Goal: Information Seeking & Learning: Compare options

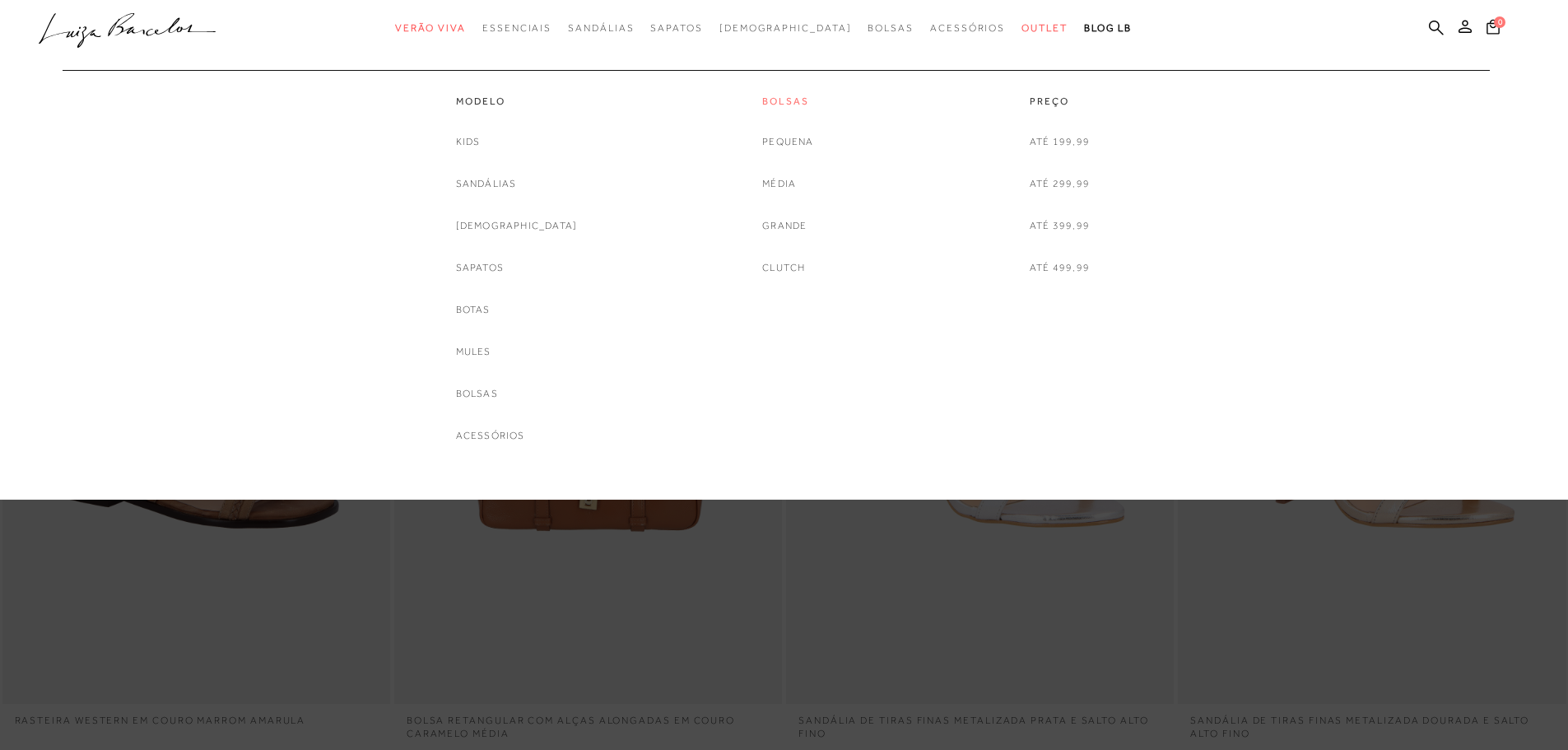
click at [762, 108] on link "Bolsas" at bounding box center [788, 102] width 51 height 14
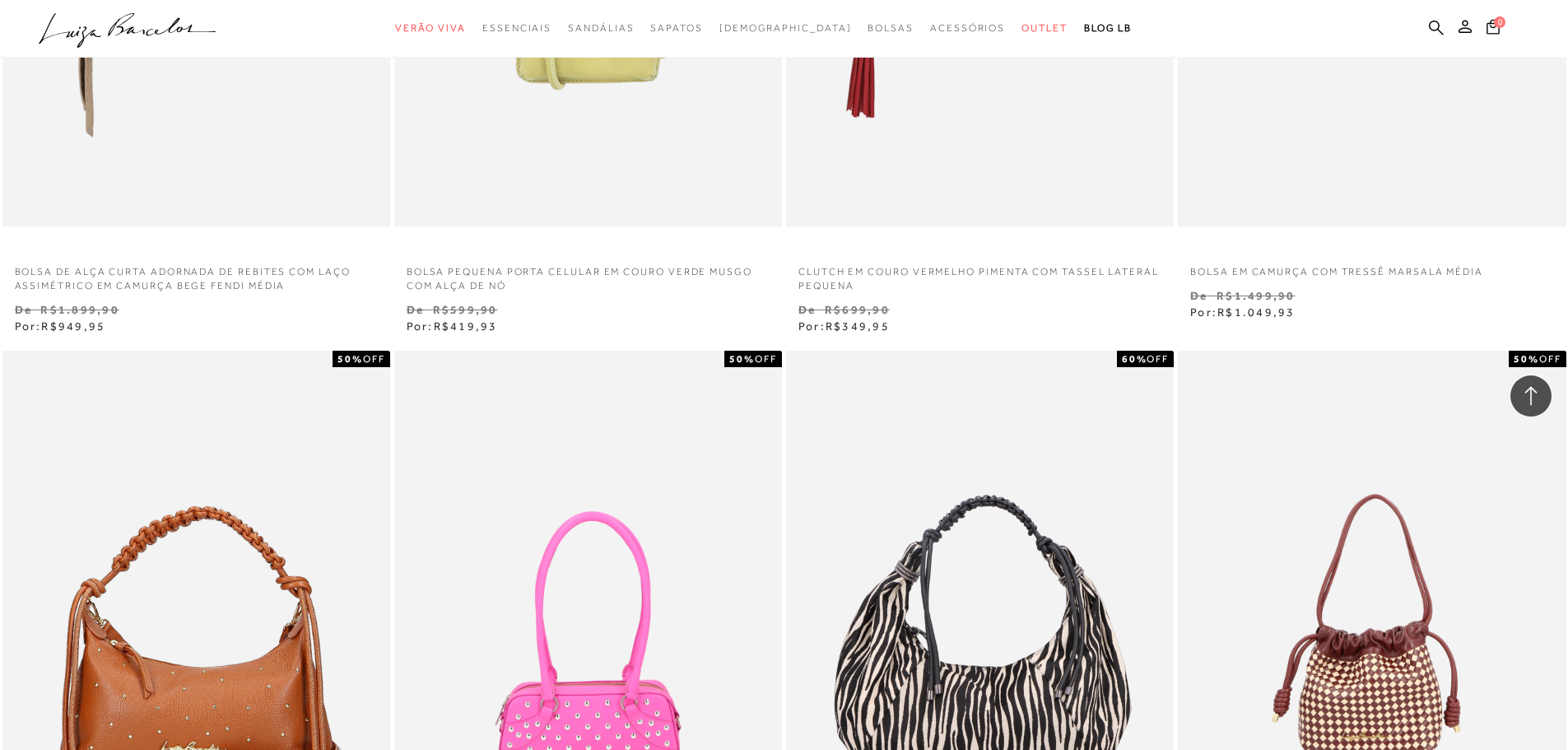
scroll to position [3623, 0]
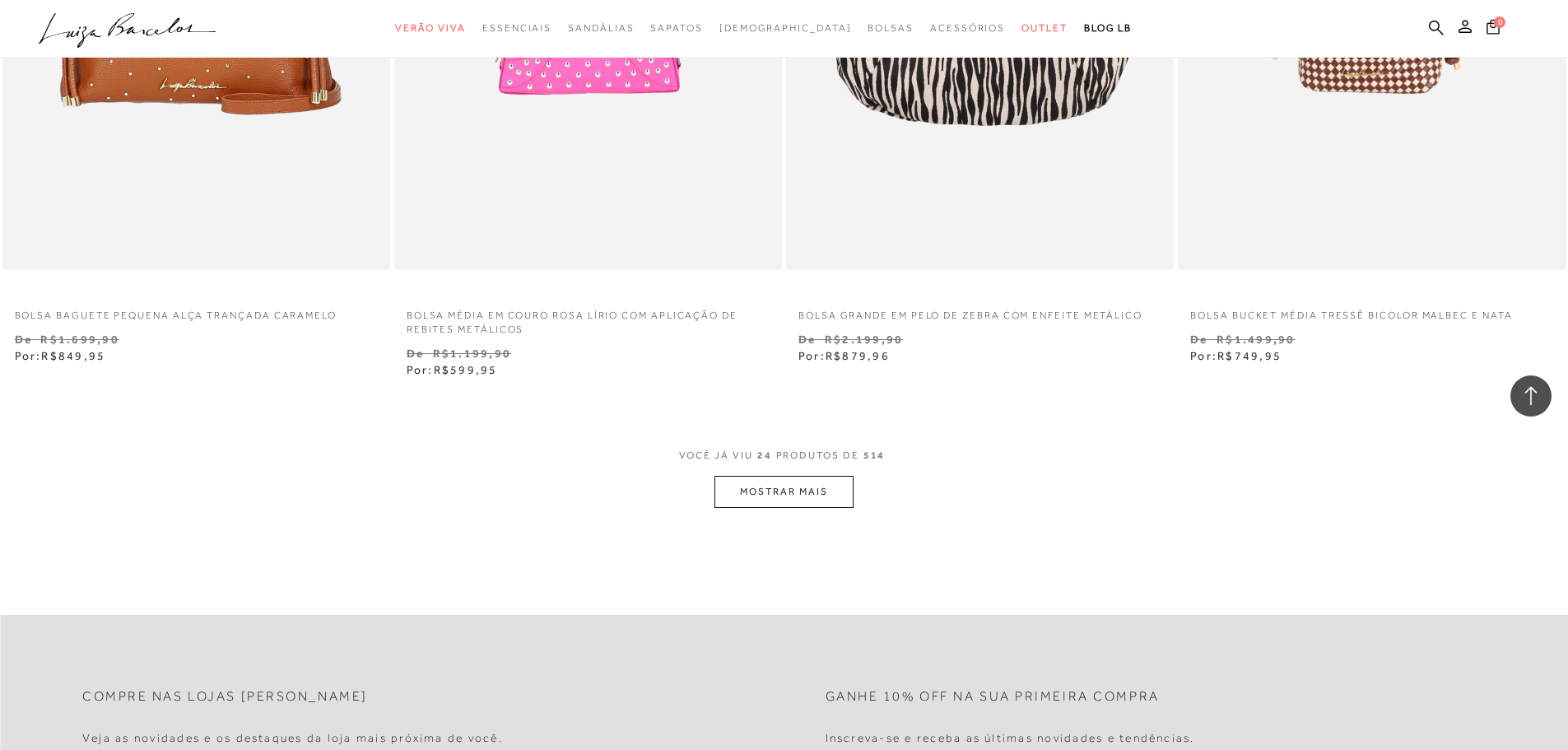
click at [817, 504] on button "MOSTRAR MAIS" at bounding box center [783, 492] width 138 height 32
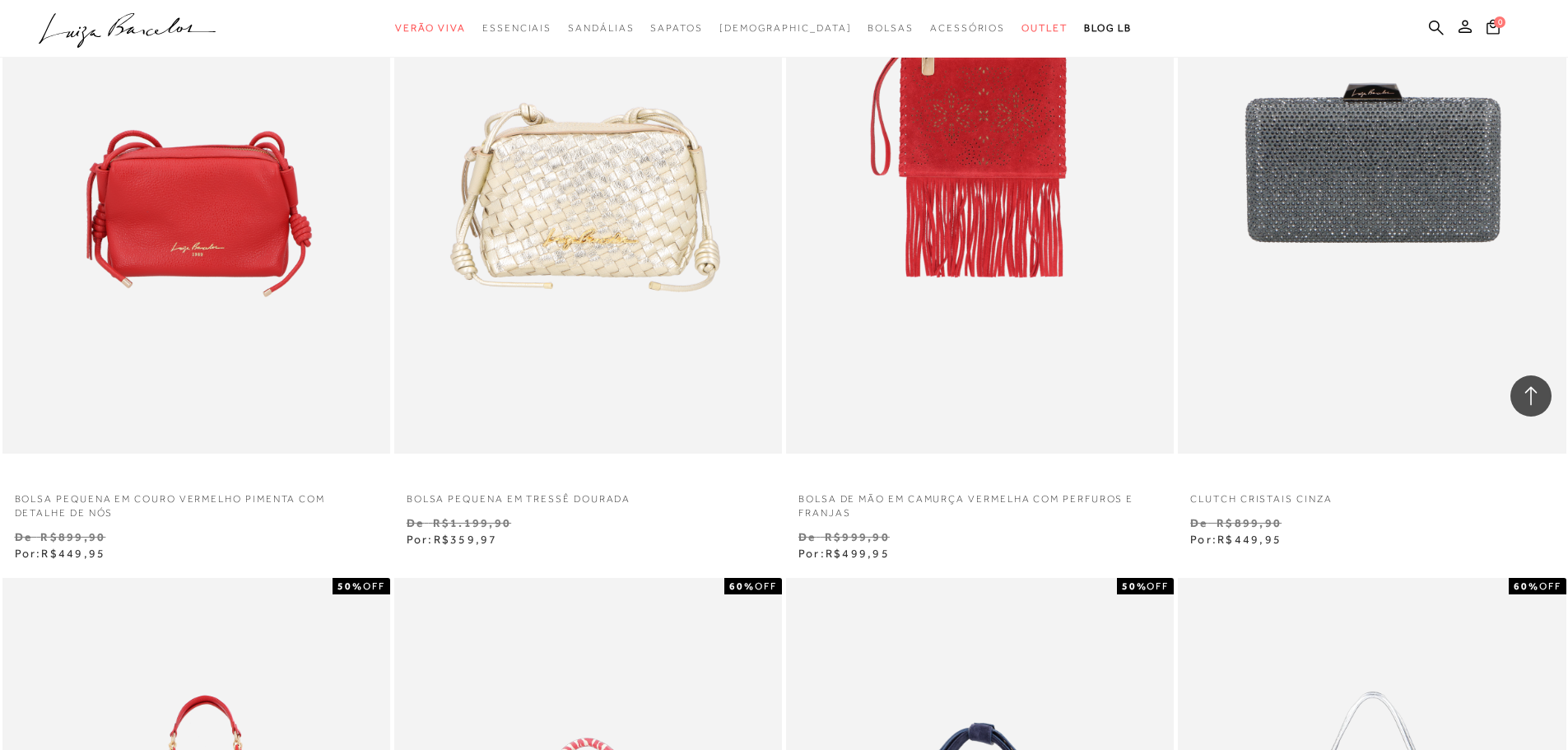
scroll to position [5187, 0]
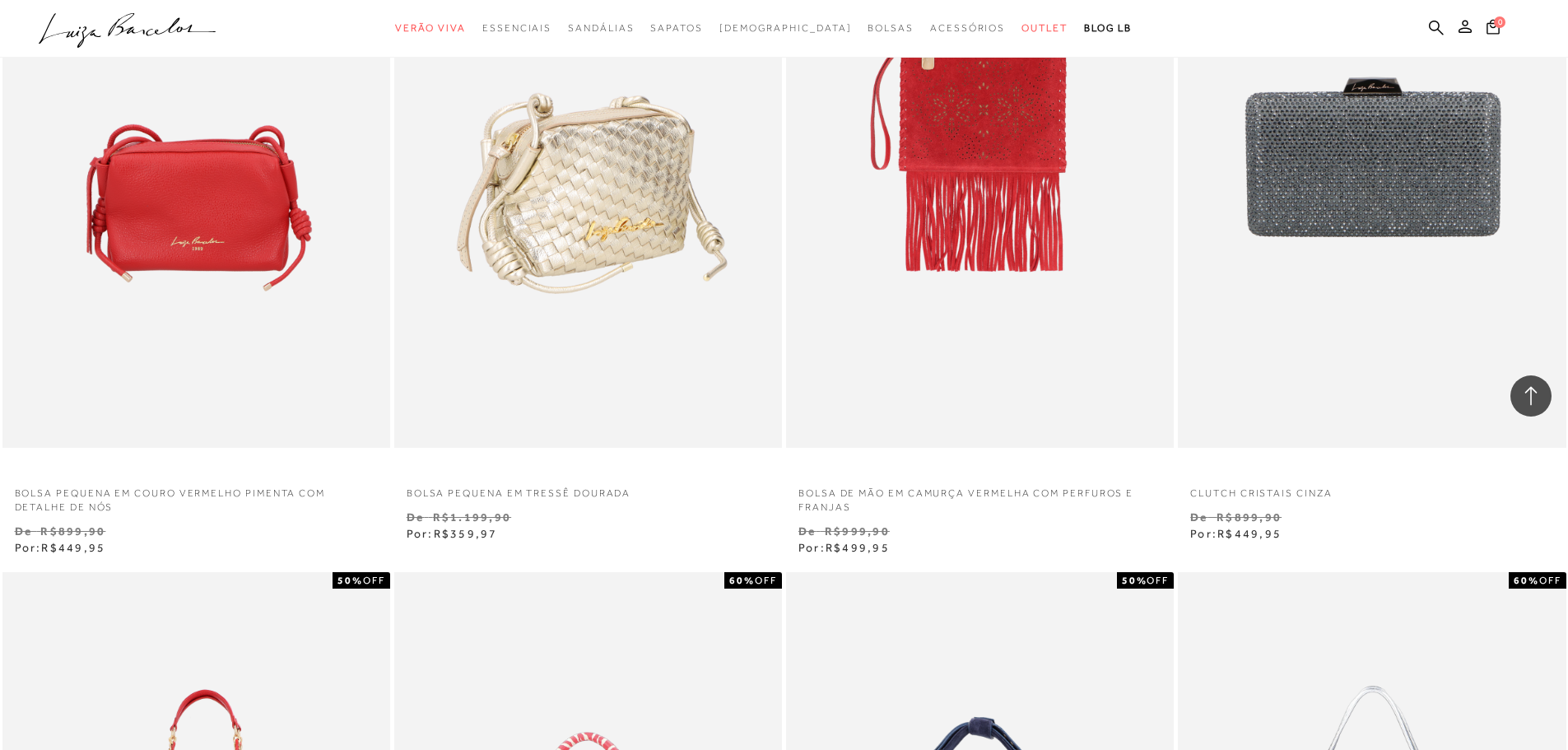
click at [608, 263] on img at bounding box center [589, 156] width 386 height 582
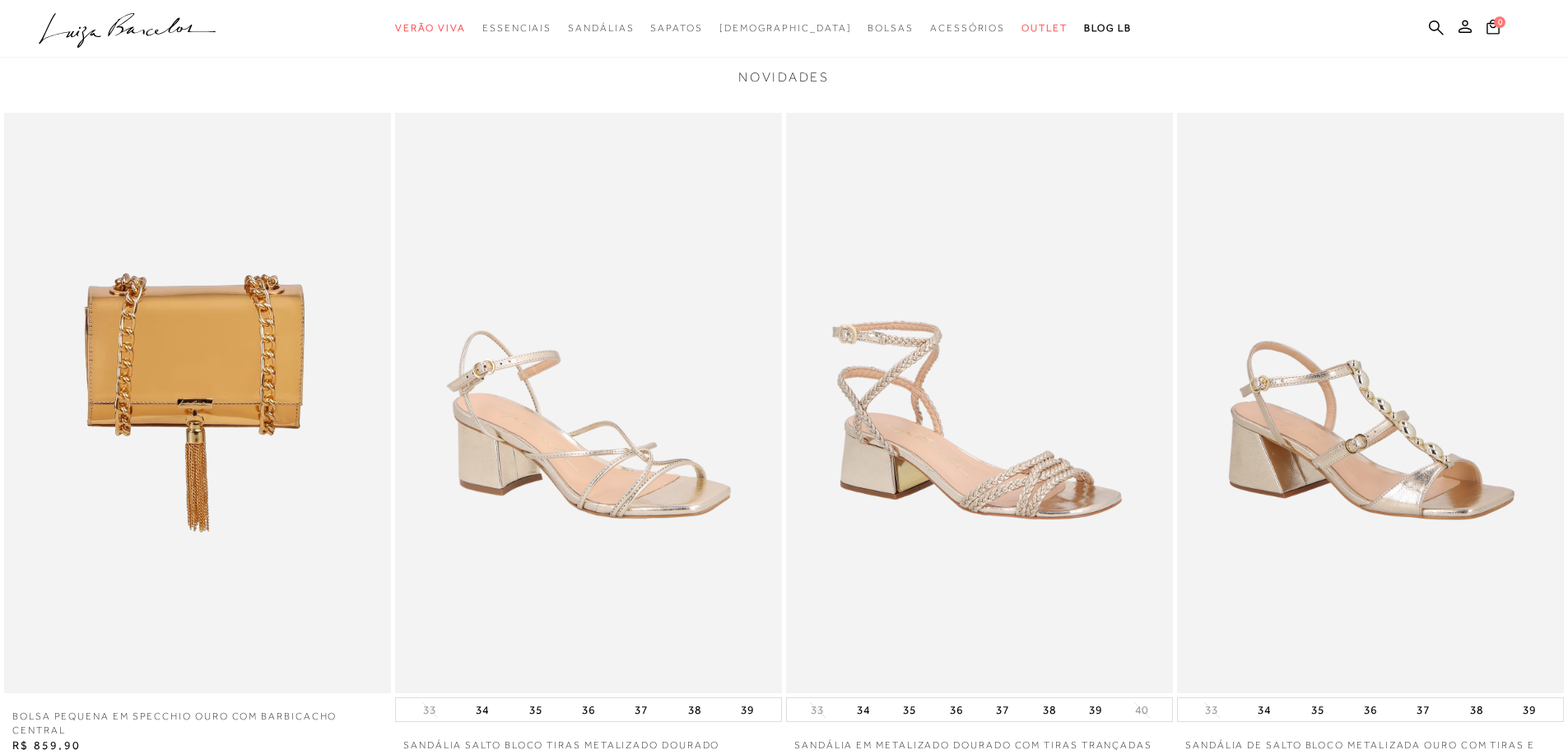
scroll to position [3211, 0]
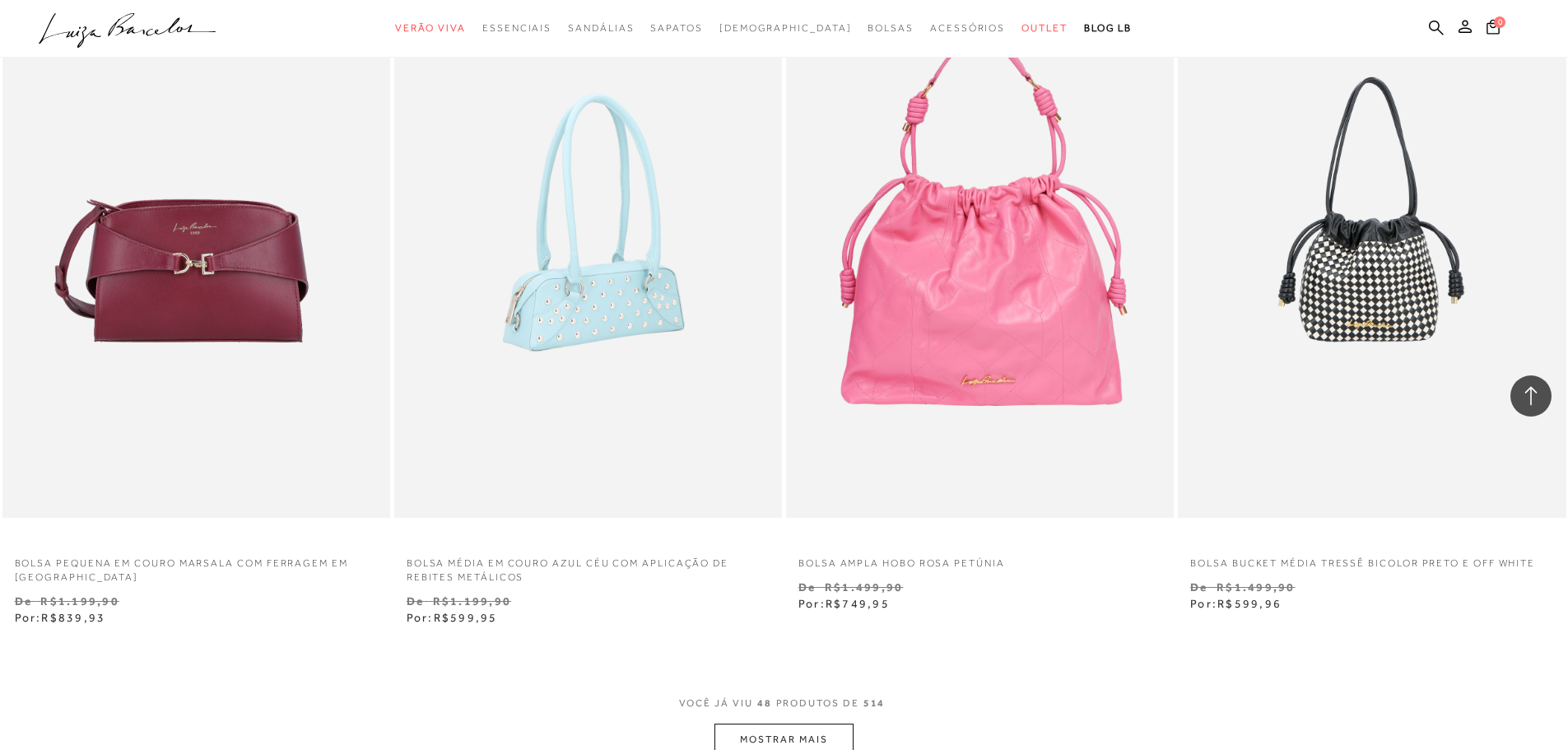
scroll to position [7986, 0]
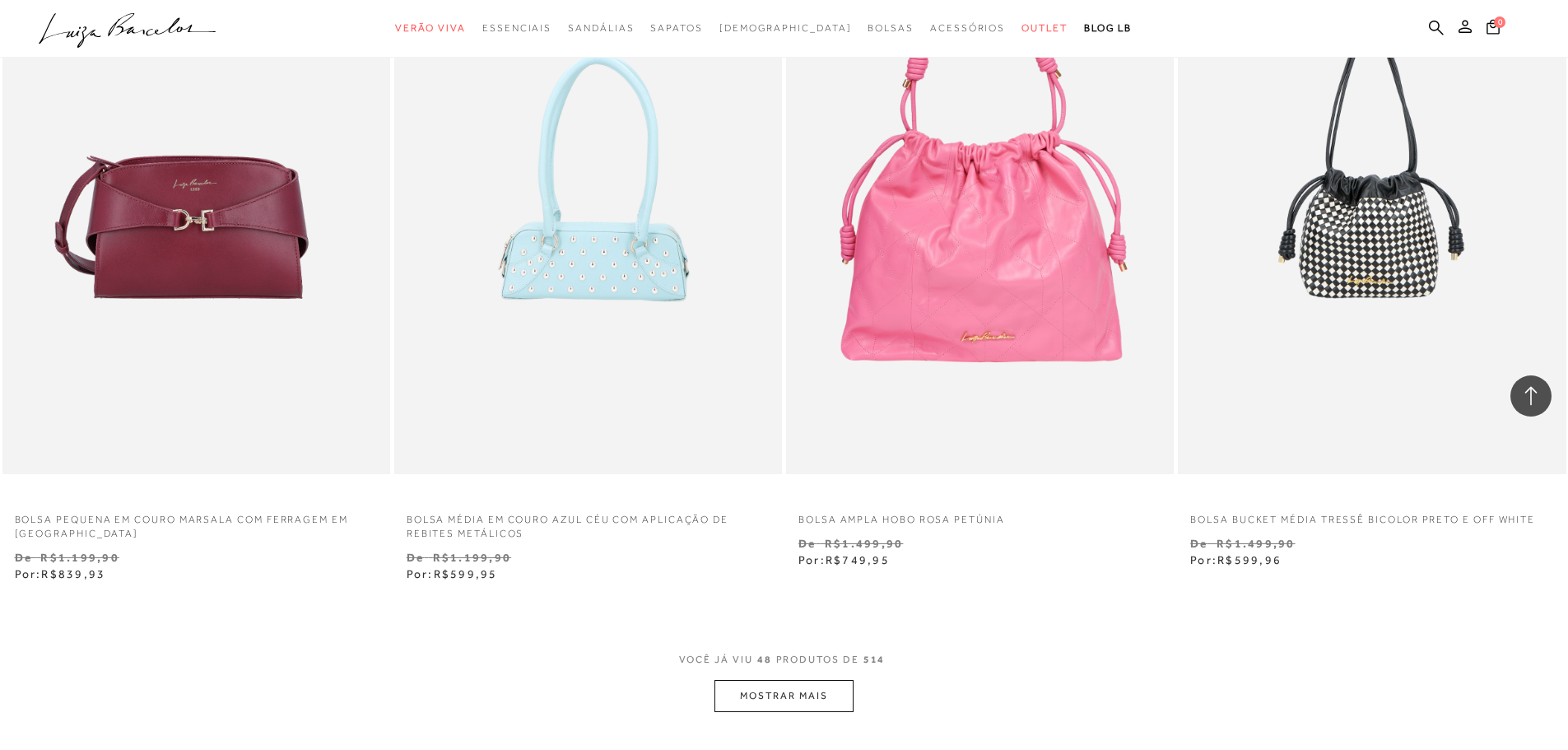
click at [793, 680] on span "VOCÊ JÁ VIU 48 PRODUTOS DE 514" at bounding box center [784, 666] width 211 height 30
click at [789, 712] on button "MOSTRAR MAIS" at bounding box center [783, 696] width 138 height 32
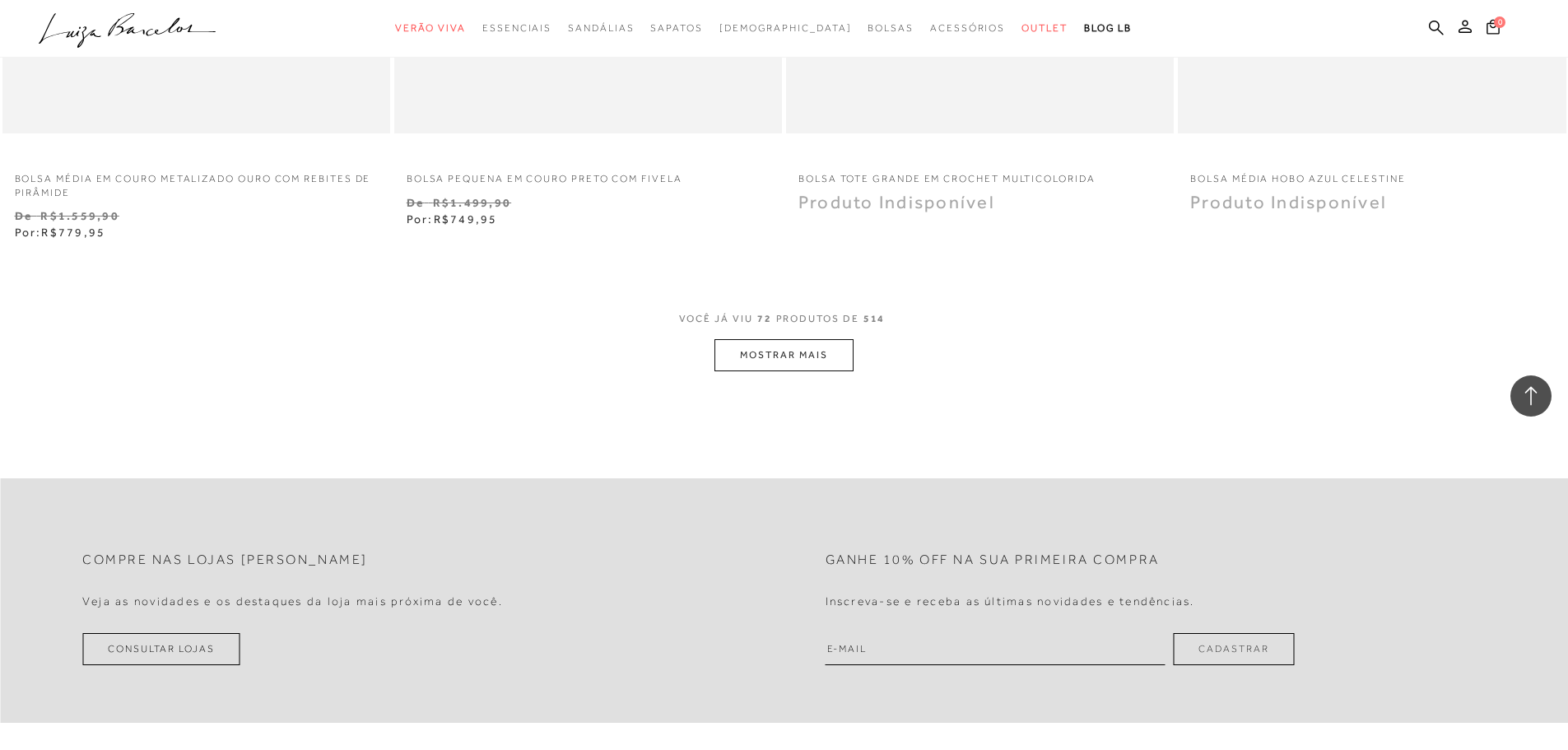
scroll to position [12595, 0]
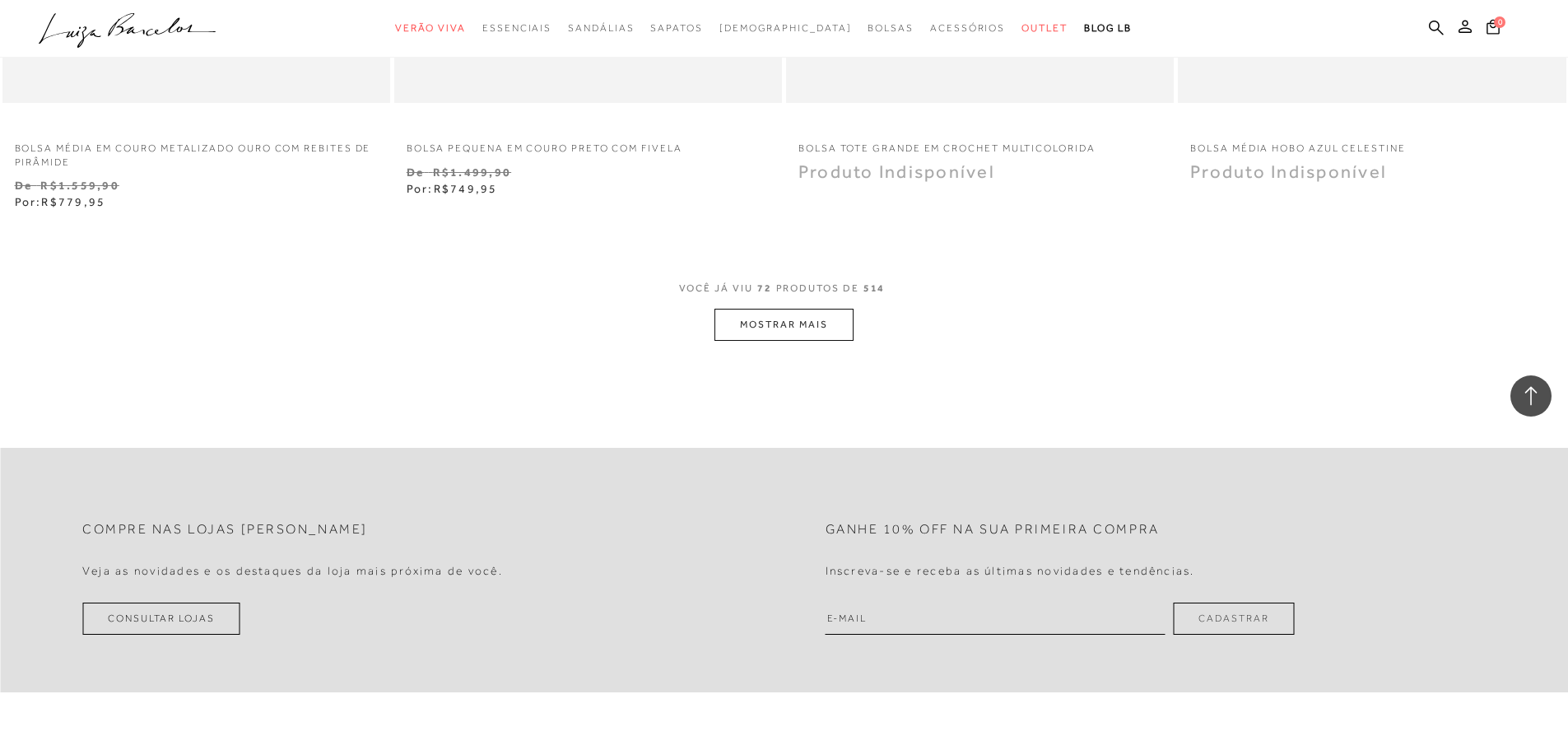
click at [785, 332] on button "MOSTRAR MAIS" at bounding box center [783, 325] width 138 height 32
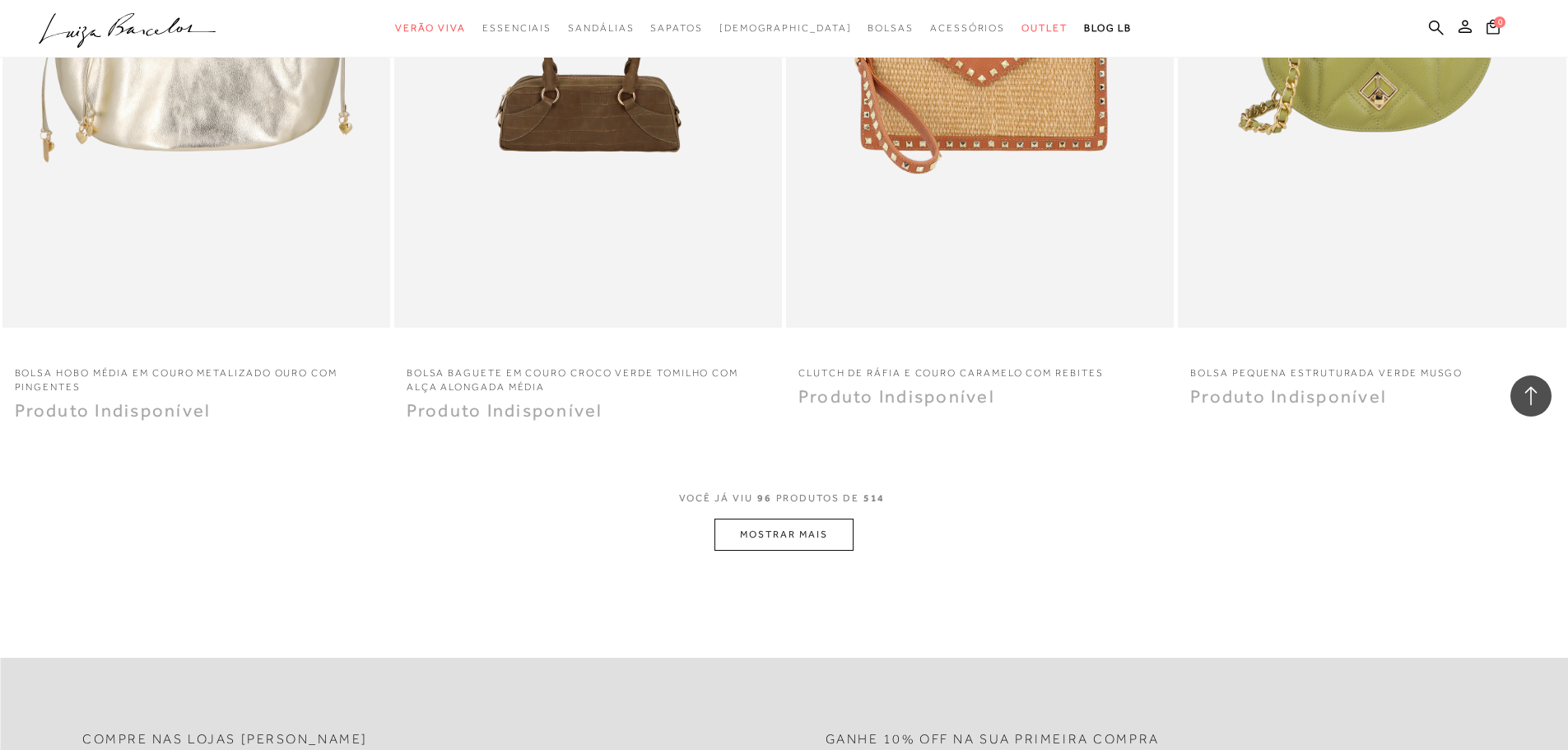
scroll to position [16547, 0]
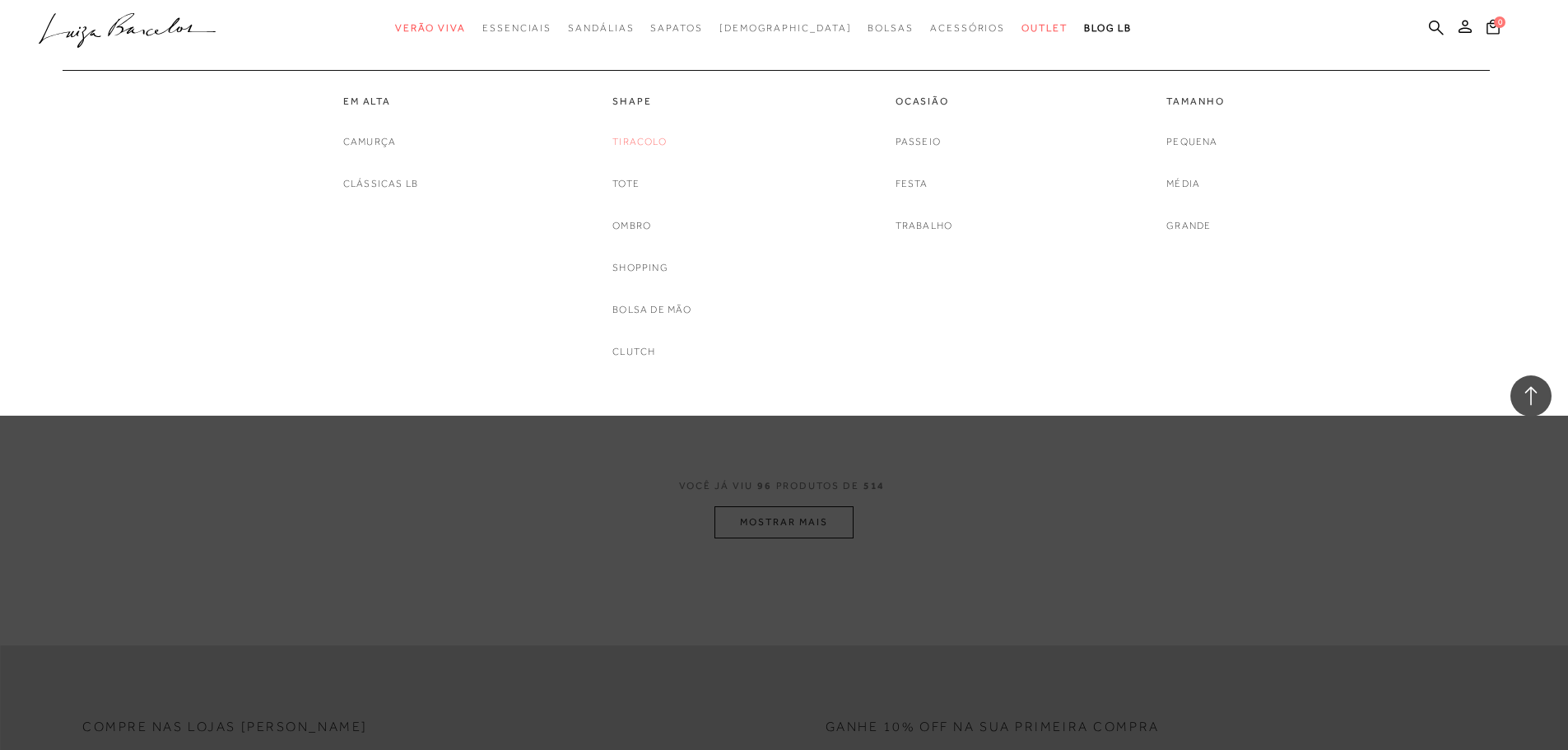
click at [646, 138] on link "Tiracolo" at bounding box center [639, 142] width 54 height 18
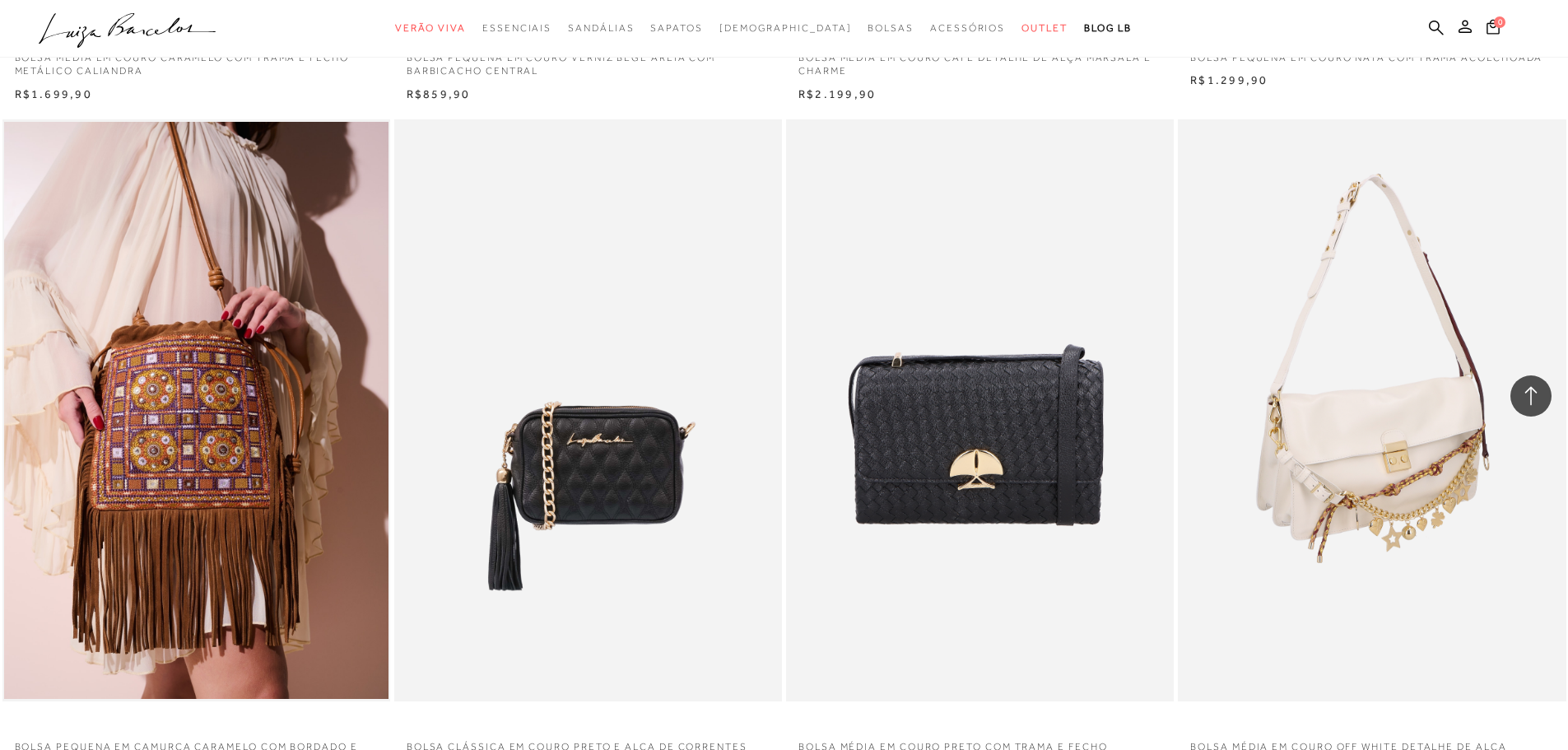
scroll to position [1564, 0]
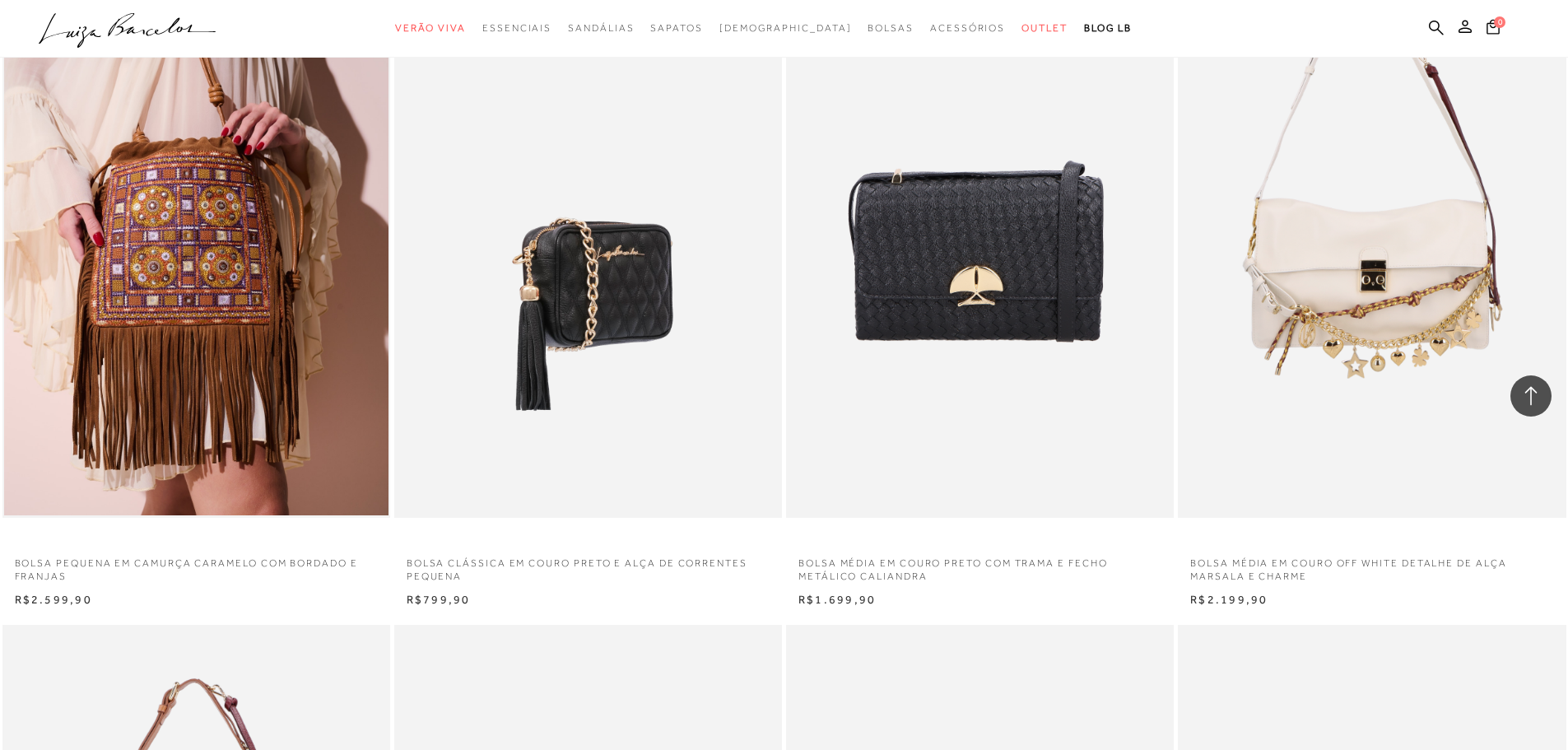
click at [622, 182] on img at bounding box center [589, 227] width 386 height 582
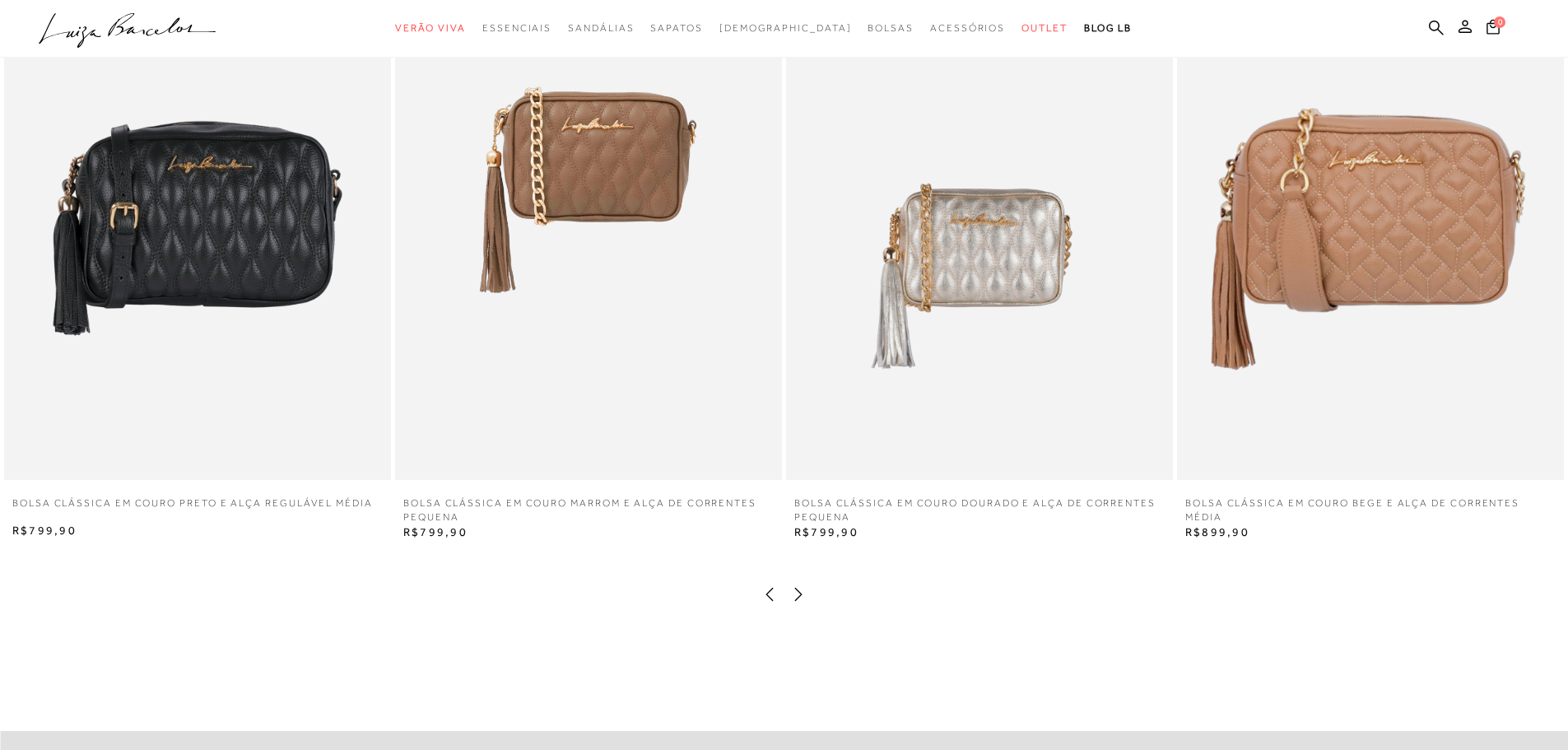
scroll to position [3293, 0]
click at [802, 602] on icon at bounding box center [798, 593] width 17 height 17
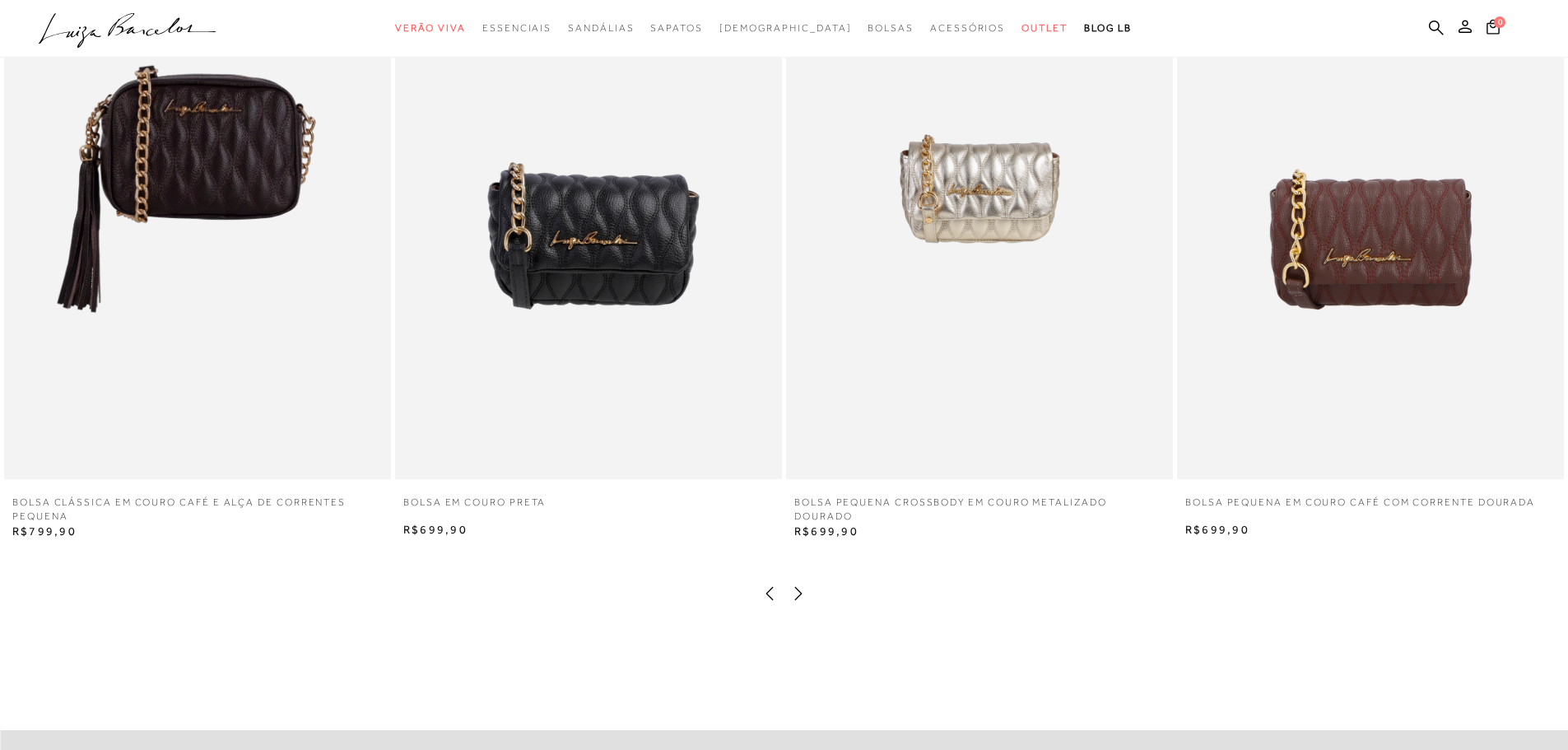
click at [189, 256] on img at bounding box center [198, 189] width 387 height 581
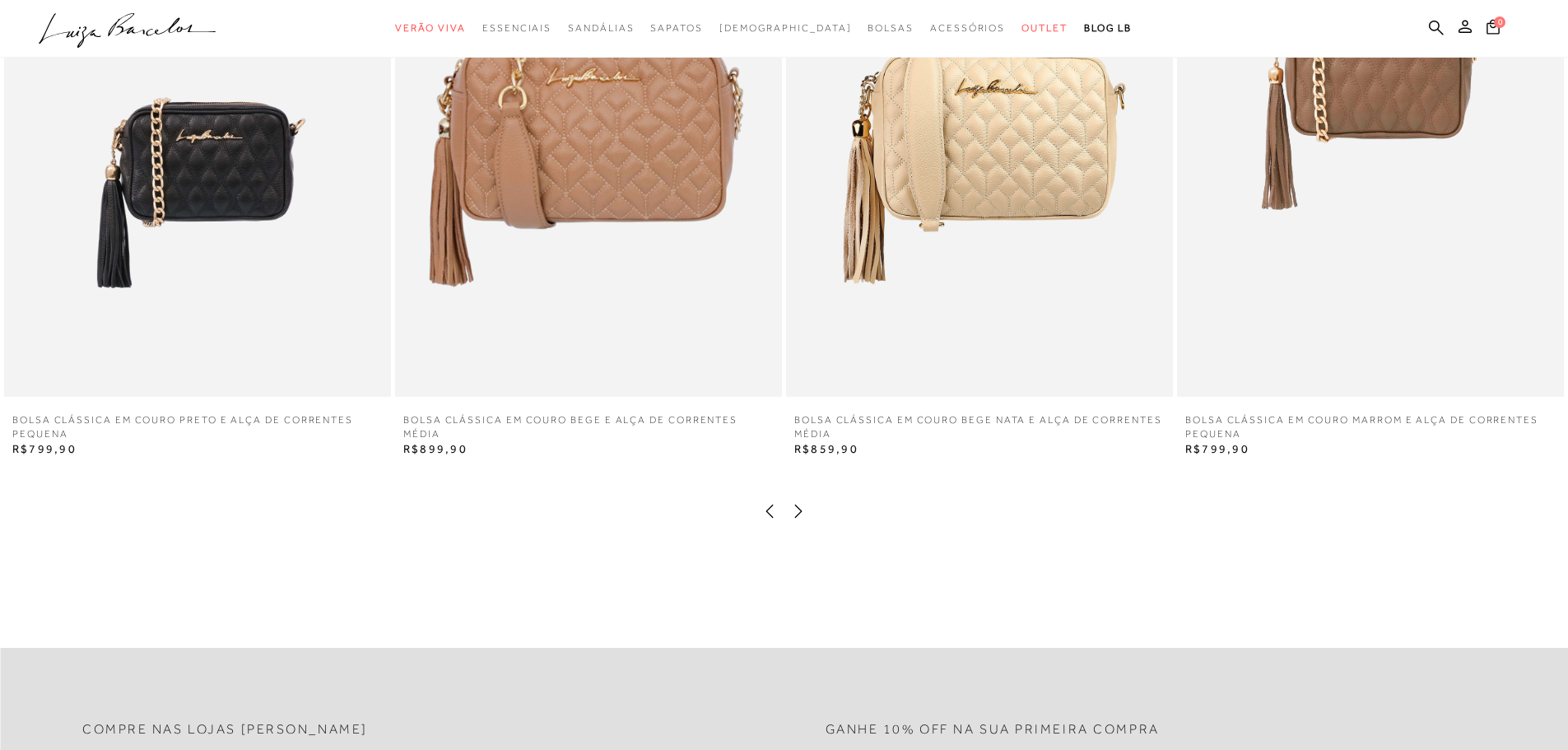
scroll to position [3293, 0]
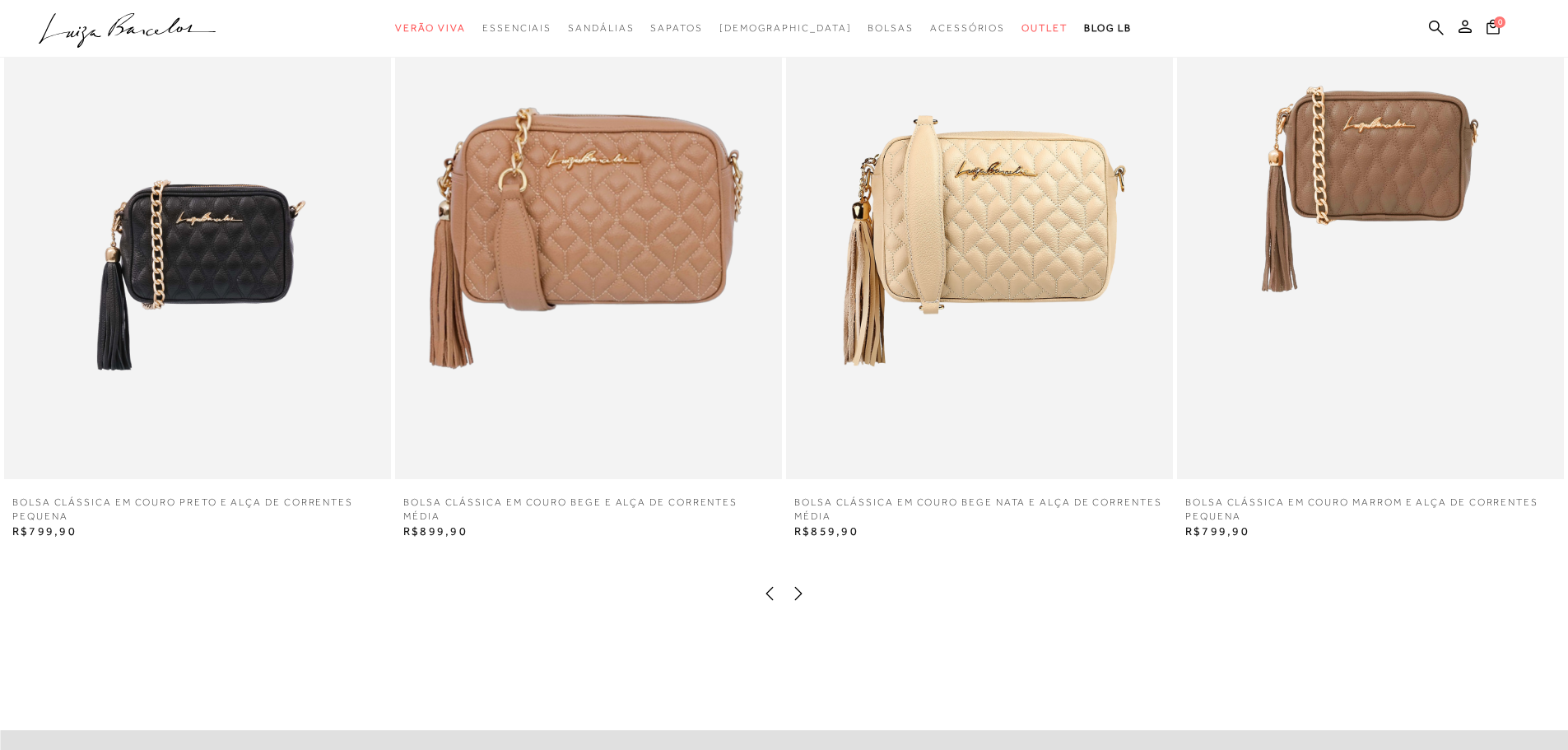
click at [802, 602] on icon at bounding box center [798, 593] width 17 height 17
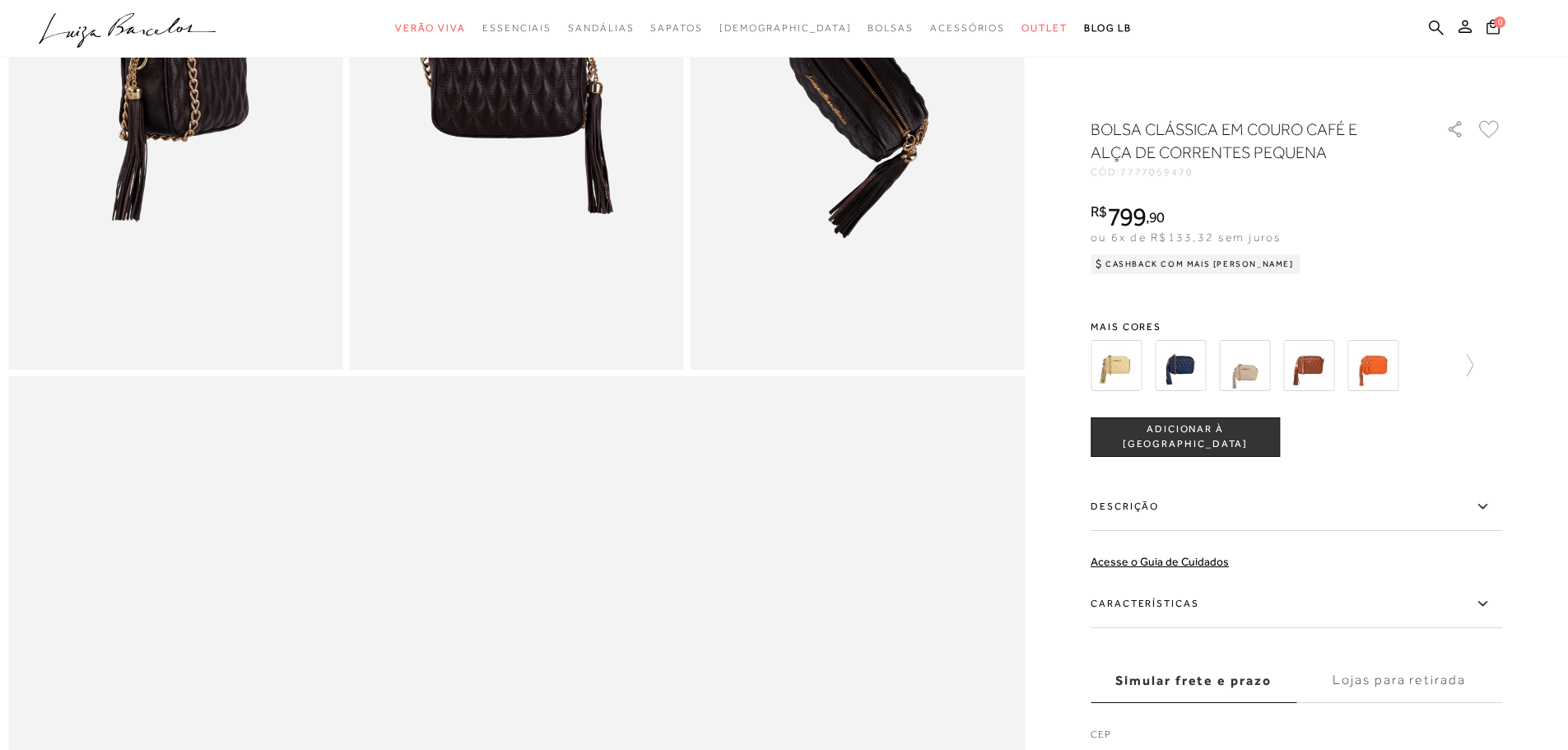
scroll to position [988, 0]
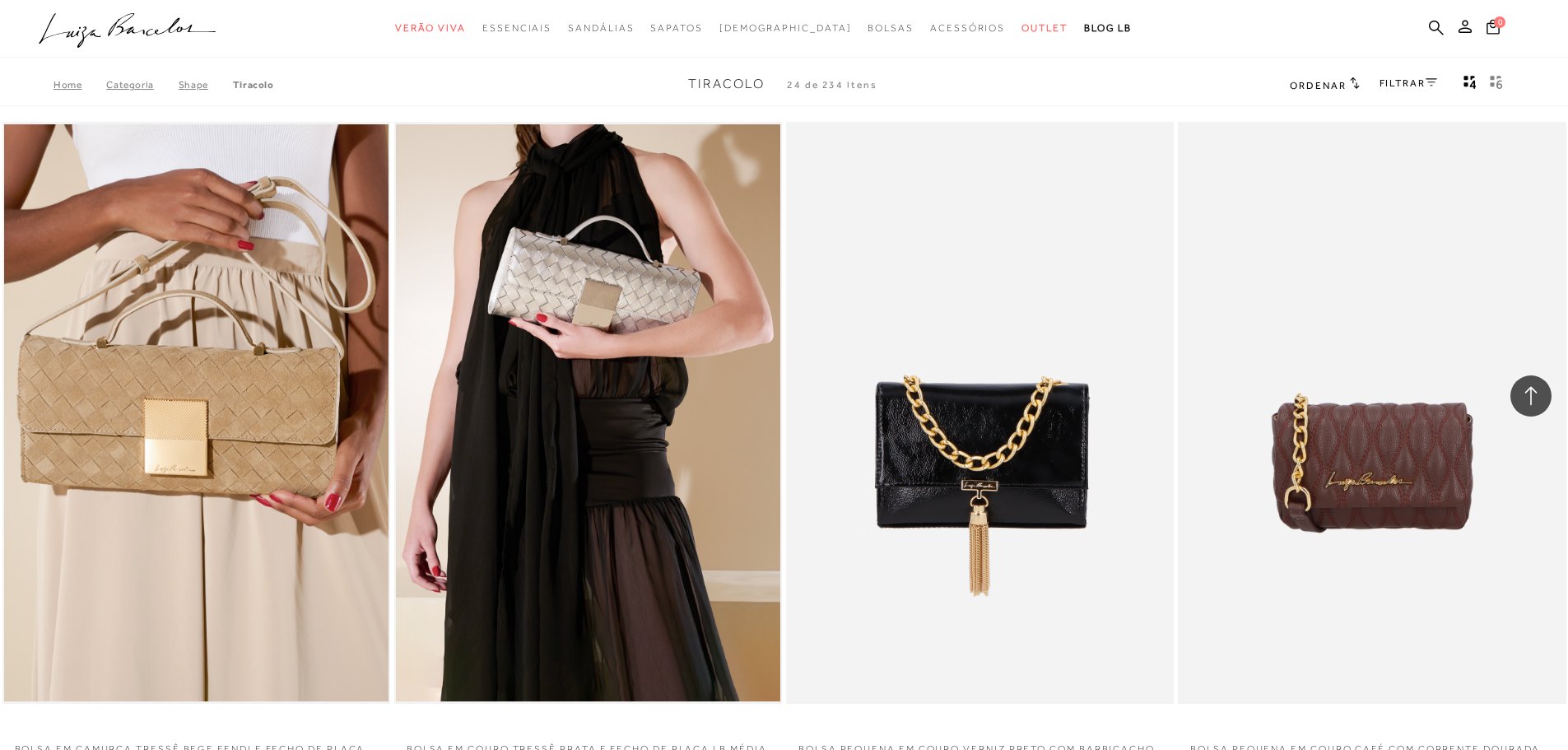
scroll to position [3293, 0]
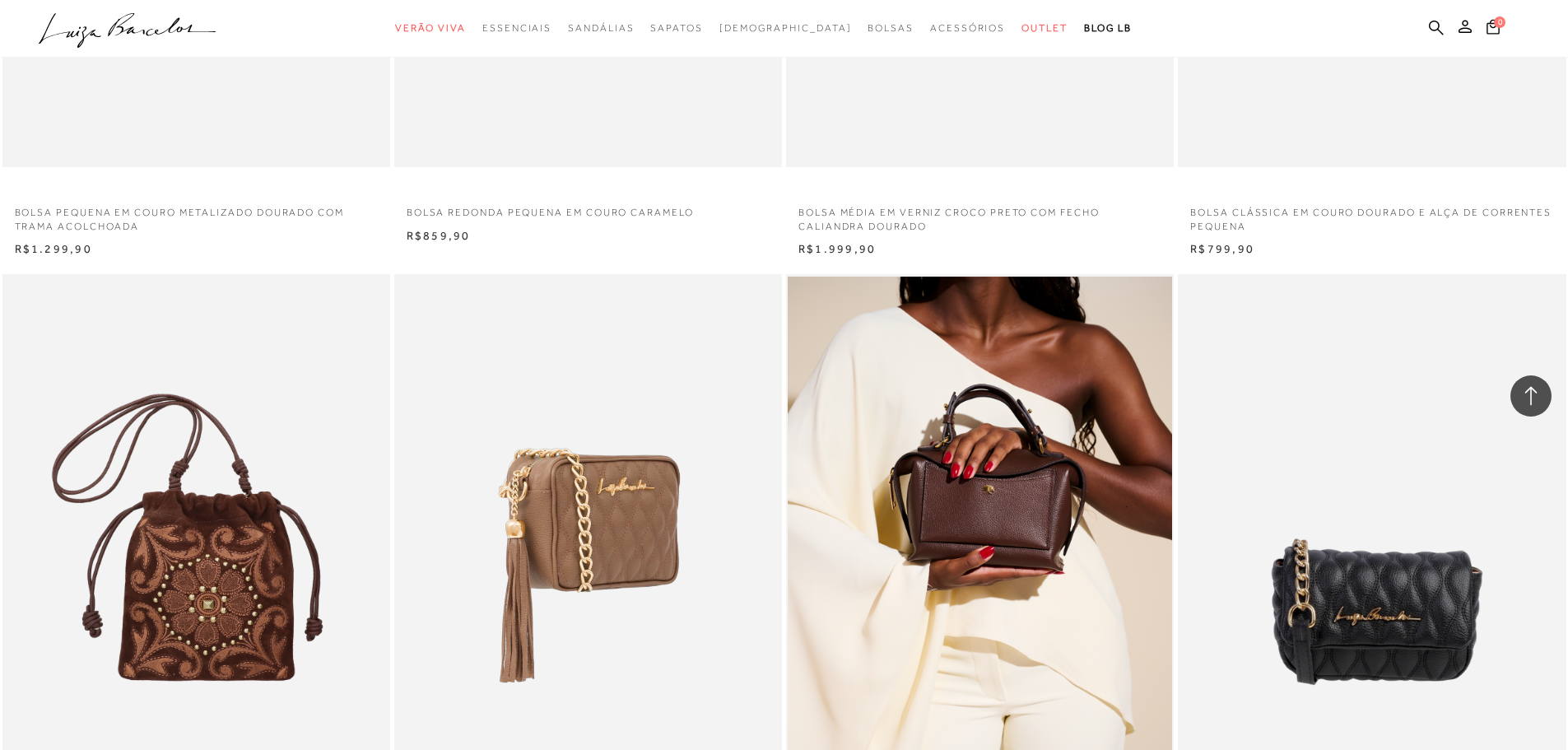
click at [614, 475] on img at bounding box center [589, 565] width 386 height 582
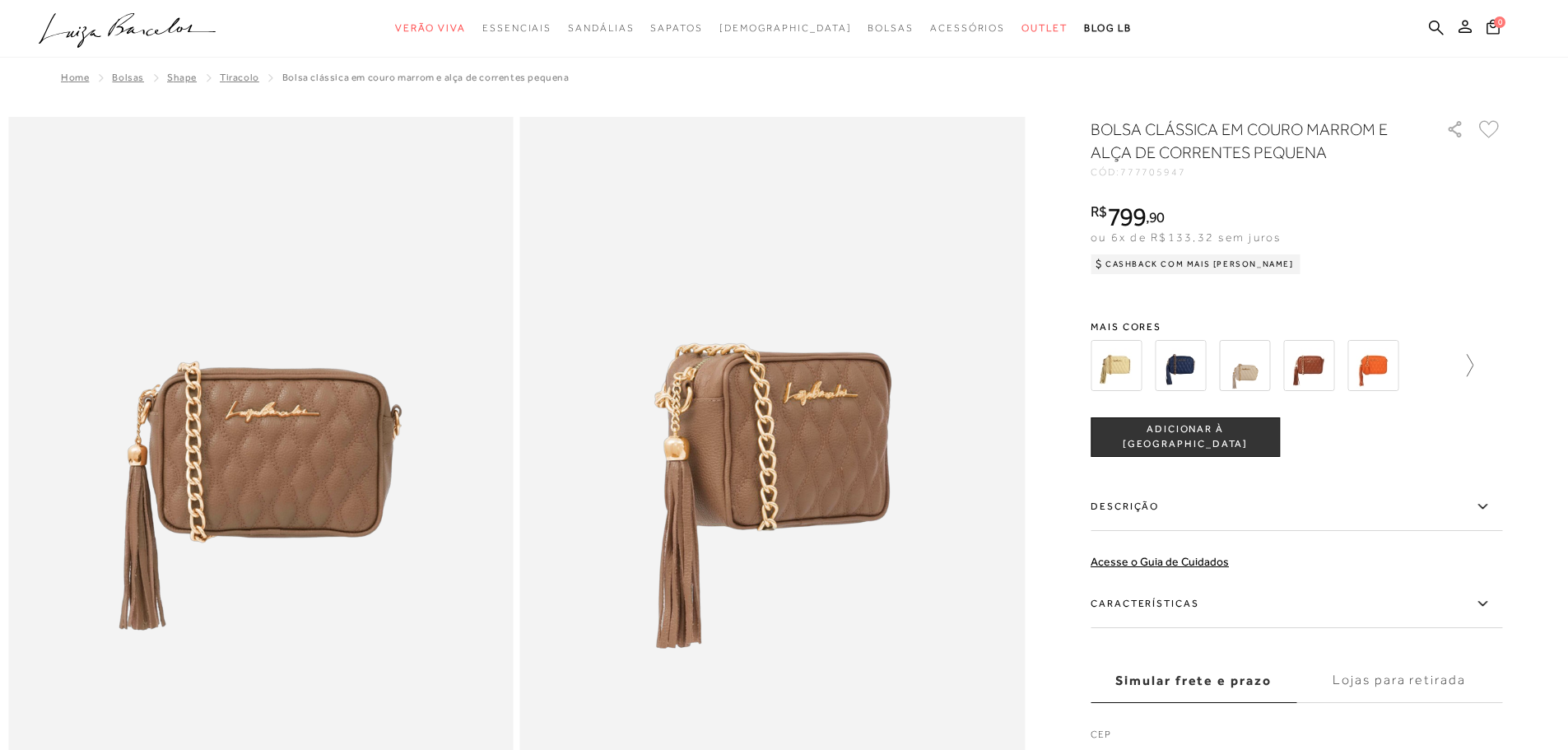
click at [1461, 361] on icon at bounding box center [1462, 365] width 23 height 23
click at [1461, 361] on div at bounding box center [1291, 365] width 354 height 61
click at [1499, 368] on icon at bounding box center [1491, 365] width 23 height 23
click at [1099, 358] on icon at bounding box center [1102, 365] width 23 height 23
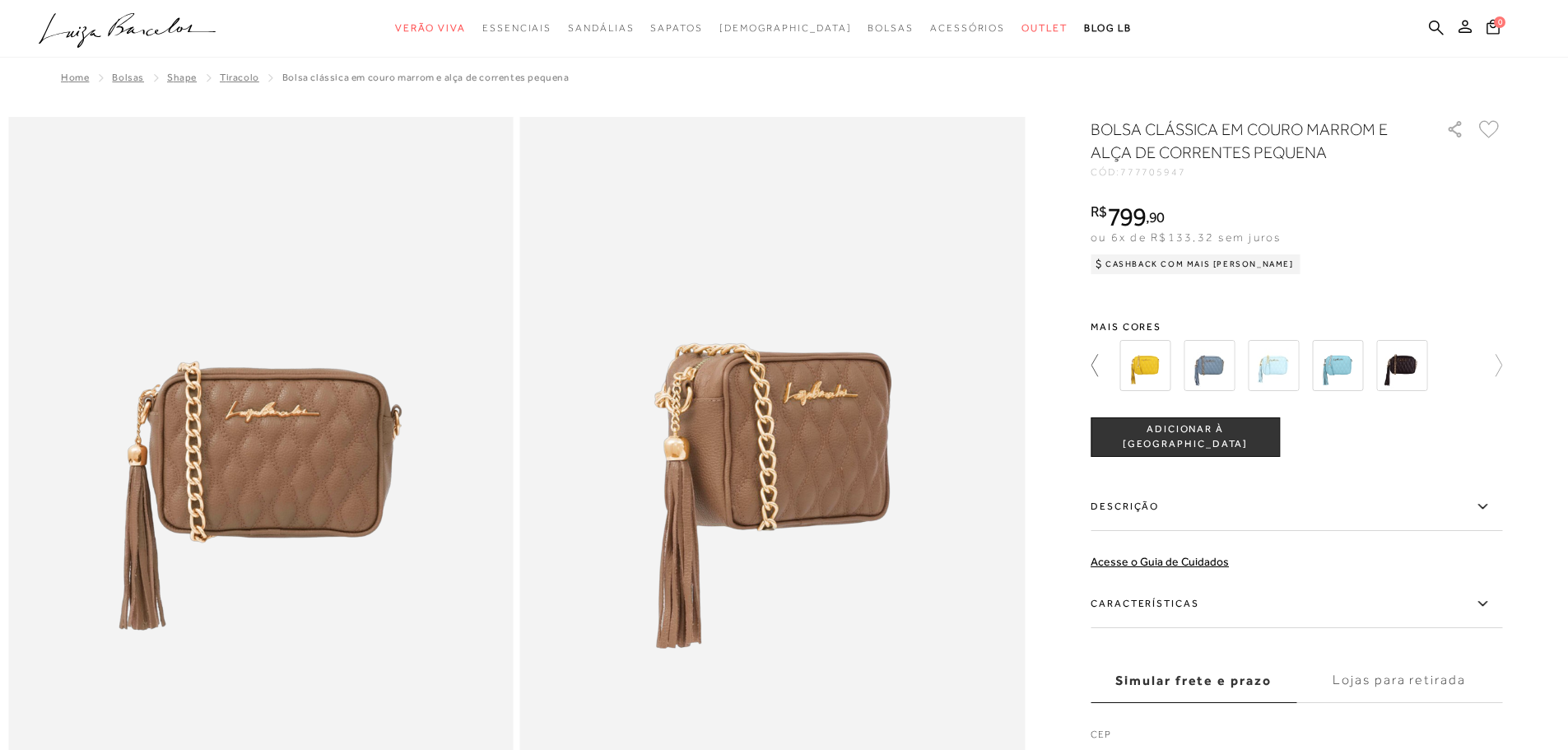
click at [1099, 357] on icon at bounding box center [1102, 365] width 23 height 23
click at [1100, 354] on icon at bounding box center [1102, 365] width 23 height 23
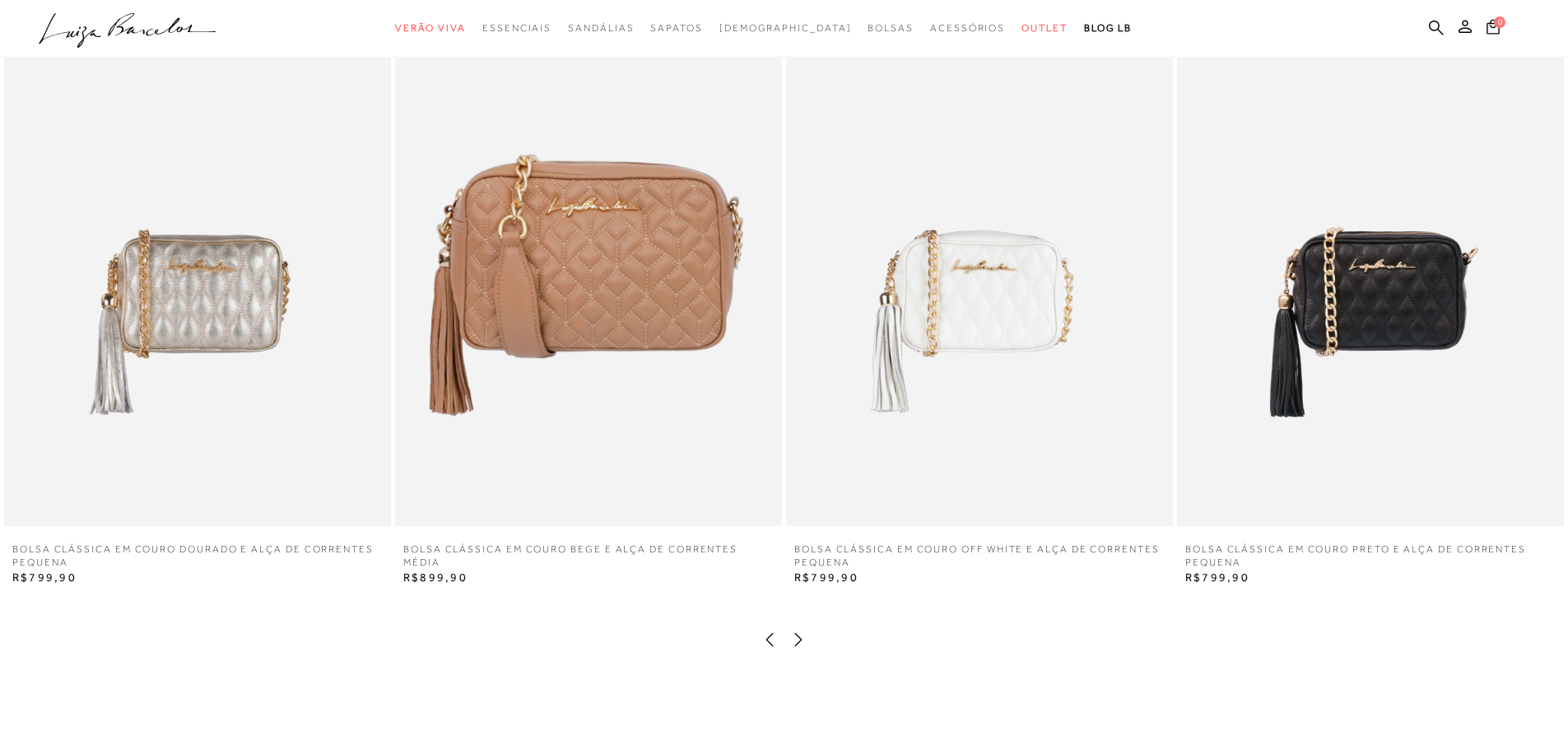
scroll to position [1976, 0]
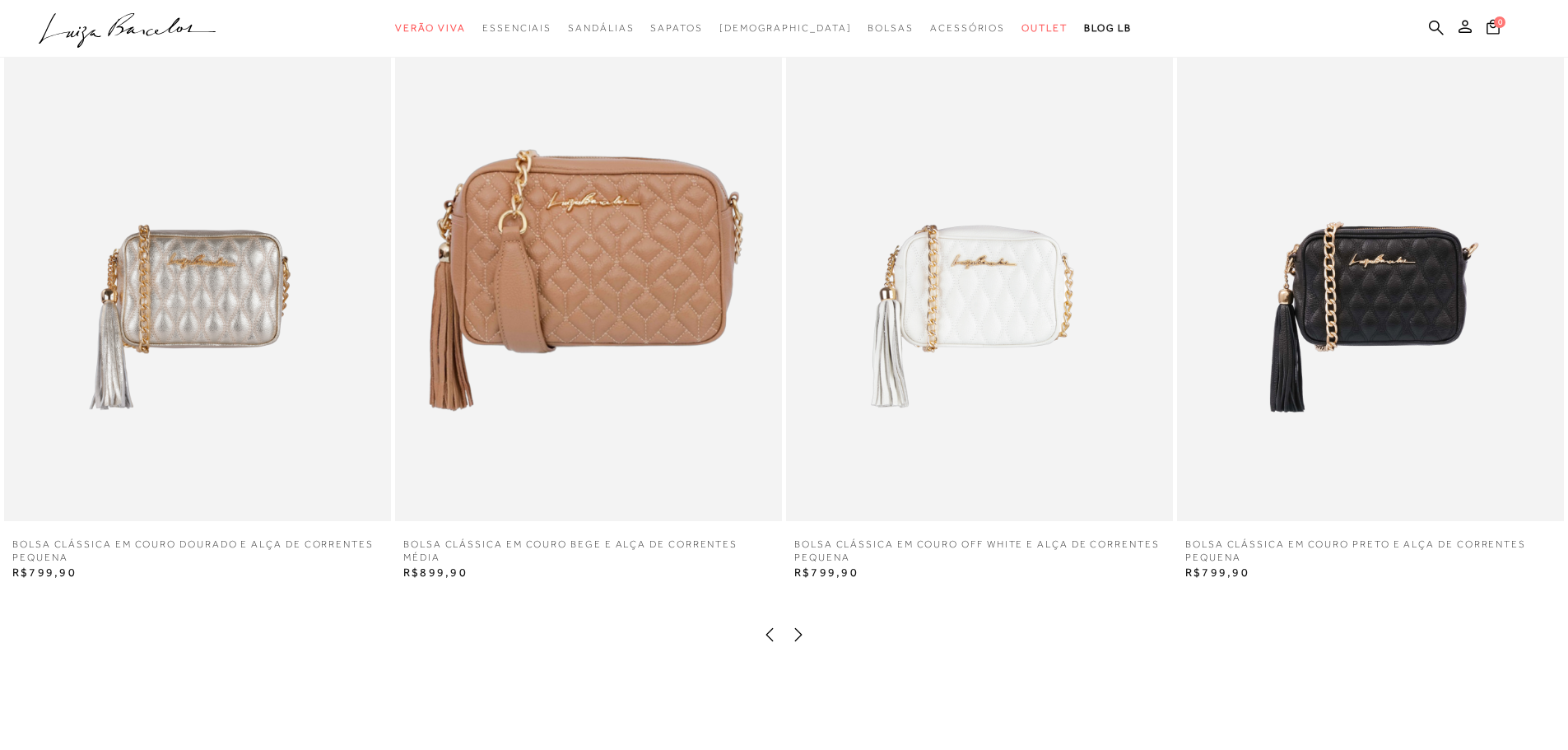
click at [541, 312] on img at bounding box center [588, 231] width 387 height 581
click at [542, 312] on img at bounding box center [588, 231] width 387 height 581
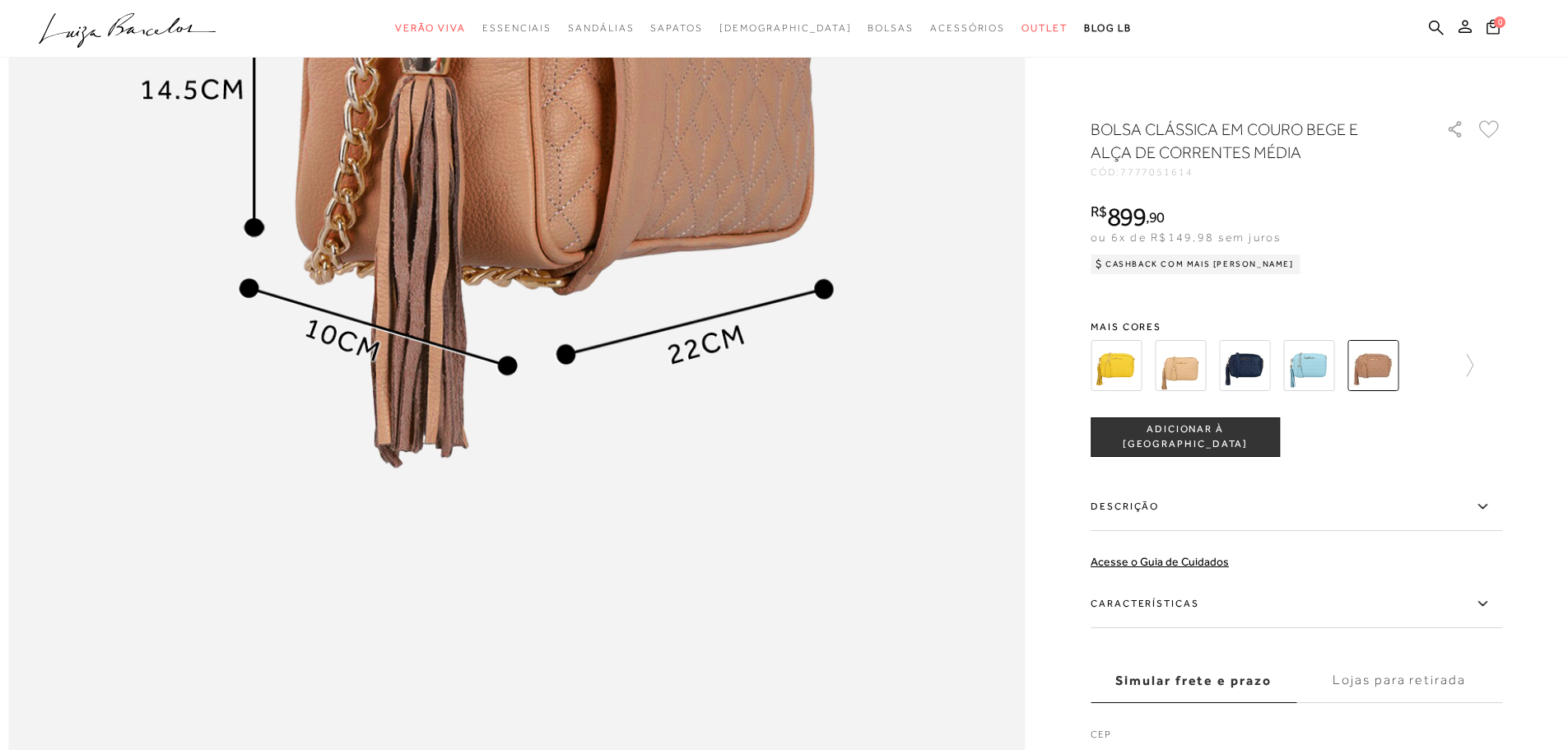
scroll to position [1893, 0]
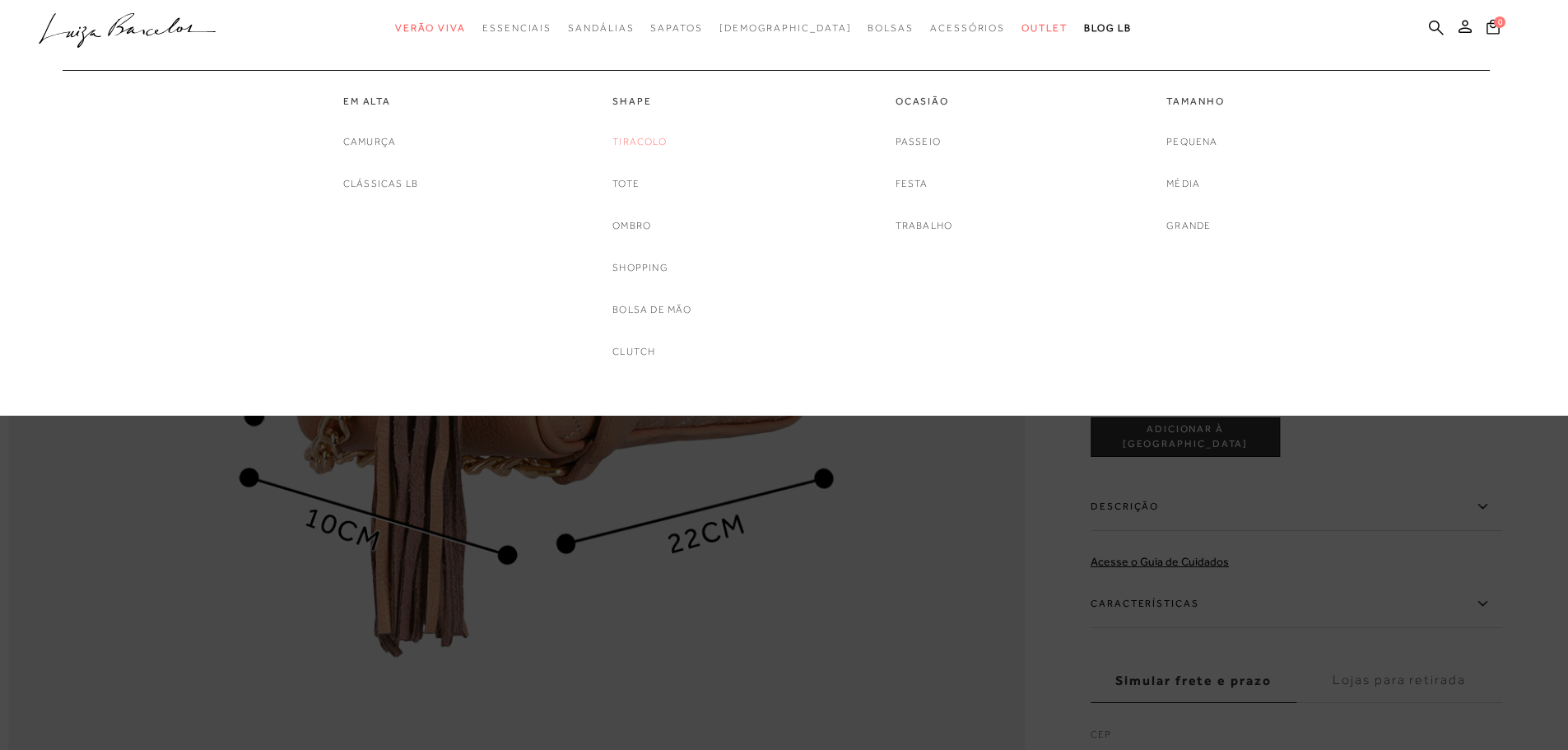
click at [637, 138] on link "Tiracolo" at bounding box center [639, 142] width 54 height 18
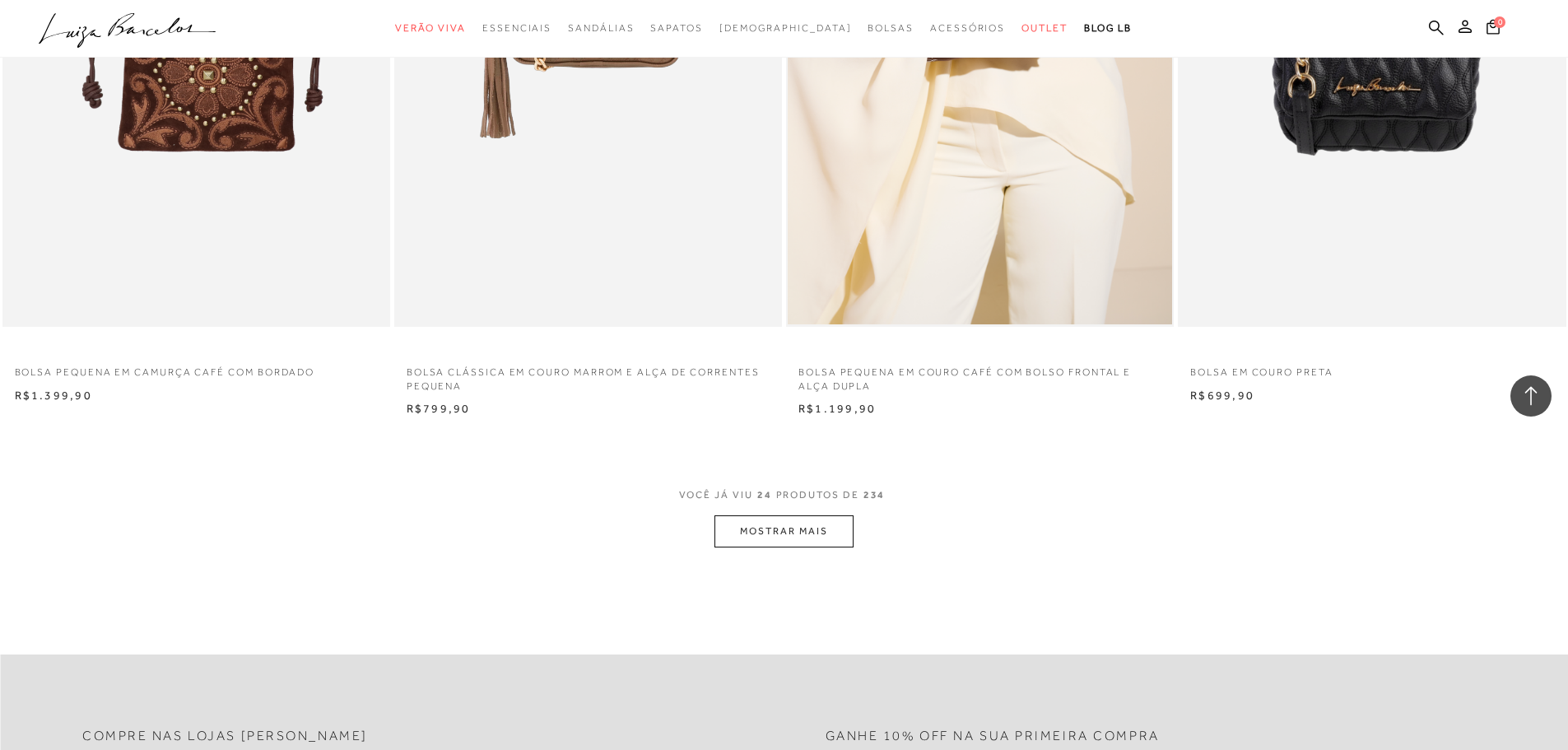
scroll to position [4034, 0]
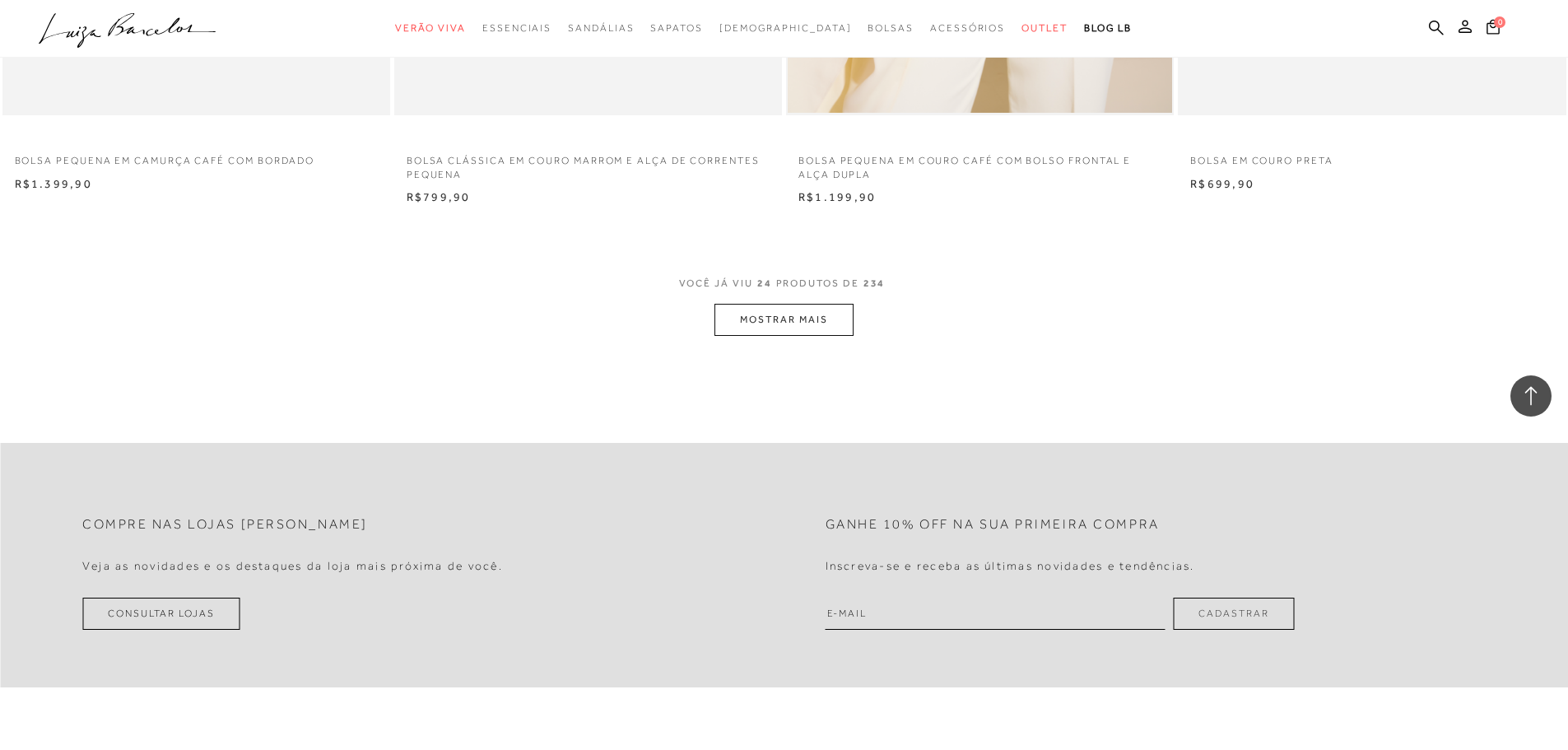
click at [736, 317] on button "MOSTRAR MAIS" at bounding box center [783, 320] width 138 height 32
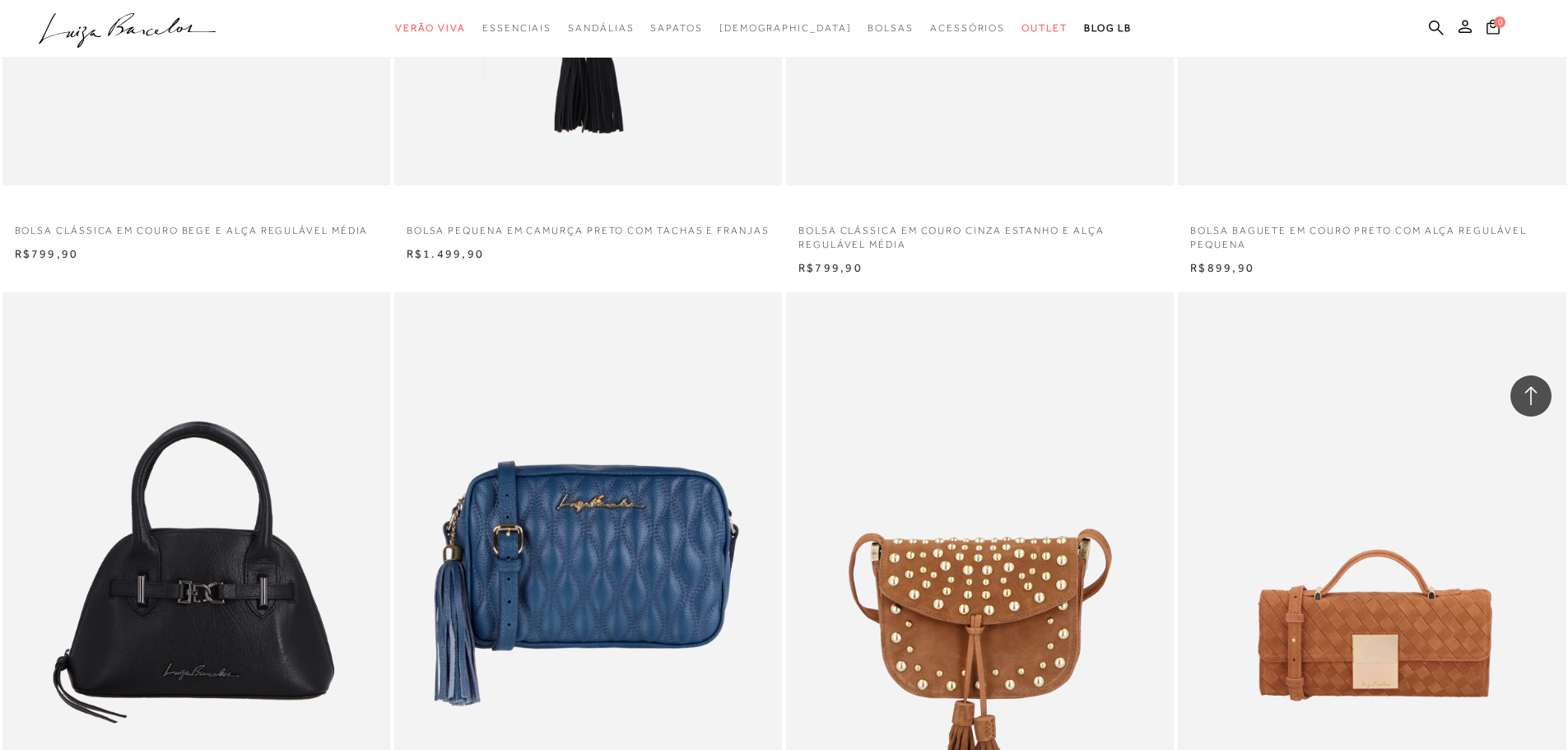
scroll to position [7080, 0]
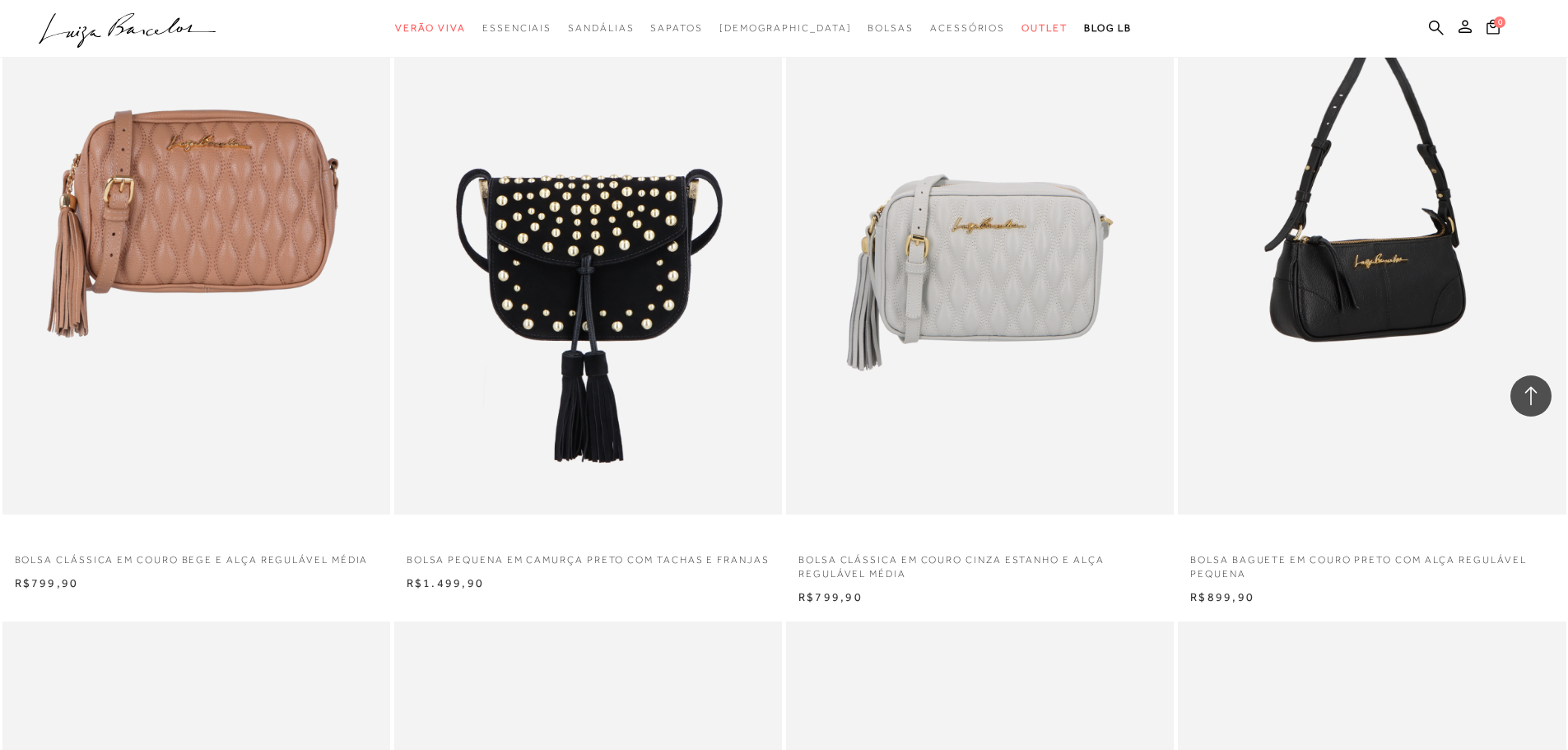
click at [1398, 381] on img at bounding box center [1372, 223] width 386 height 582
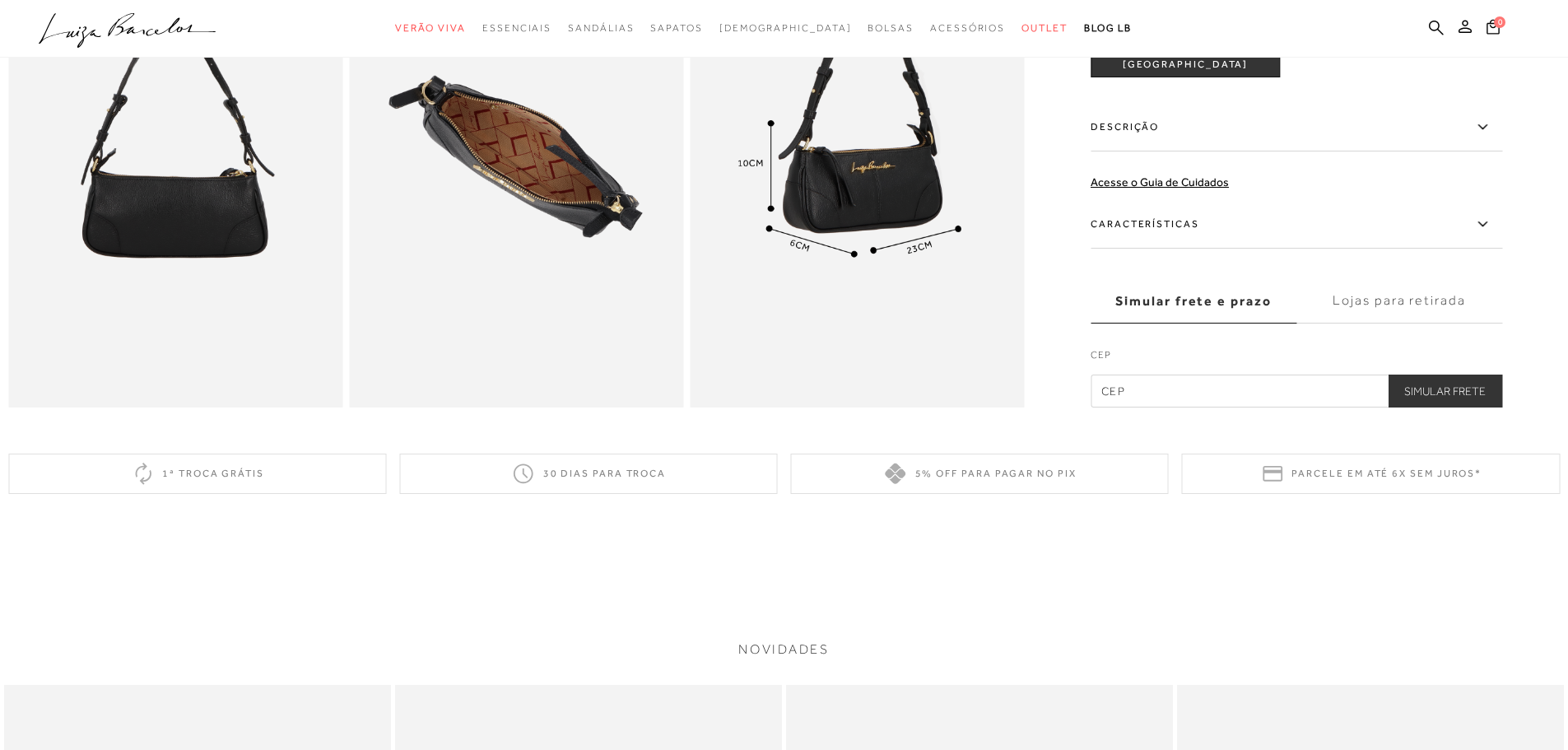
scroll to position [494, 0]
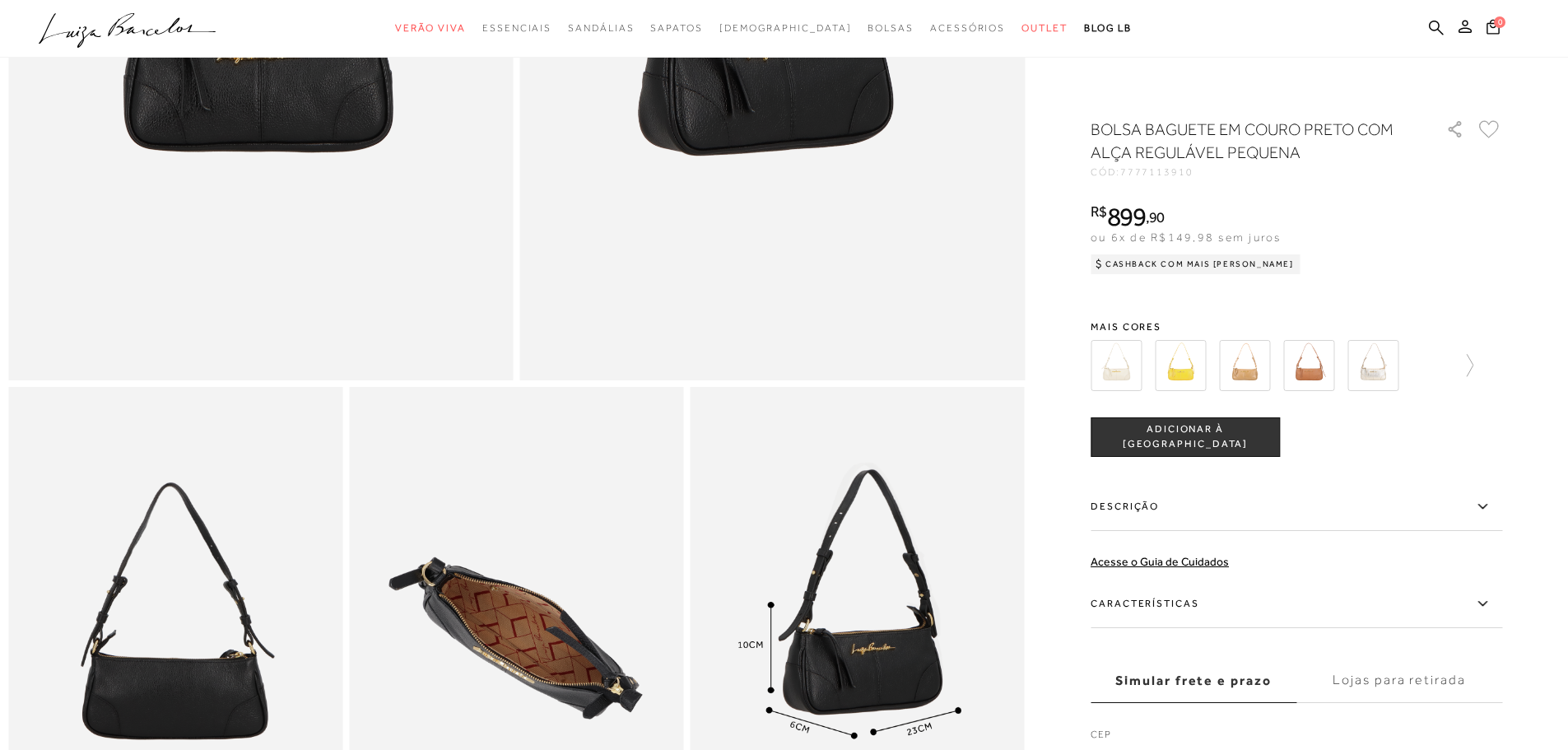
click at [1235, 364] on img at bounding box center [1244, 365] width 51 height 51
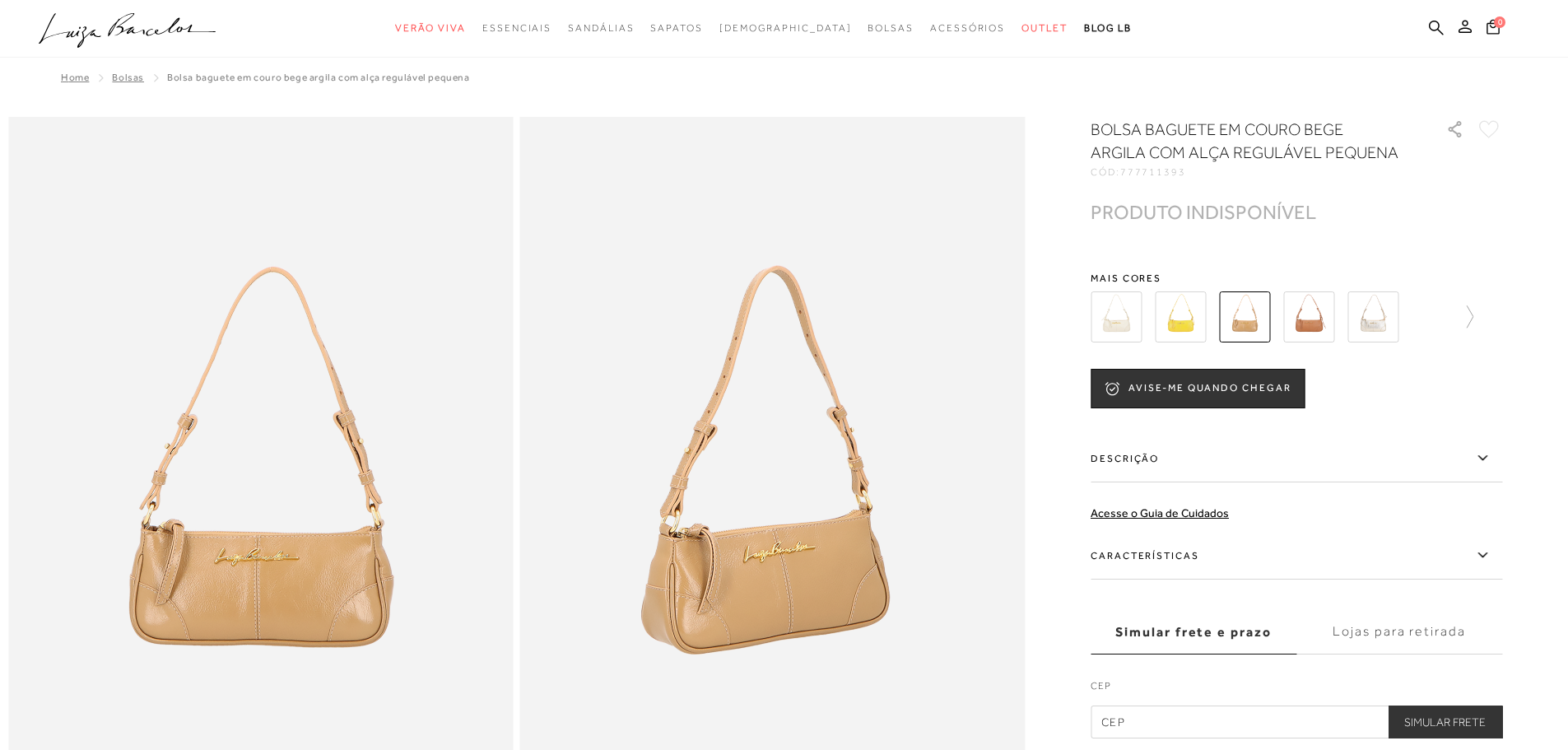
click at [1387, 316] on img at bounding box center [1373, 317] width 51 height 51
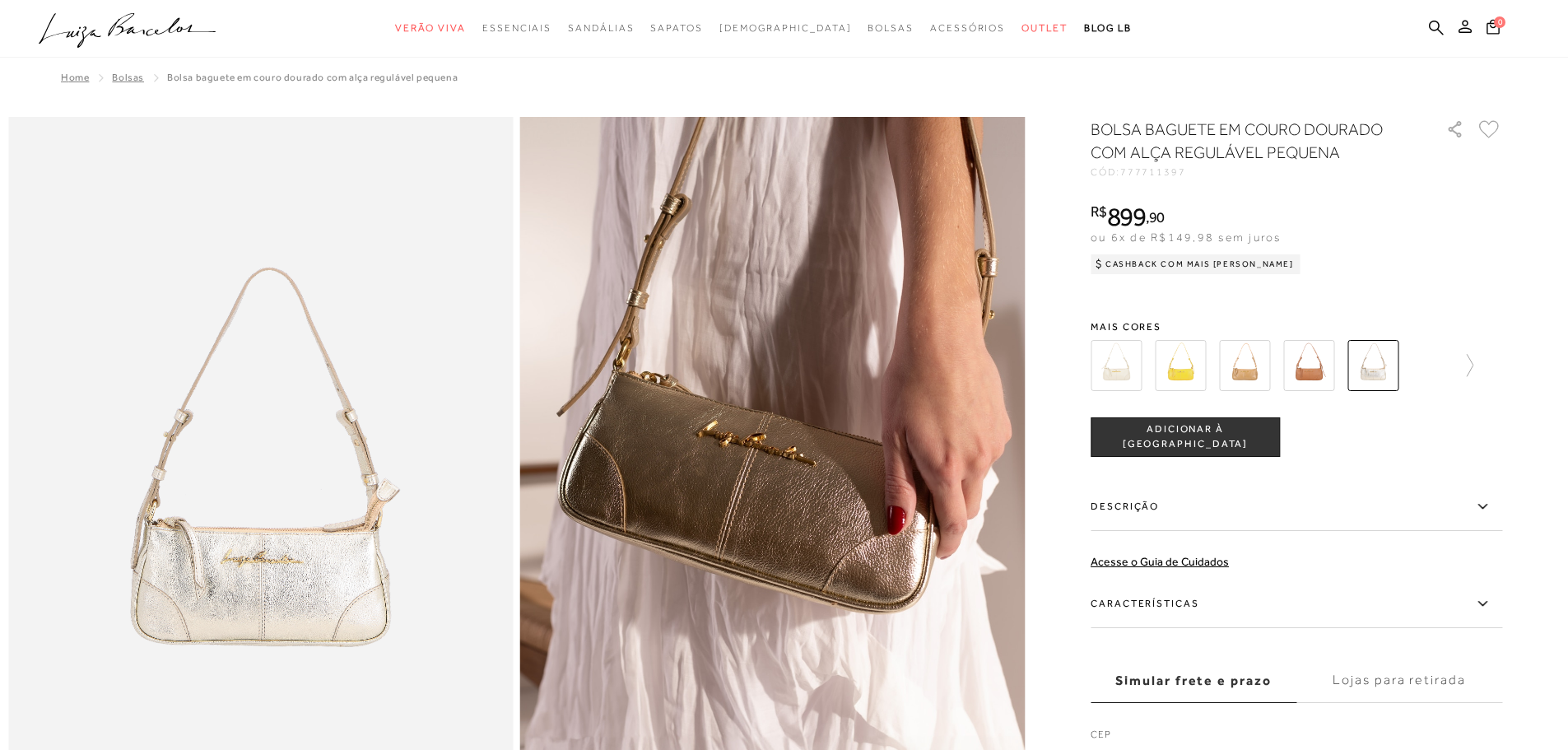
click at [1162, 371] on img at bounding box center [1180, 365] width 51 height 51
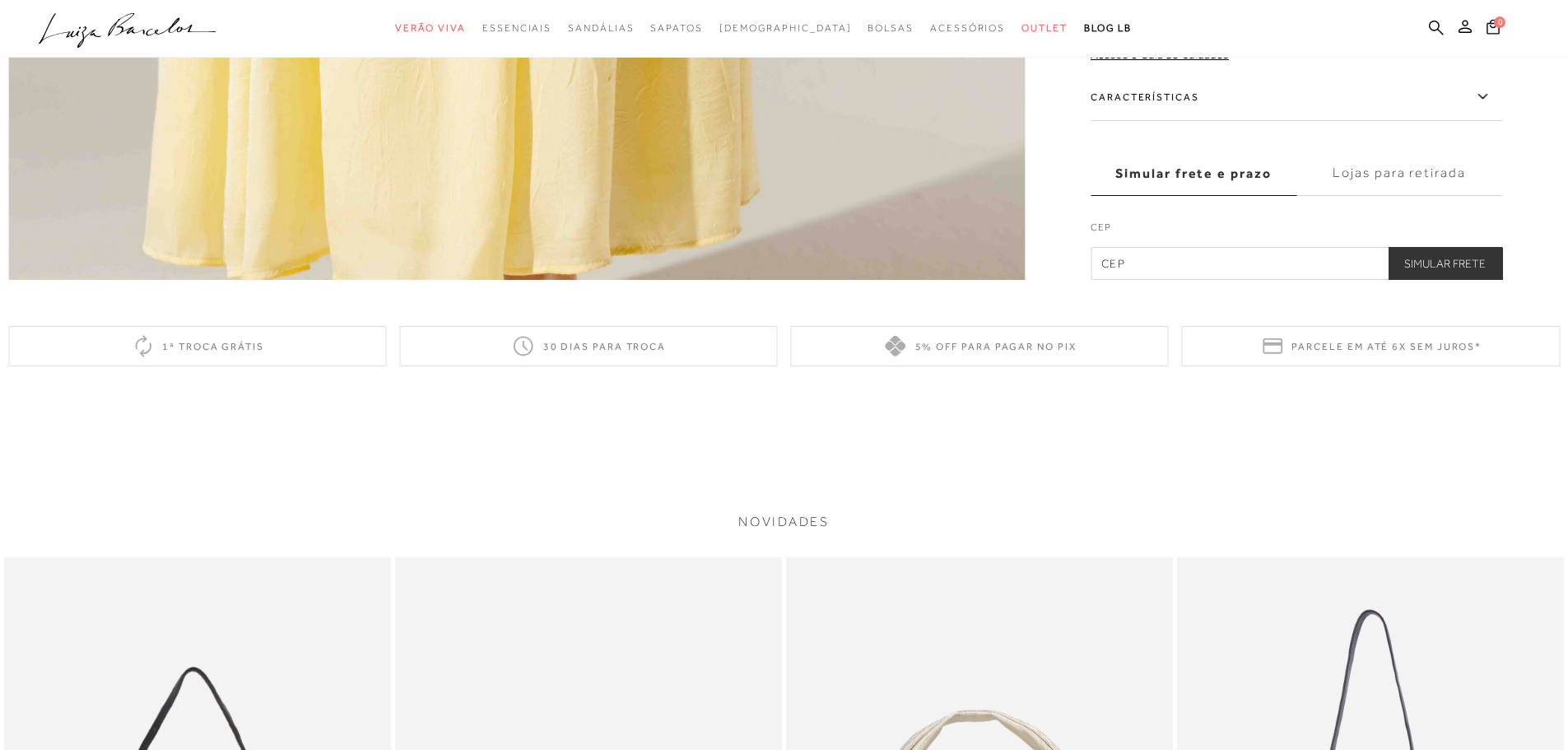
scroll to position [2140, 0]
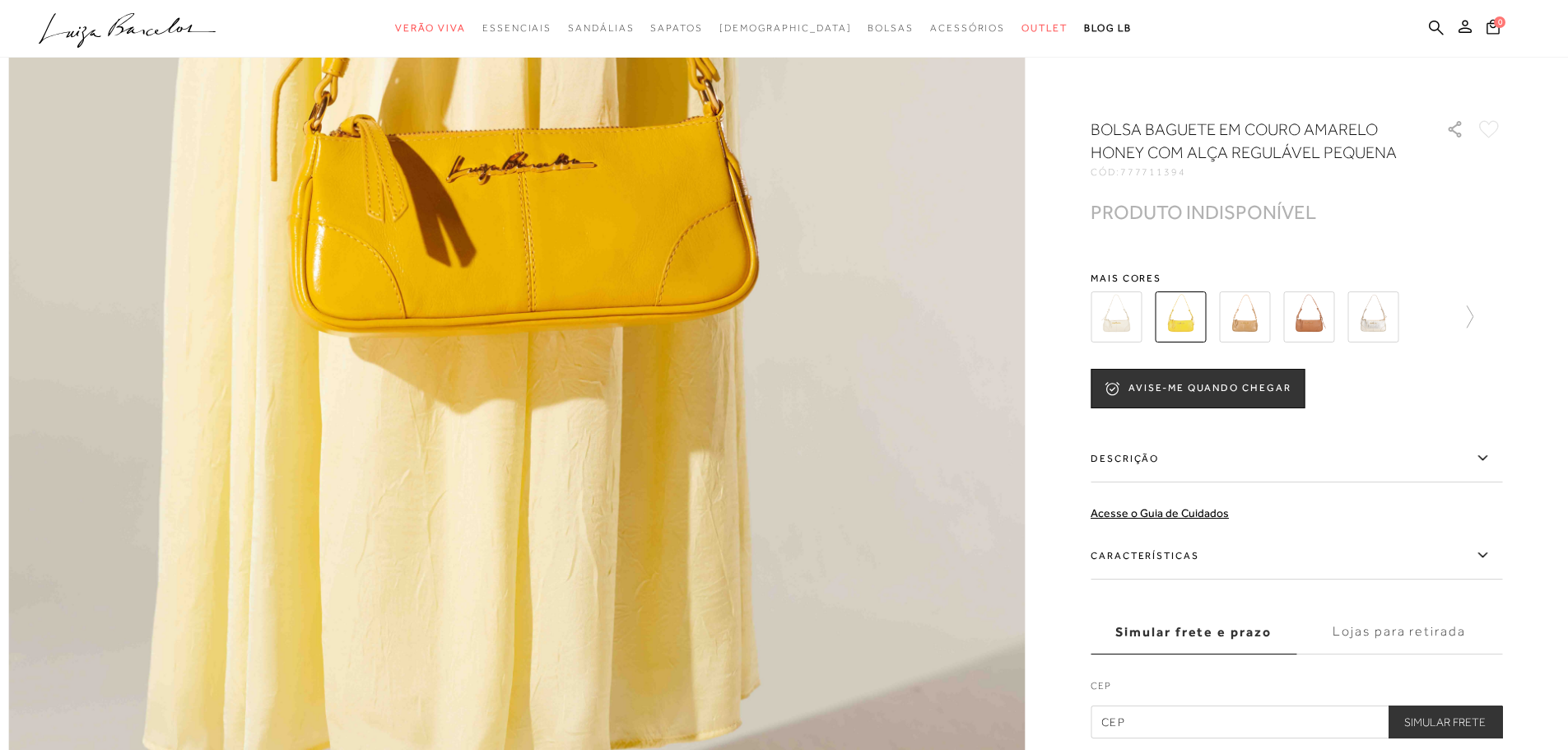
click at [1254, 317] on img at bounding box center [1244, 317] width 51 height 51
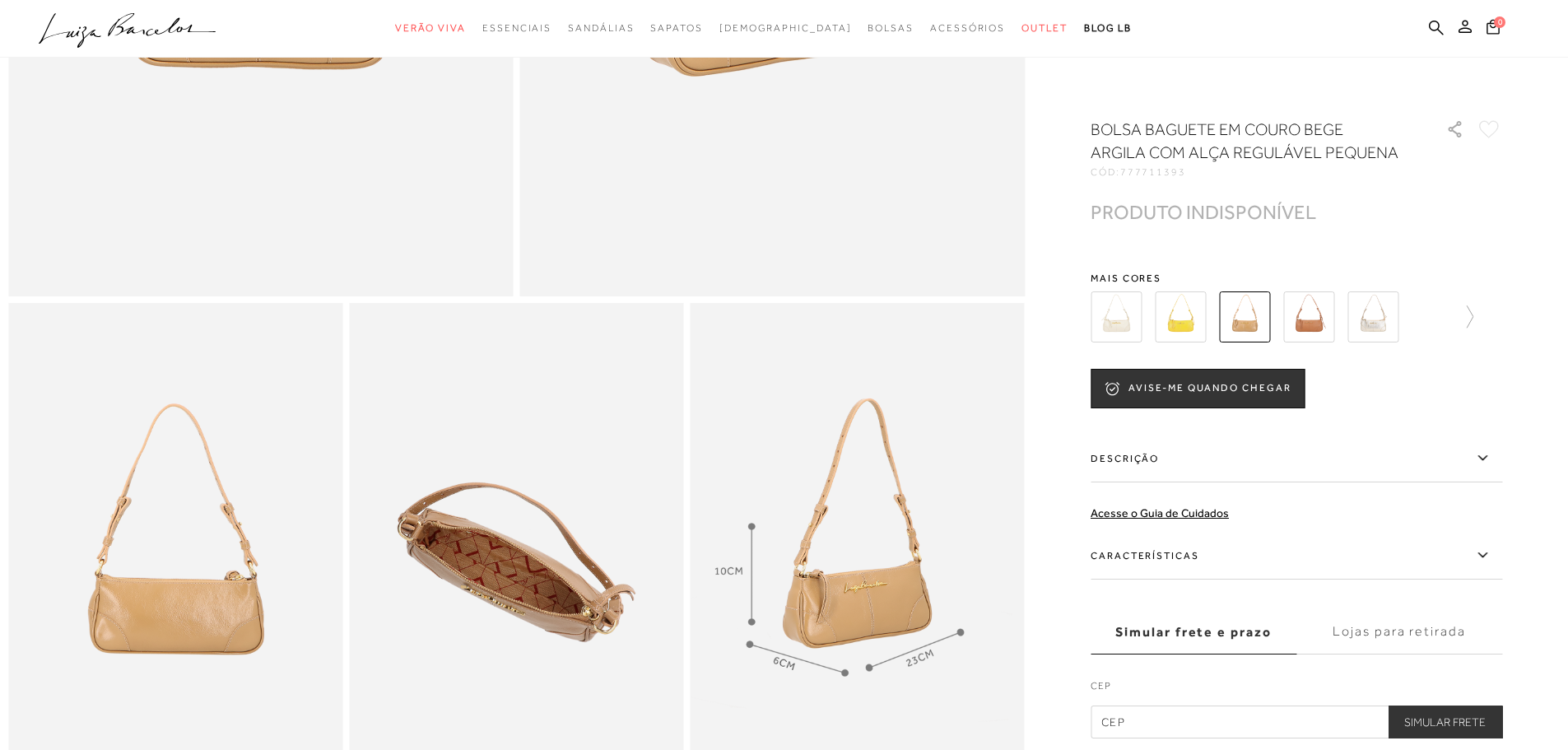
scroll to position [576, 0]
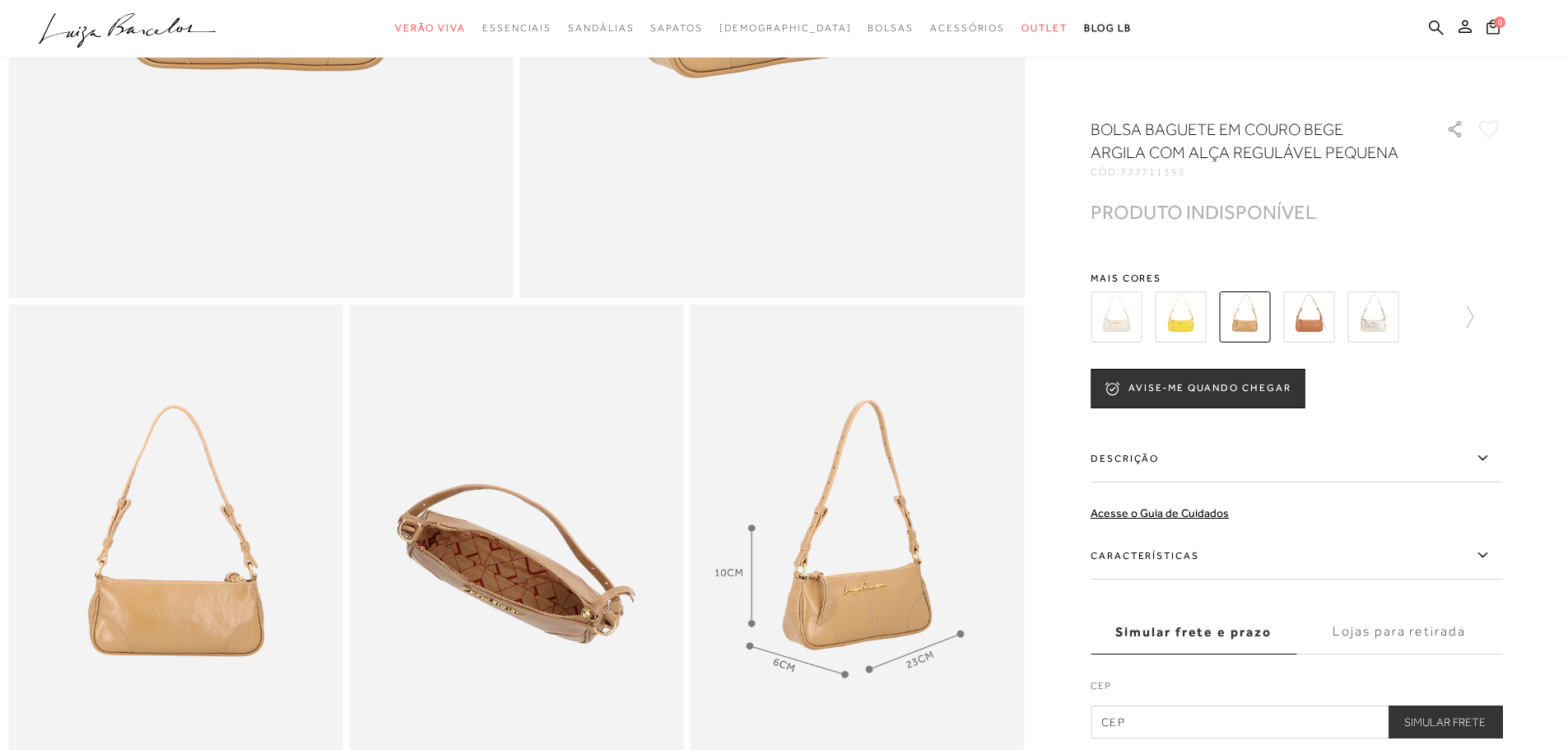
click at [1318, 322] on img at bounding box center [1308, 317] width 51 height 51
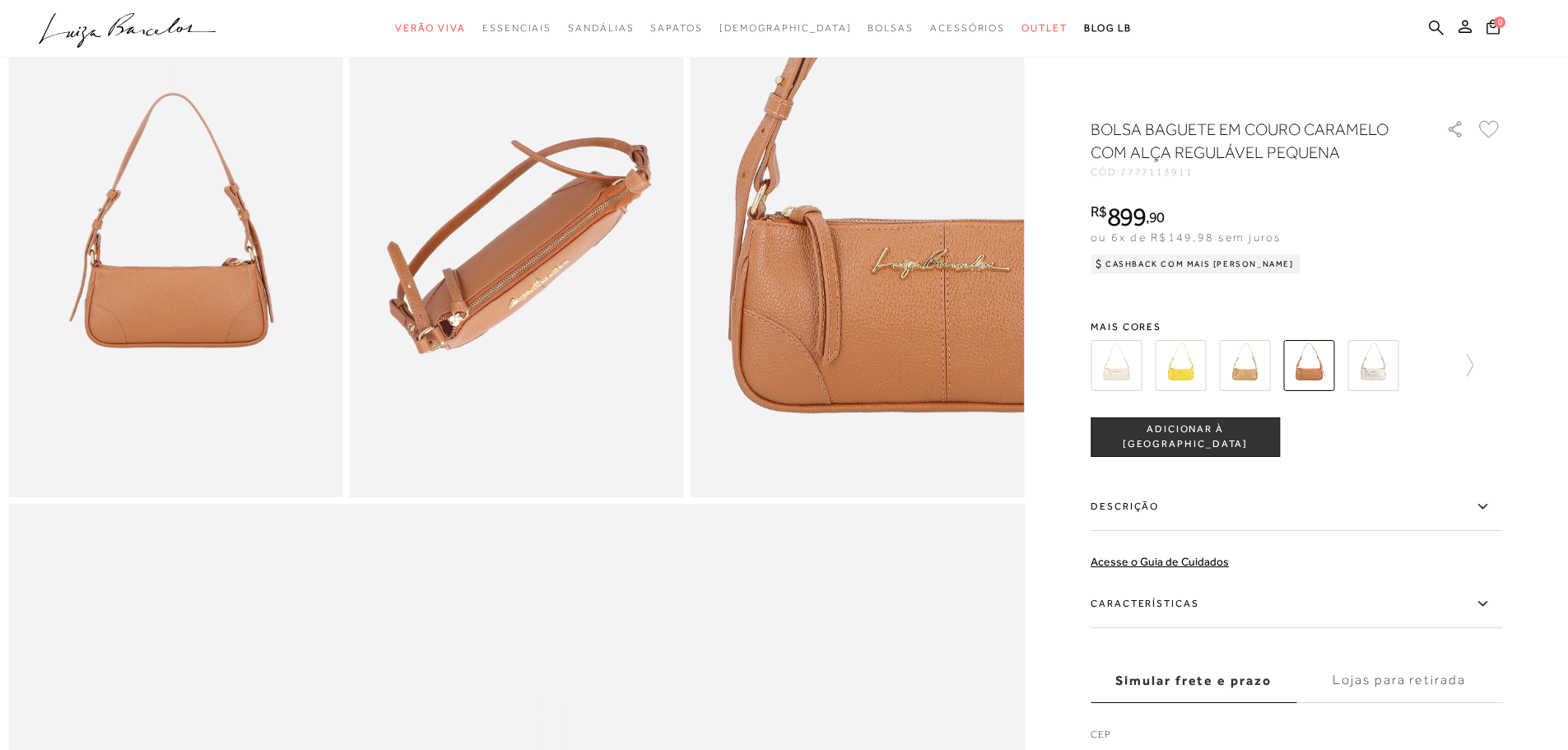
scroll to position [905, 0]
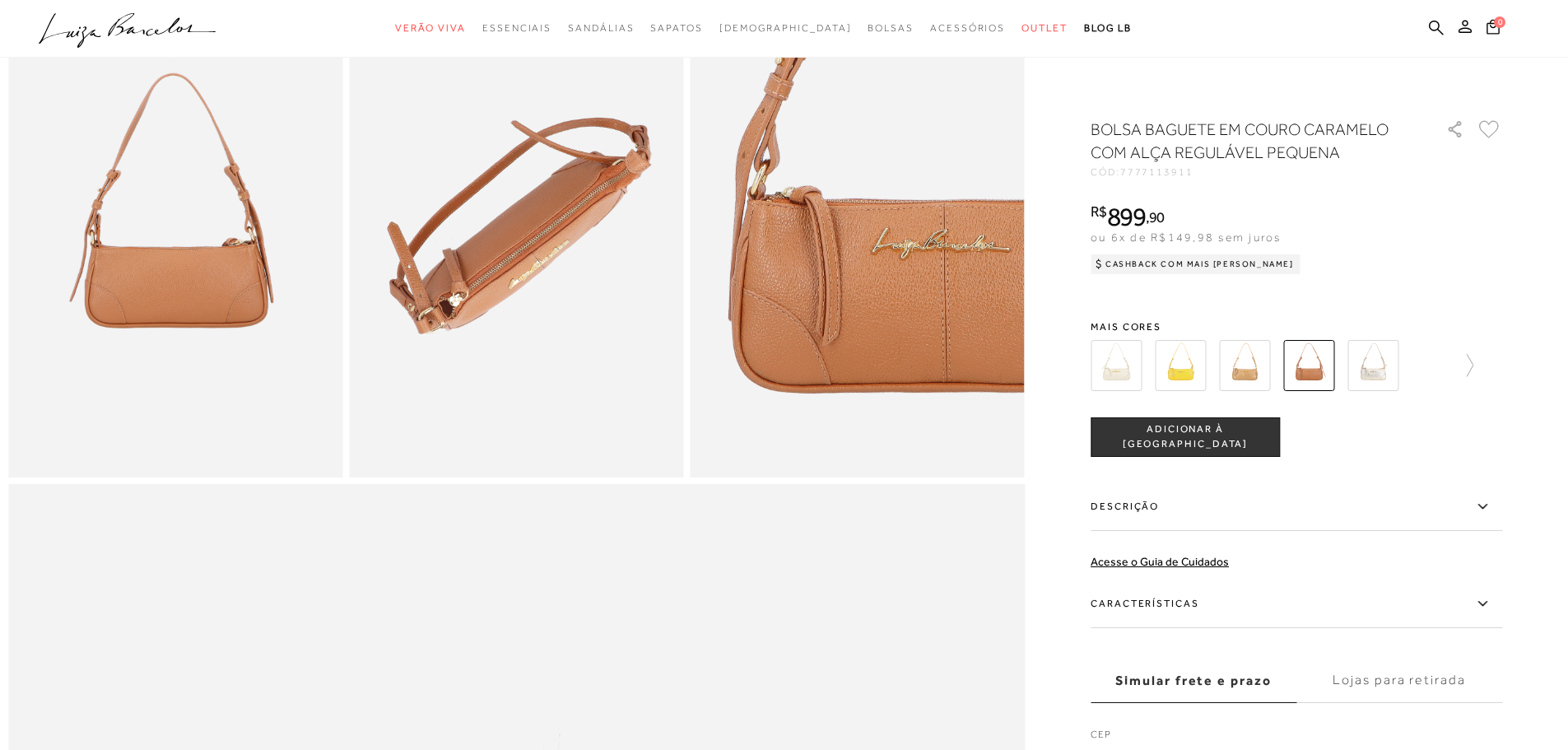
click at [1385, 391] on img at bounding box center [1373, 365] width 51 height 51
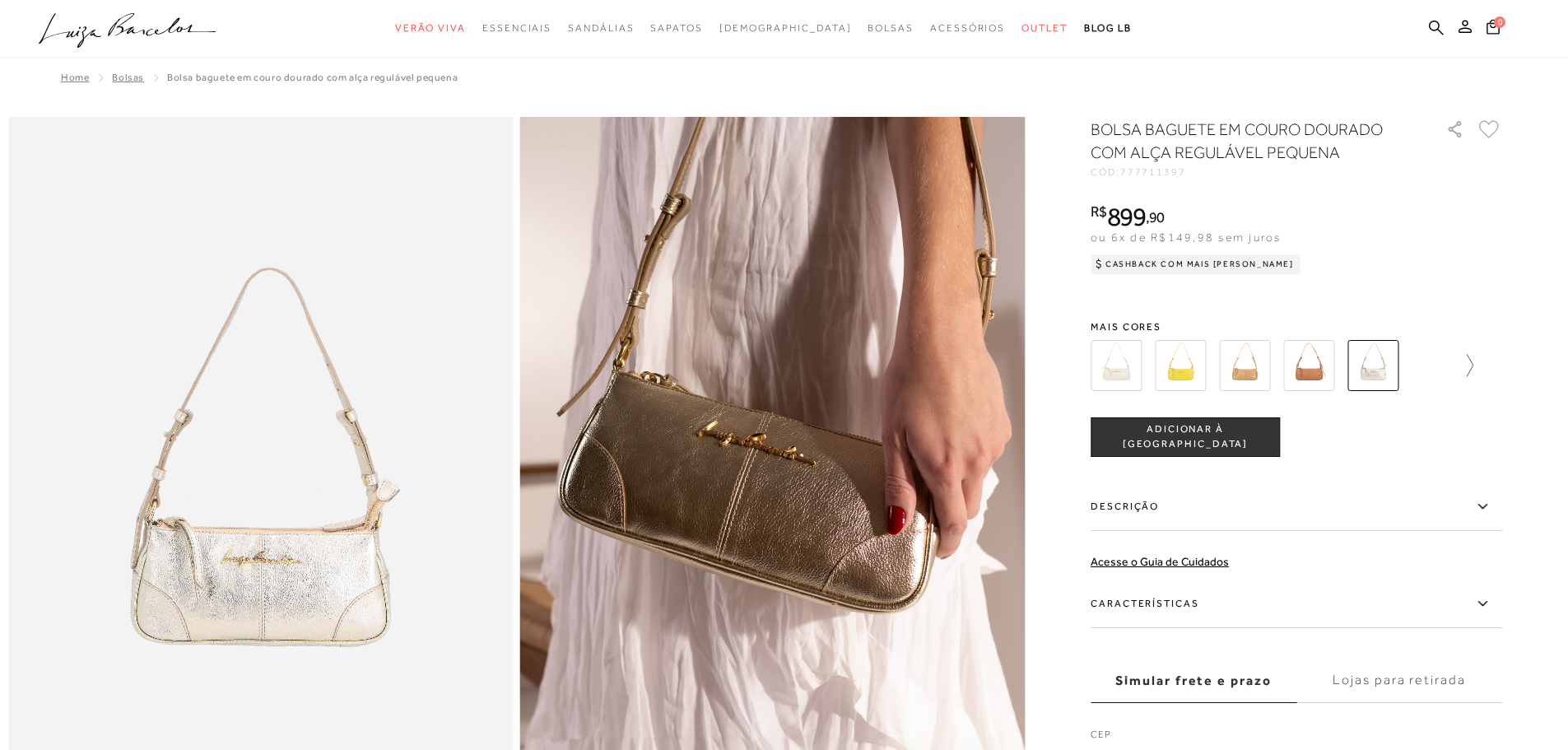
click at [1471, 362] on icon at bounding box center [1462, 365] width 23 height 23
click at [1409, 370] on img at bounding box center [1401, 365] width 51 height 51
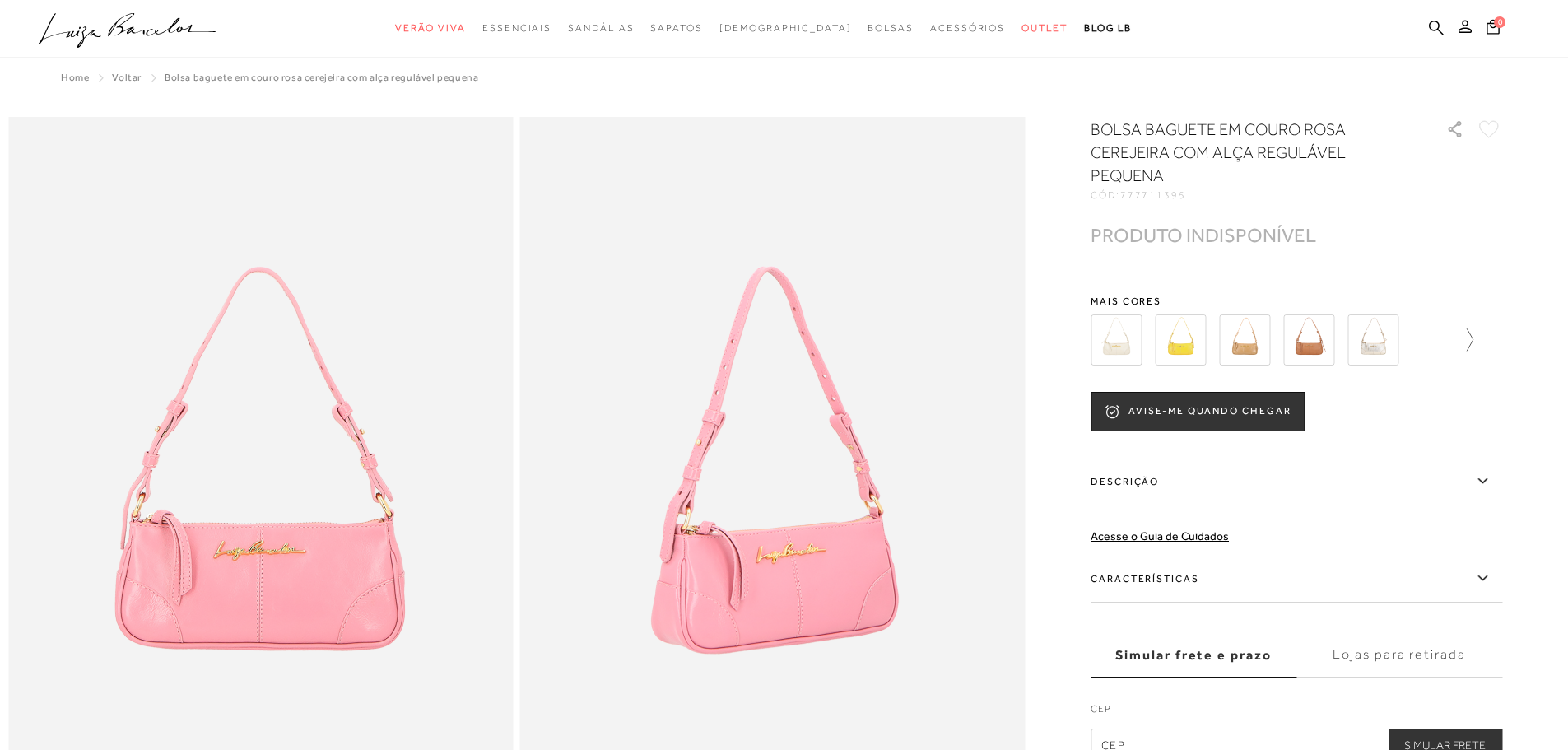
click at [1473, 334] on icon at bounding box center [1462, 340] width 23 height 23
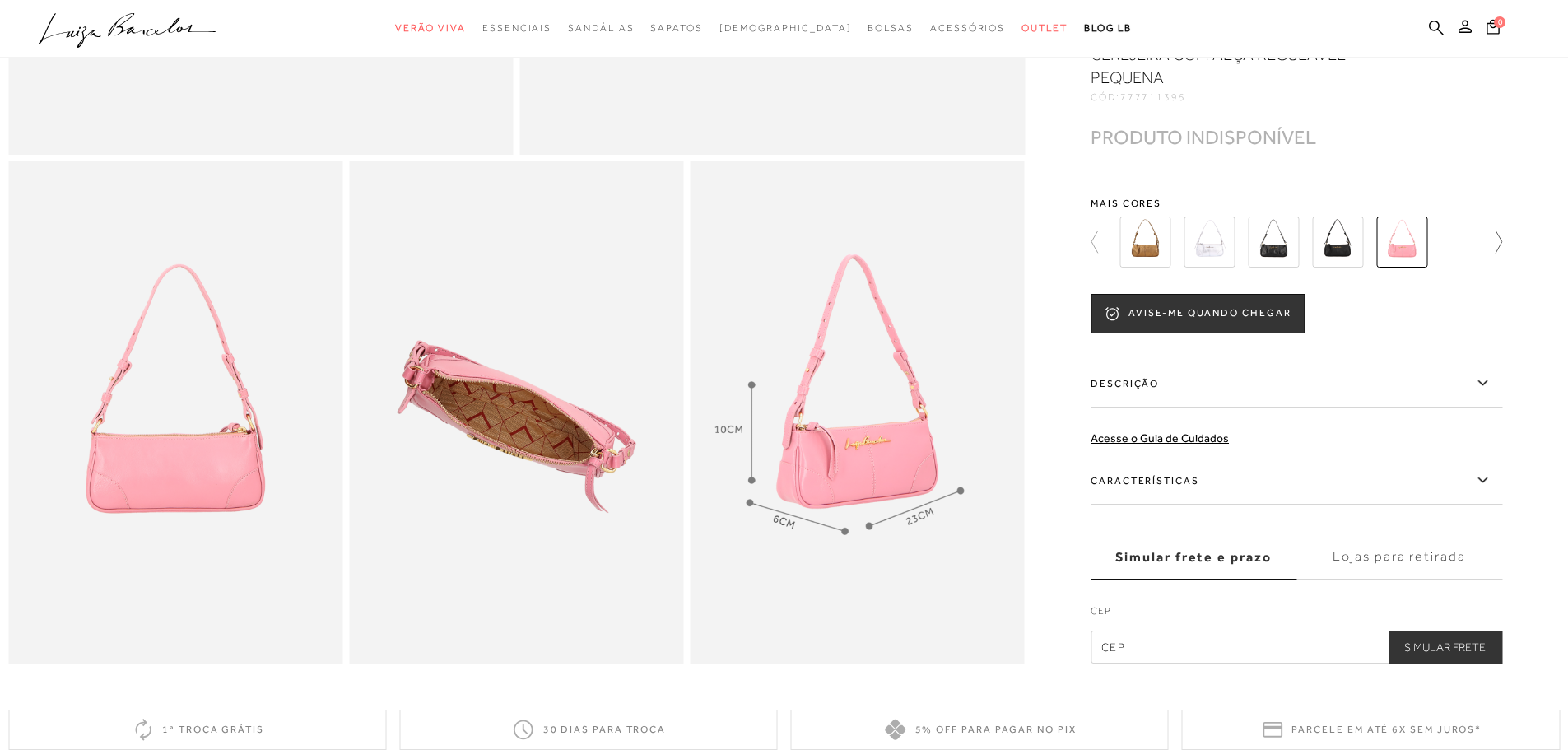
scroll to position [659, 0]
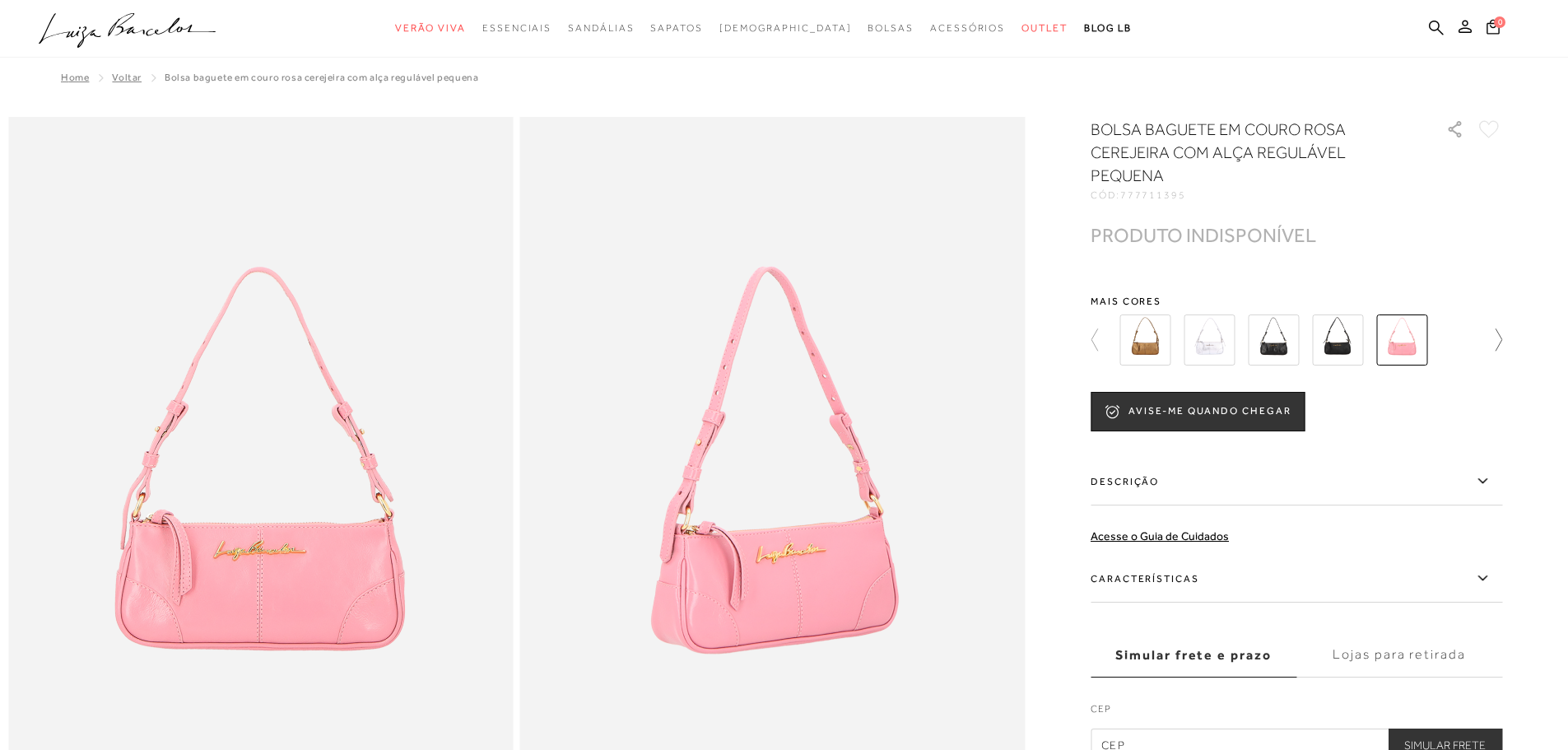
scroll to position [905, 0]
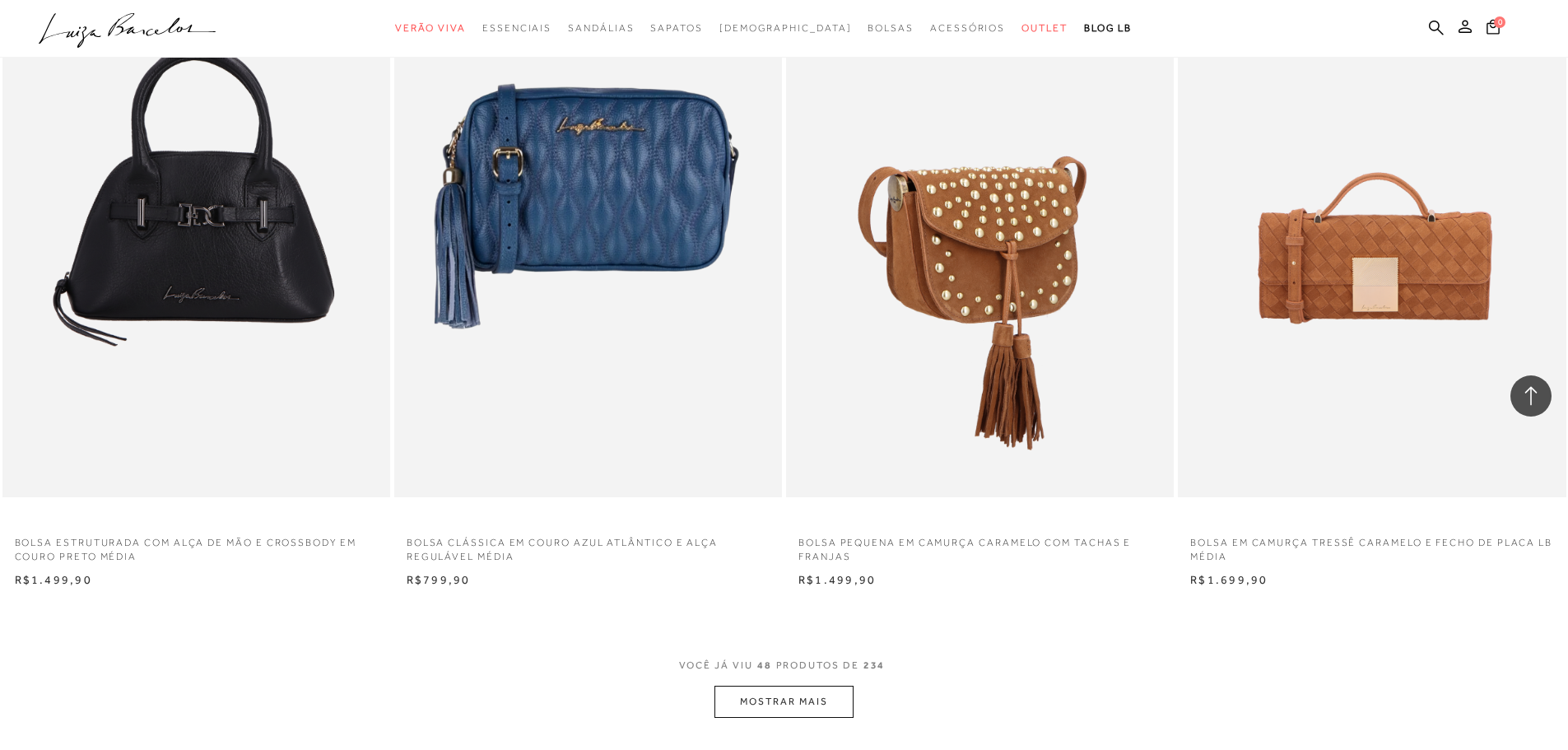
scroll to position [7821, 0]
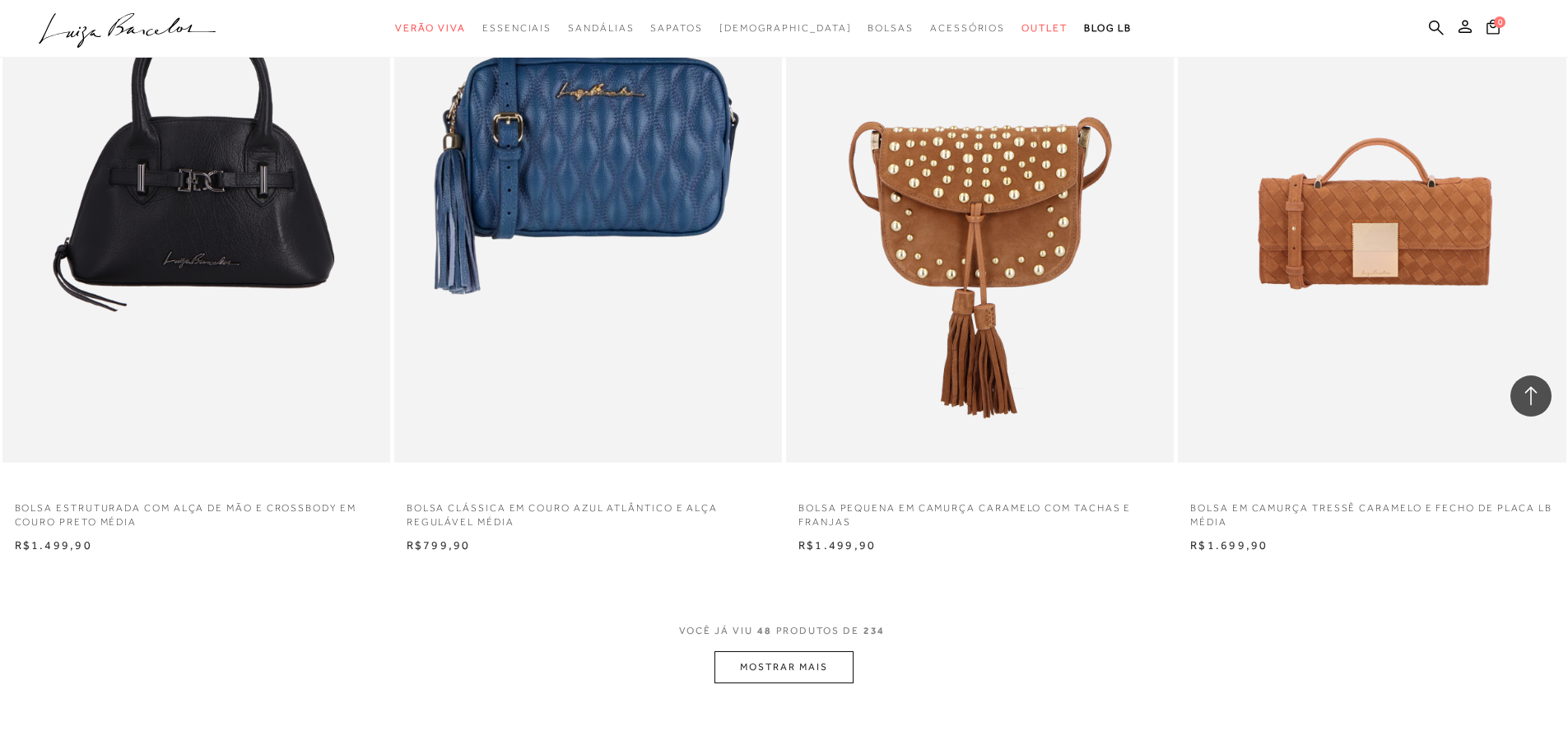
click at [776, 671] on button "MOSTRAR MAIS" at bounding box center [783, 667] width 138 height 32
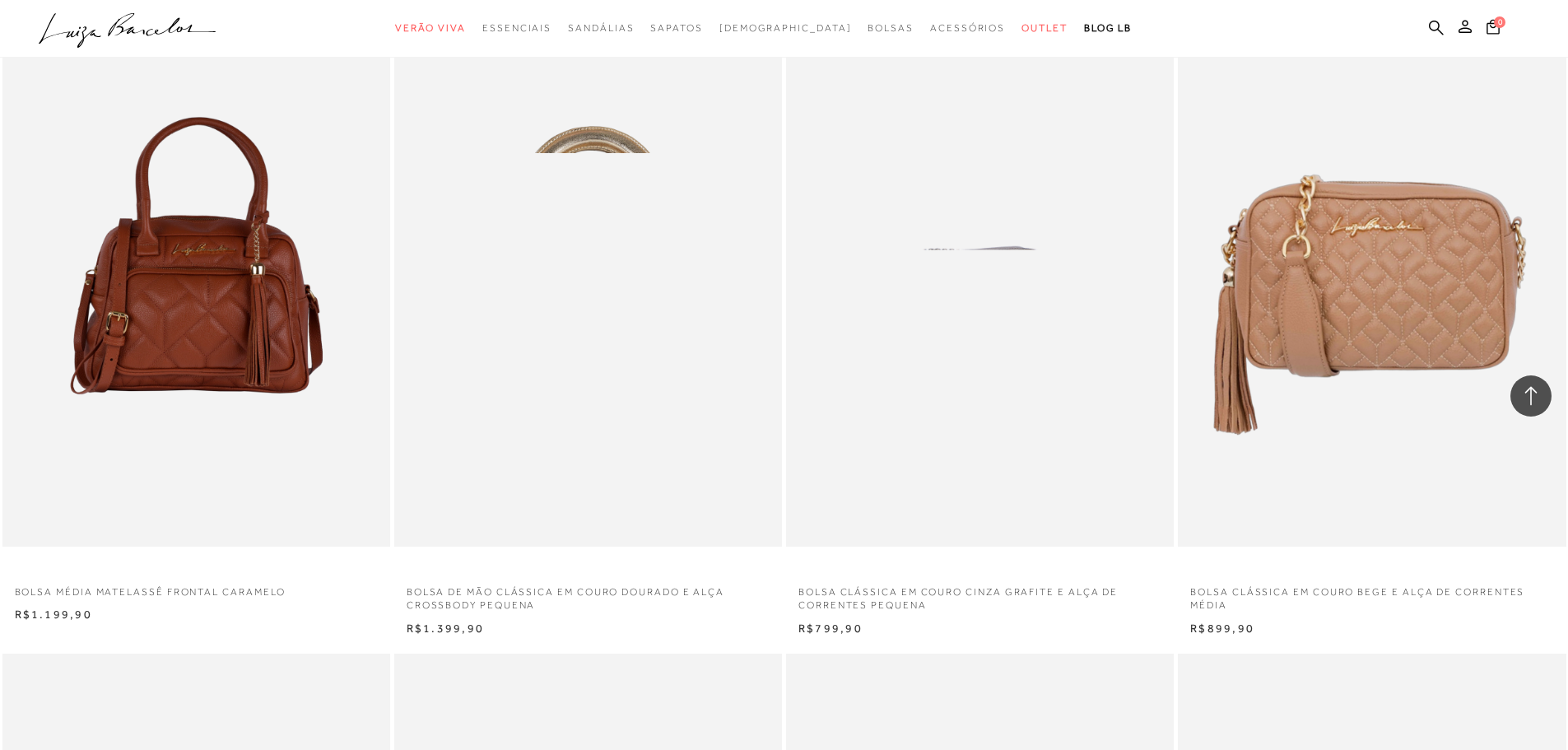
scroll to position [10538, 0]
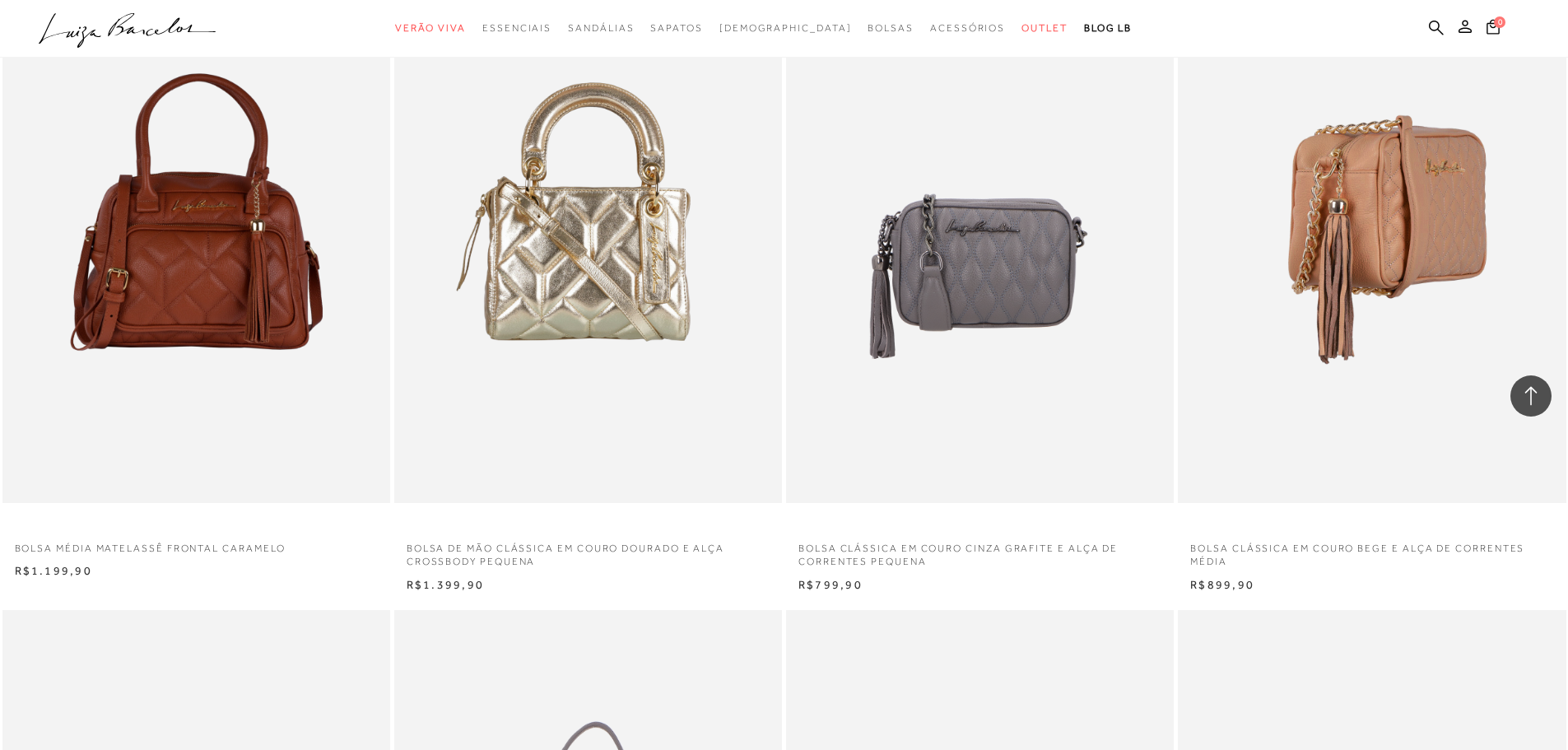
click at [1455, 227] on img at bounding box center [1372, 212] width 386 height 582
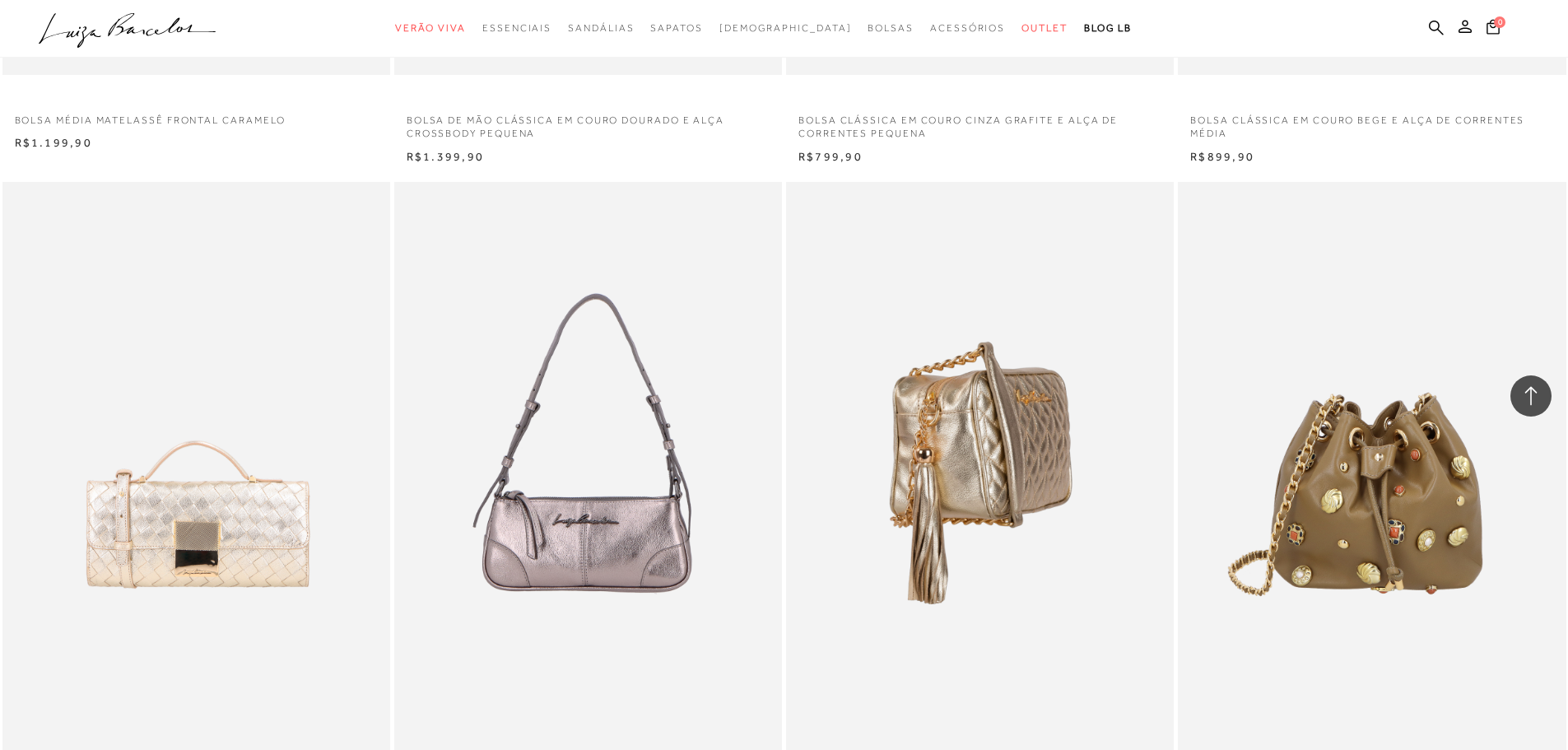
scroll to position [11031, 0]
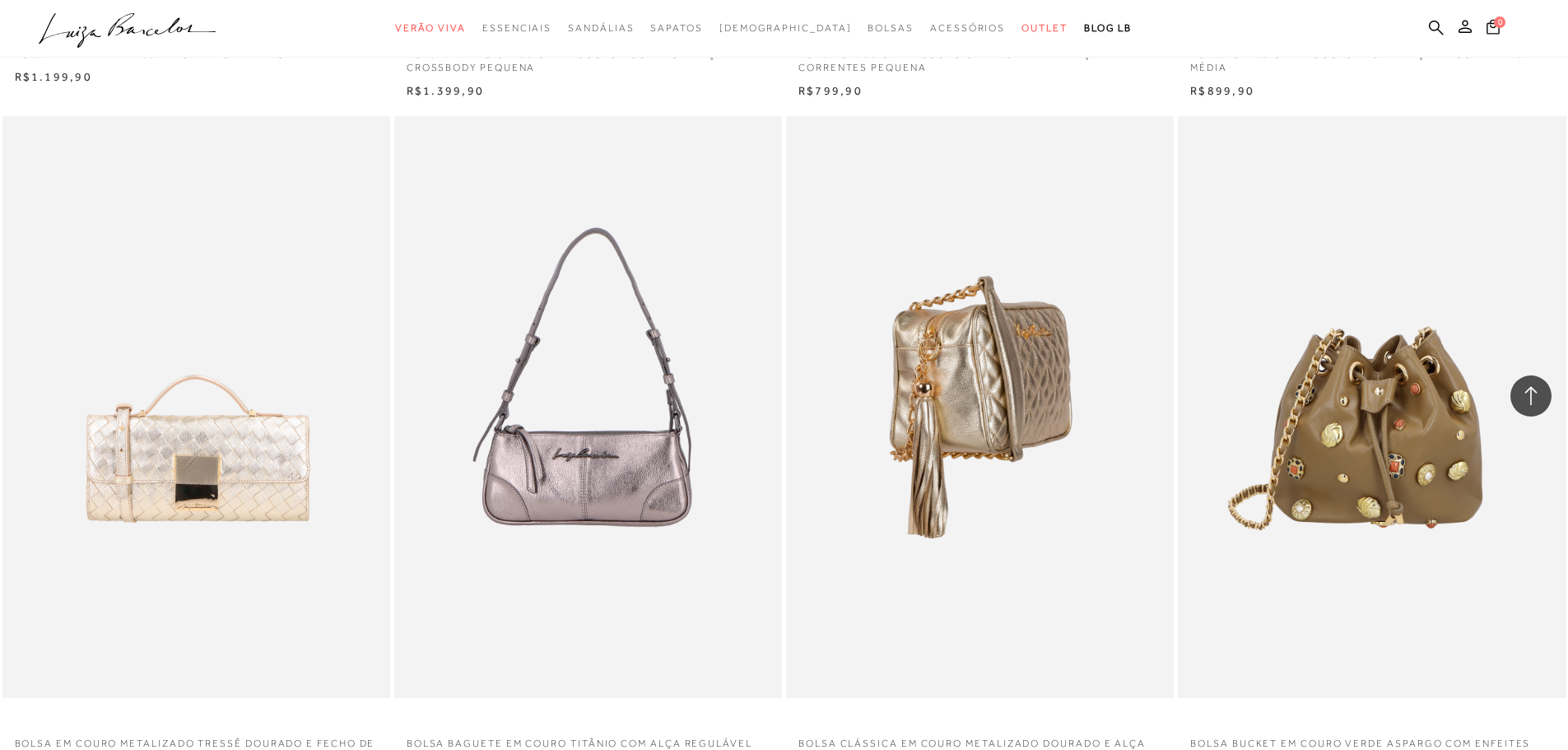
click at [1035, 375] on img at bounding box center [981, 407] width 386 height 582
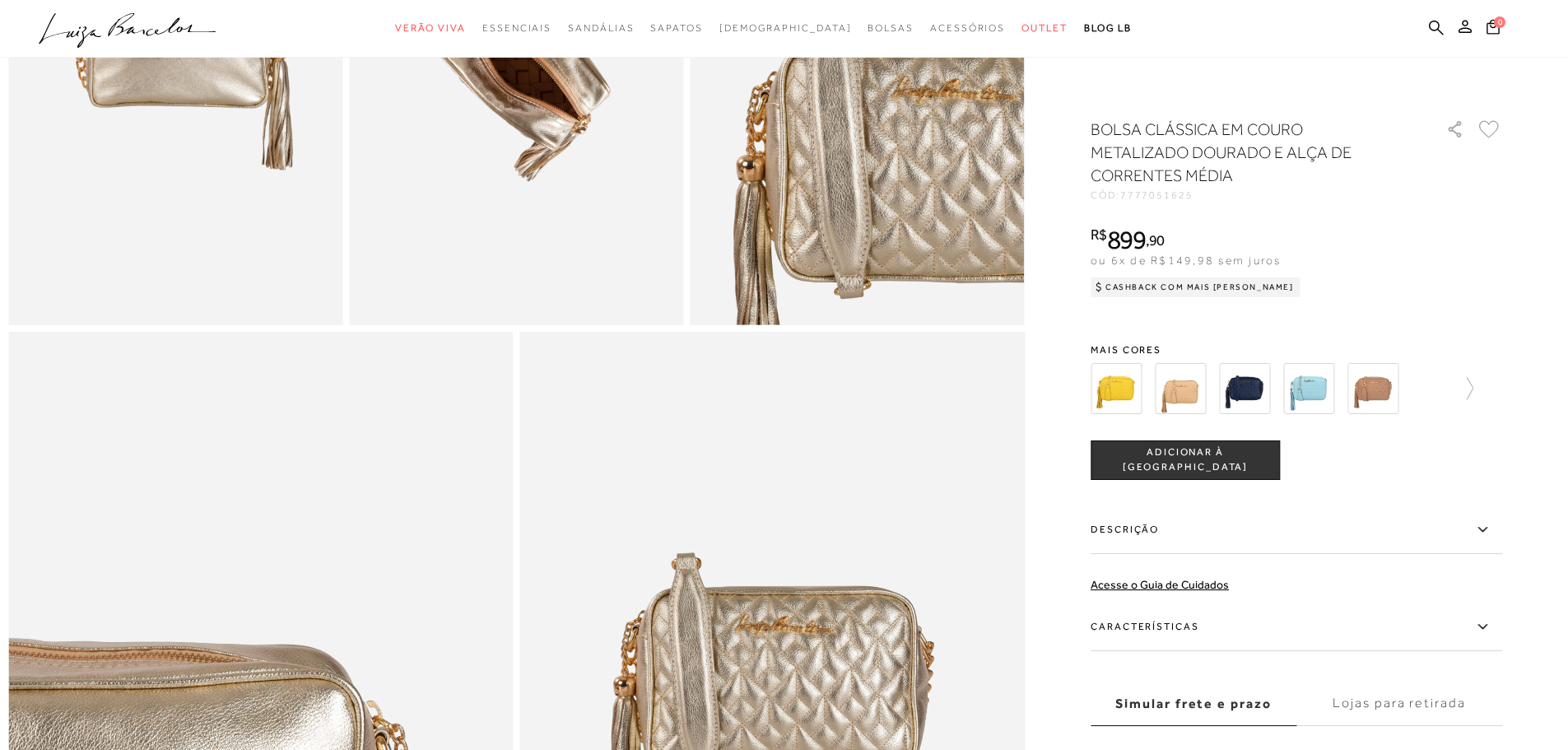
scroll to position [1071, 0]
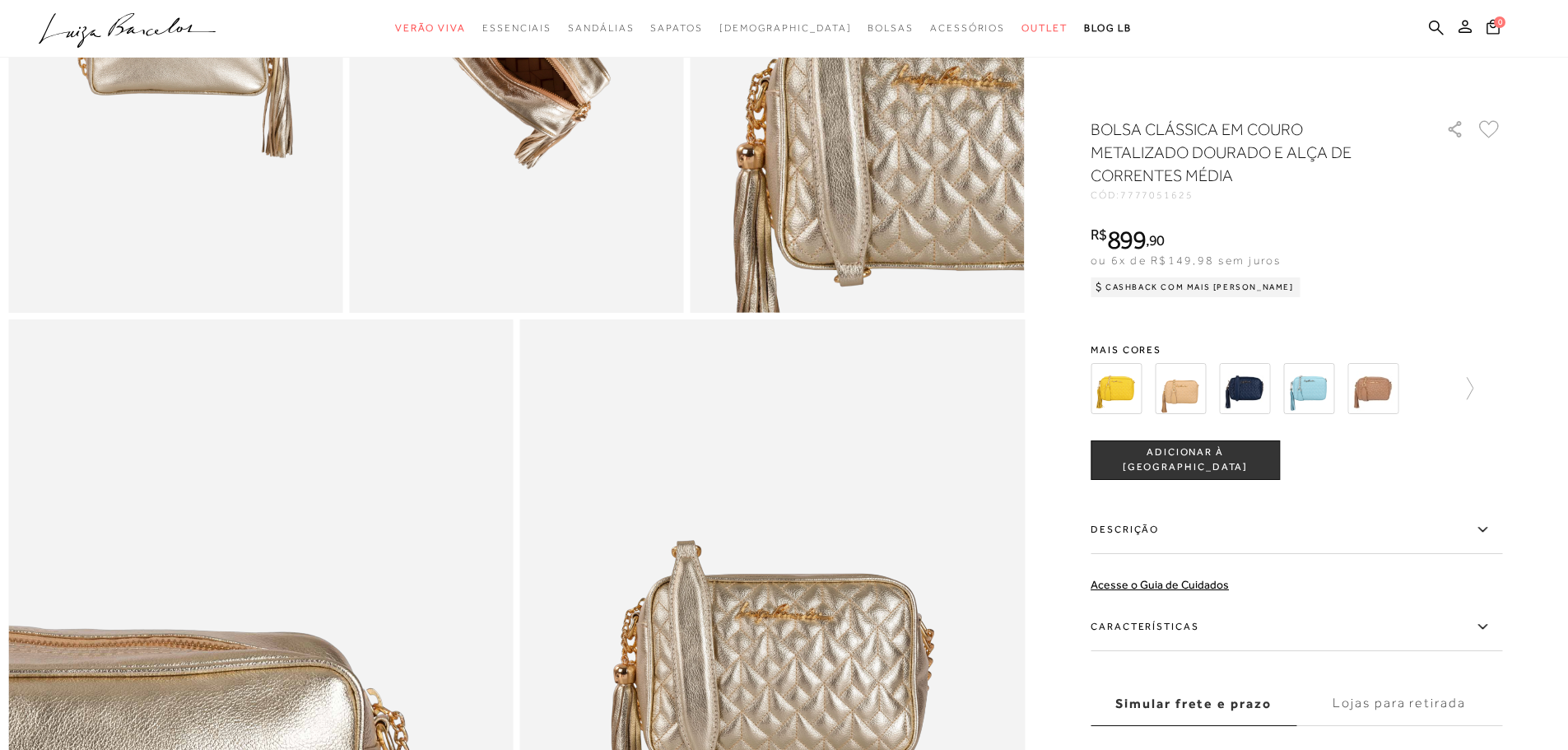
click at [1428, 22] on ul ".a{fill-rule:evenodd;} Verão Viva Em alta Favoritos das Influenciadoras Apostas…" at bounding box center [772, 28] width 1466 height 31
click at [1432, 22] on icon at bounding box center [1435, 26] width 15 height 15
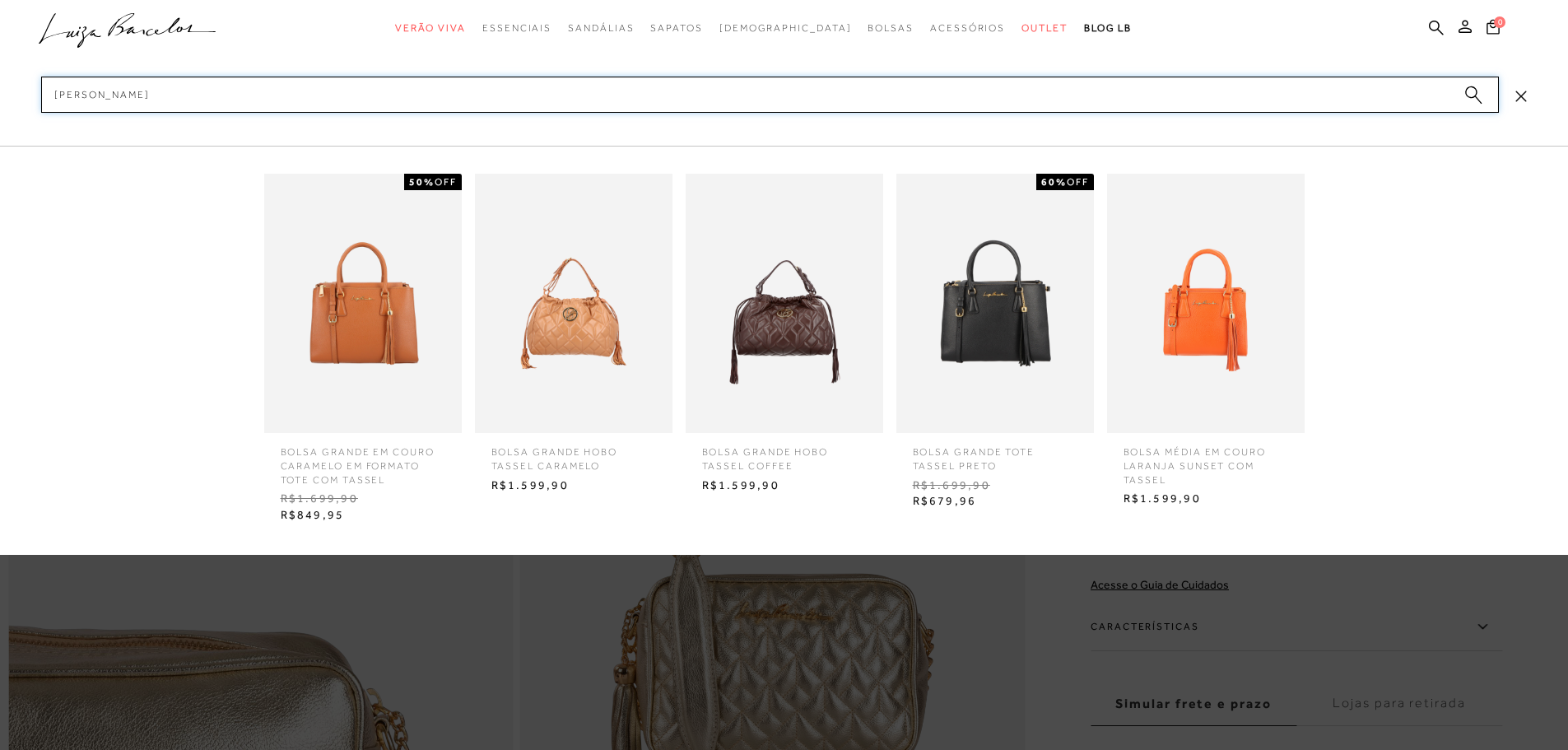
type input "[PERSON_NAME]"
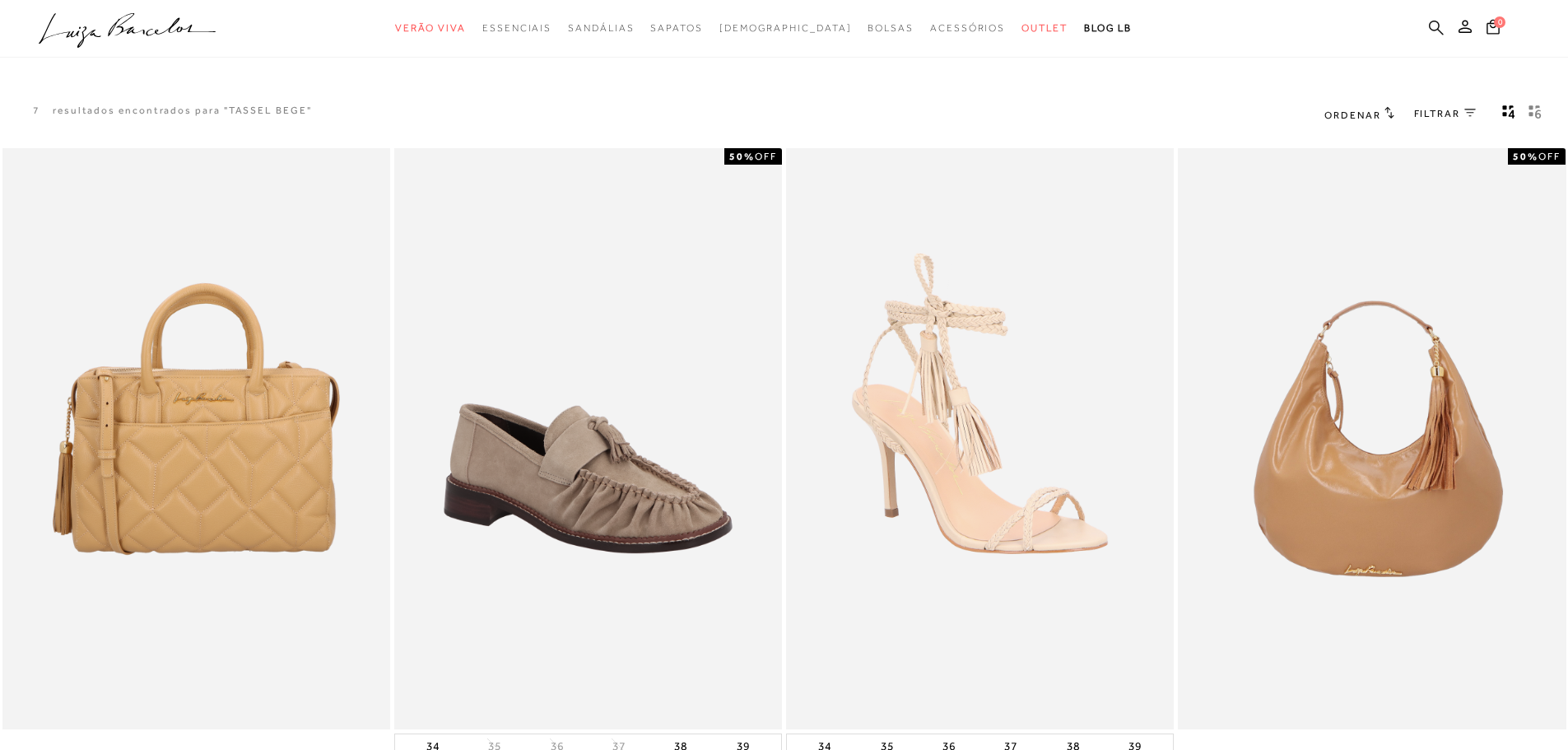
click at [1434, 23] on icon at bounding box center [1435, 27] width 15 height 16
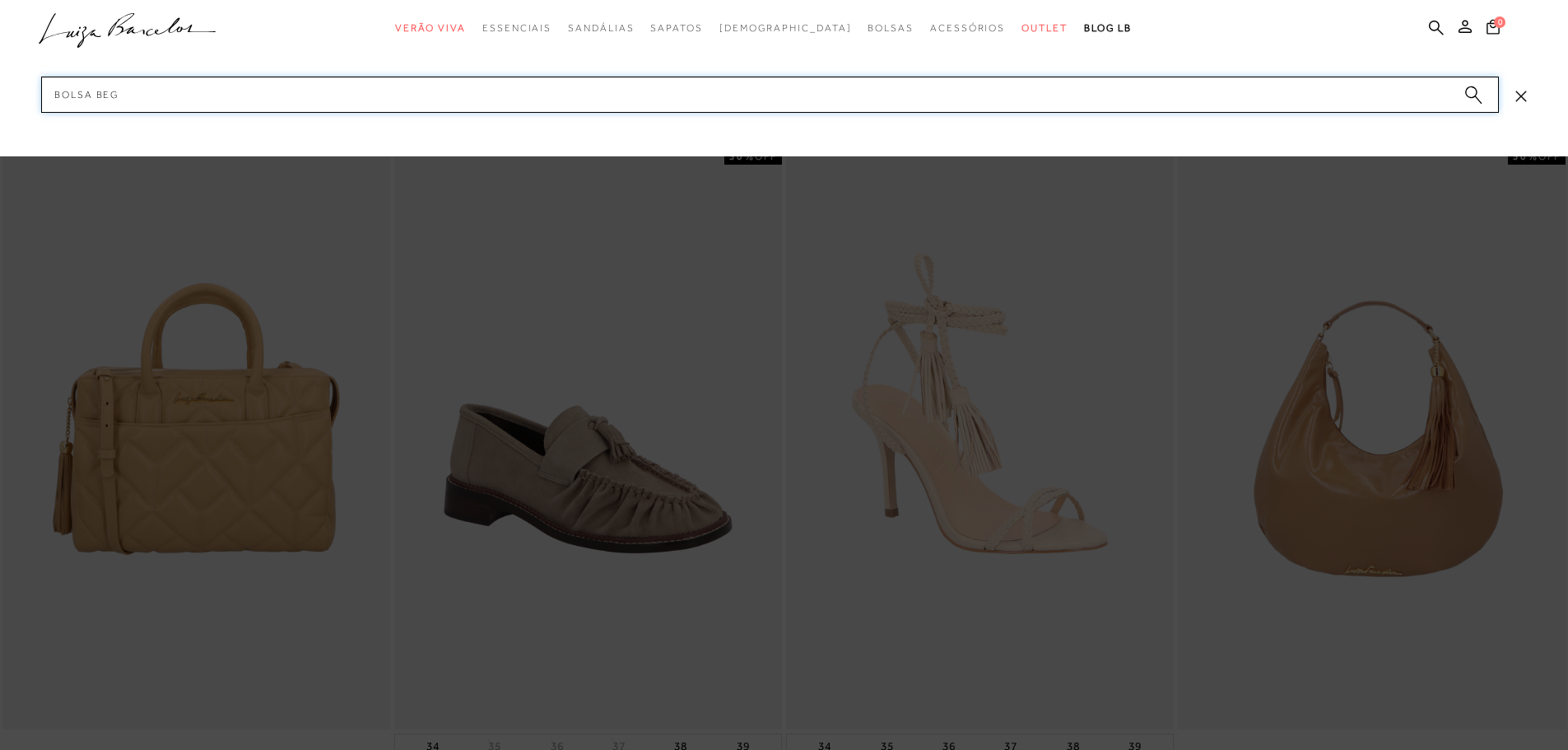
type input "BOLSA BEGE"
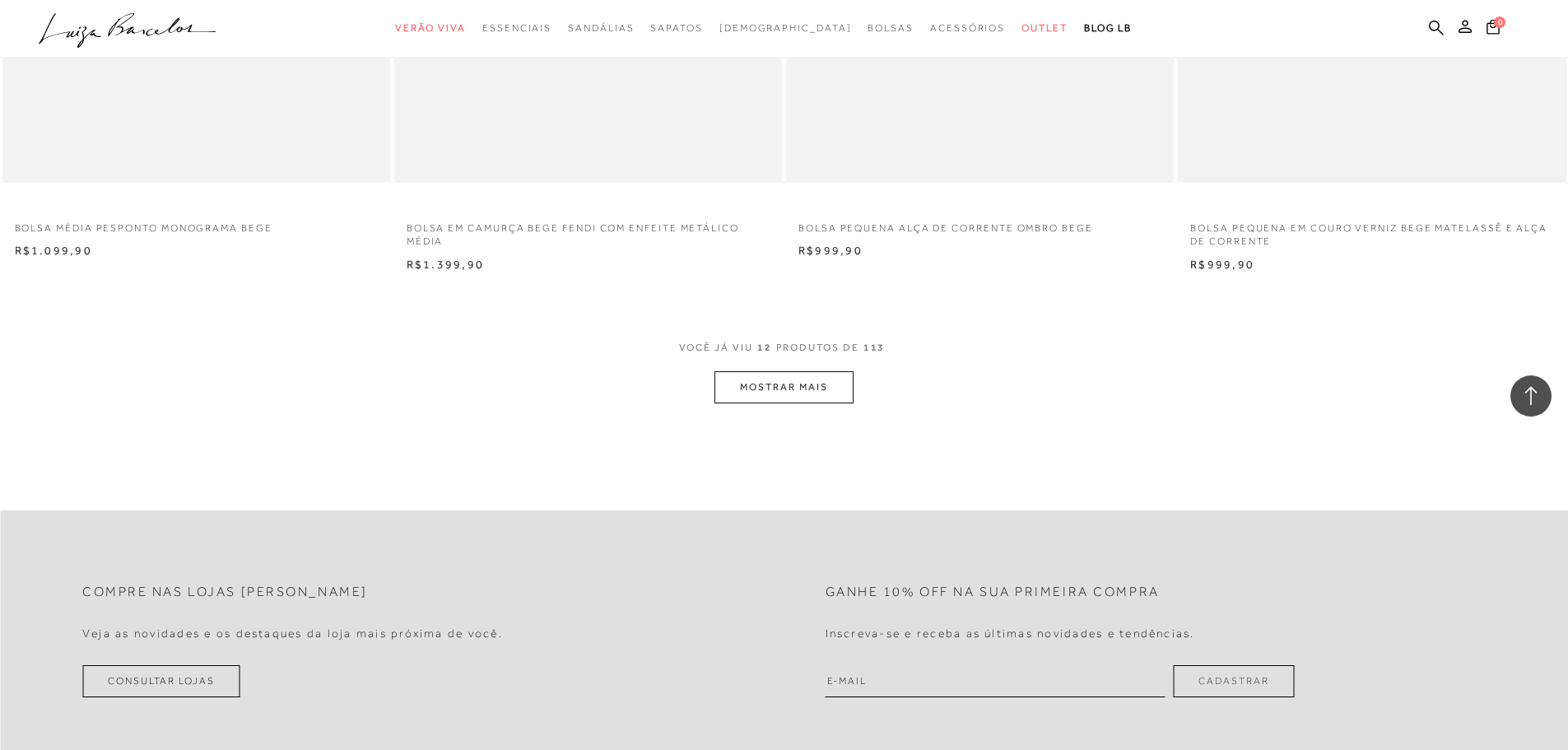
scroll to position [2059, 0]
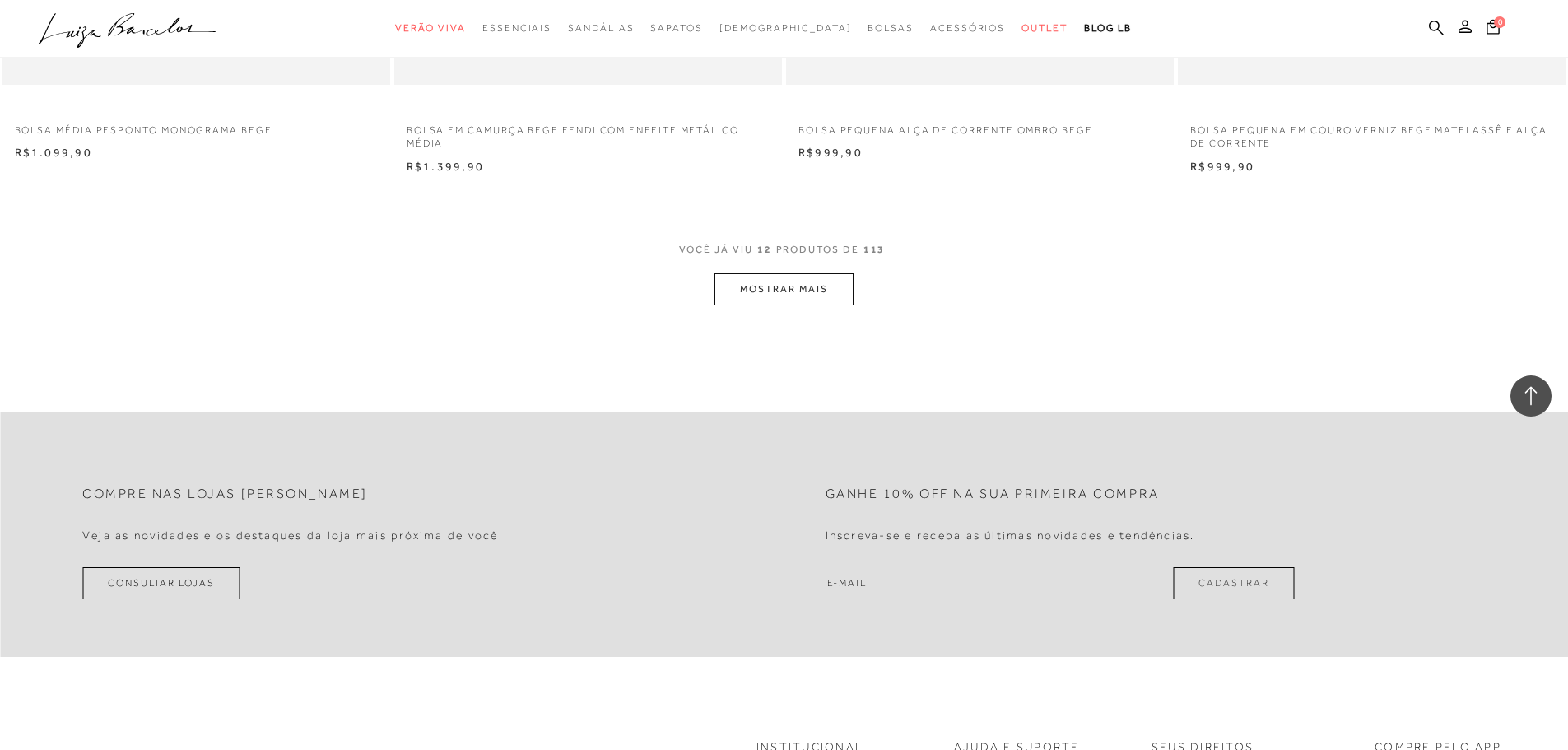
click at [837, 299] on button "MOSTRAR MAIS" at bounding box center [783, 289] width 138 height 32
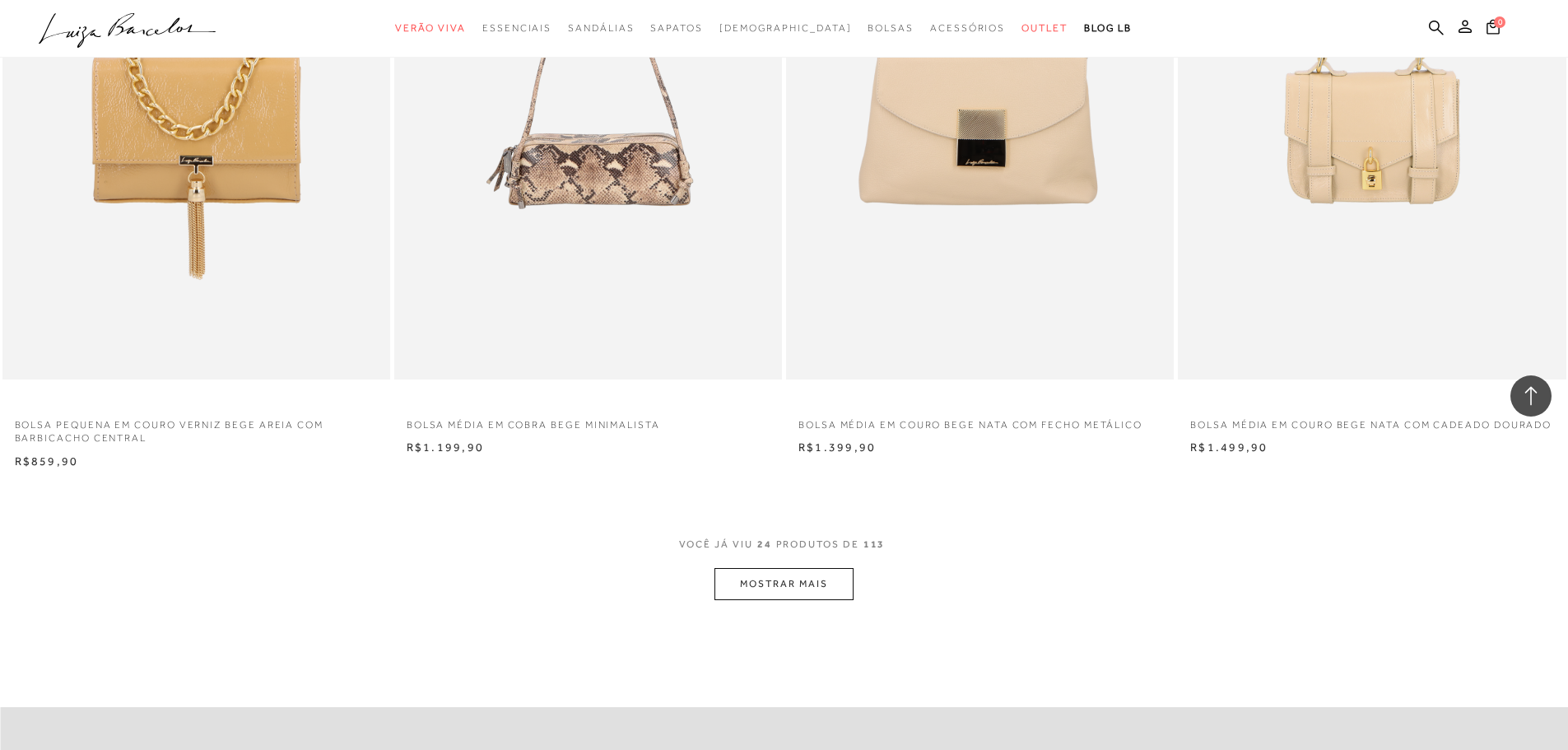
scroll to position [4116, 0]
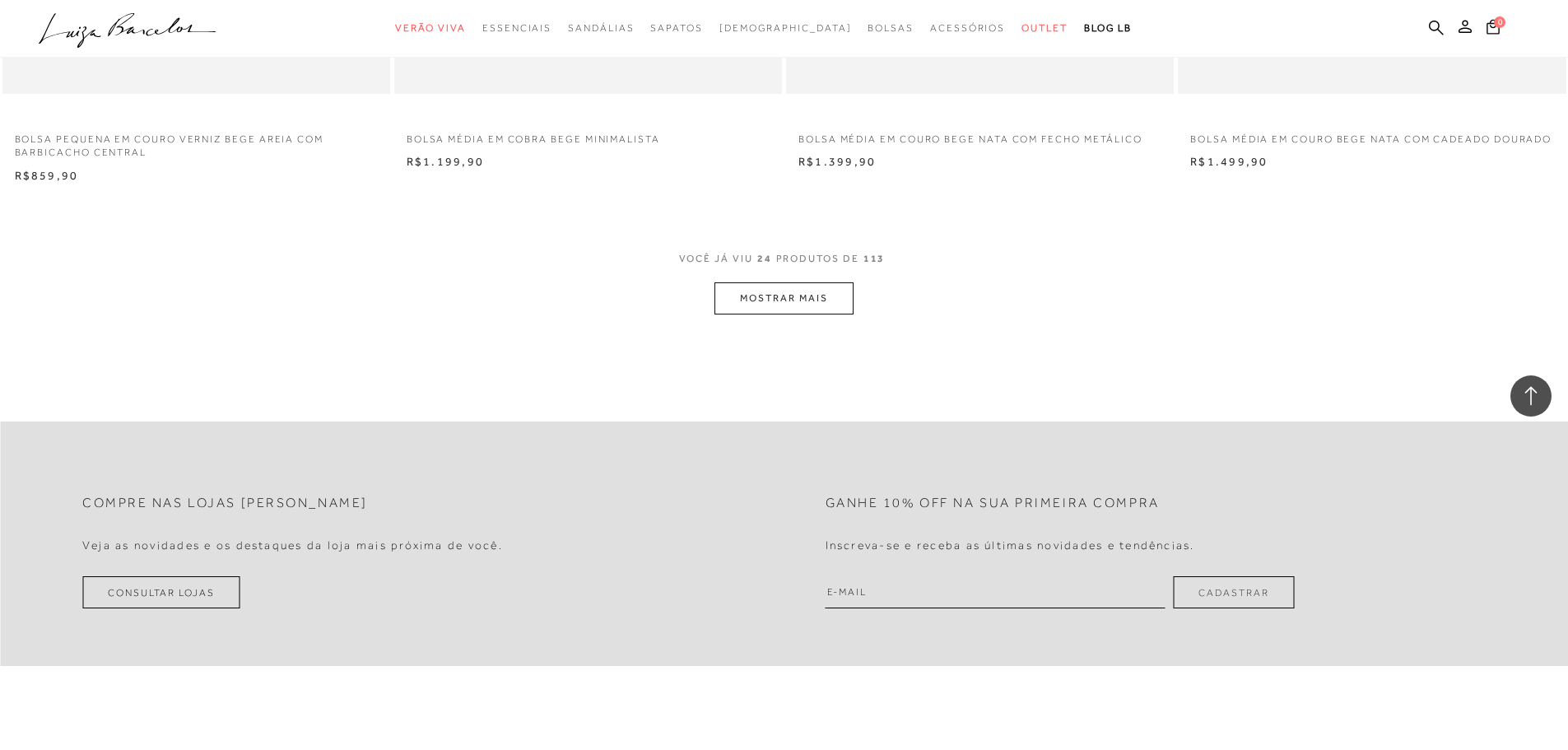
click at [837, 299] on button "MOSTRAR MAIS" at bounding box center [783, 299] width 138 height 32
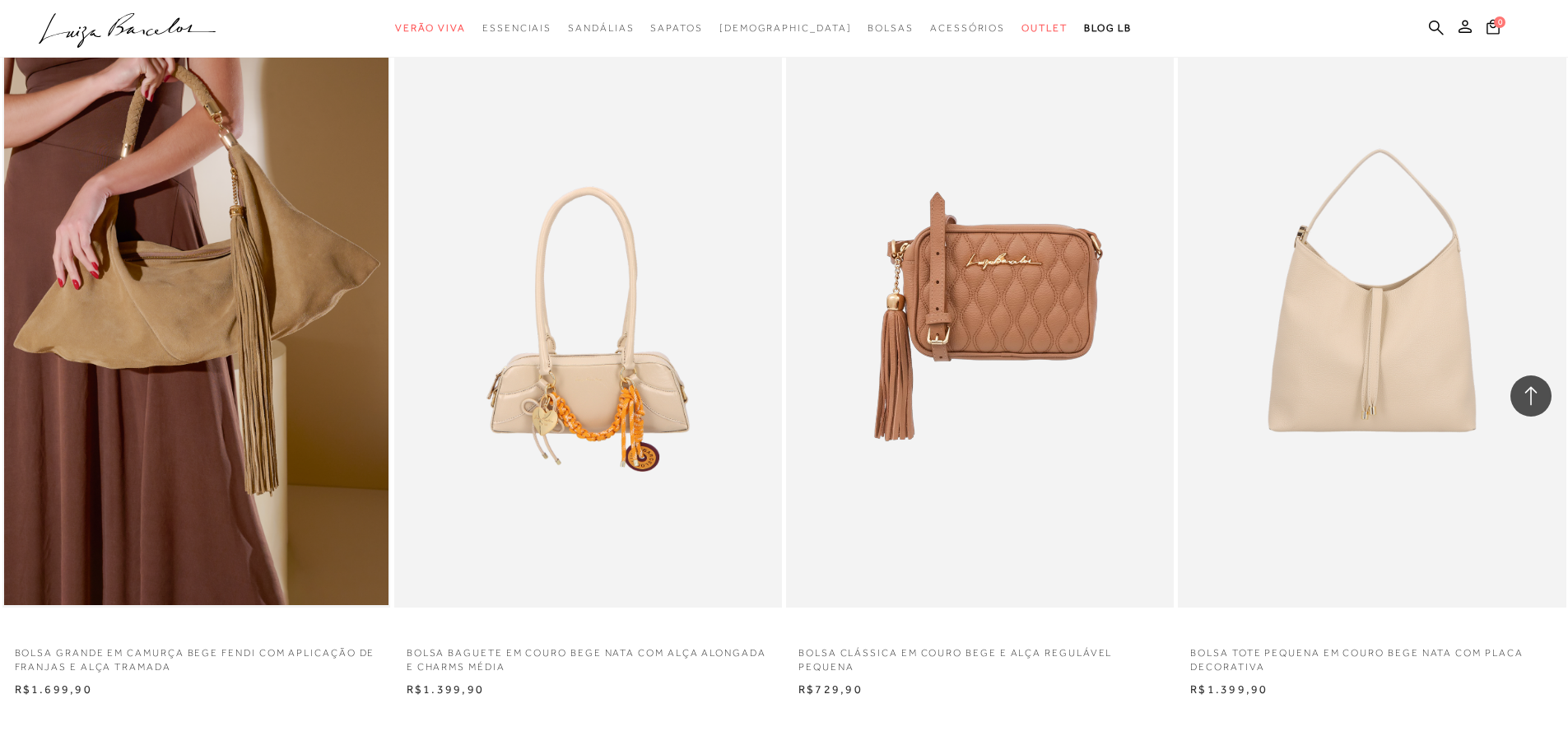
scroll to position [5680, 0]
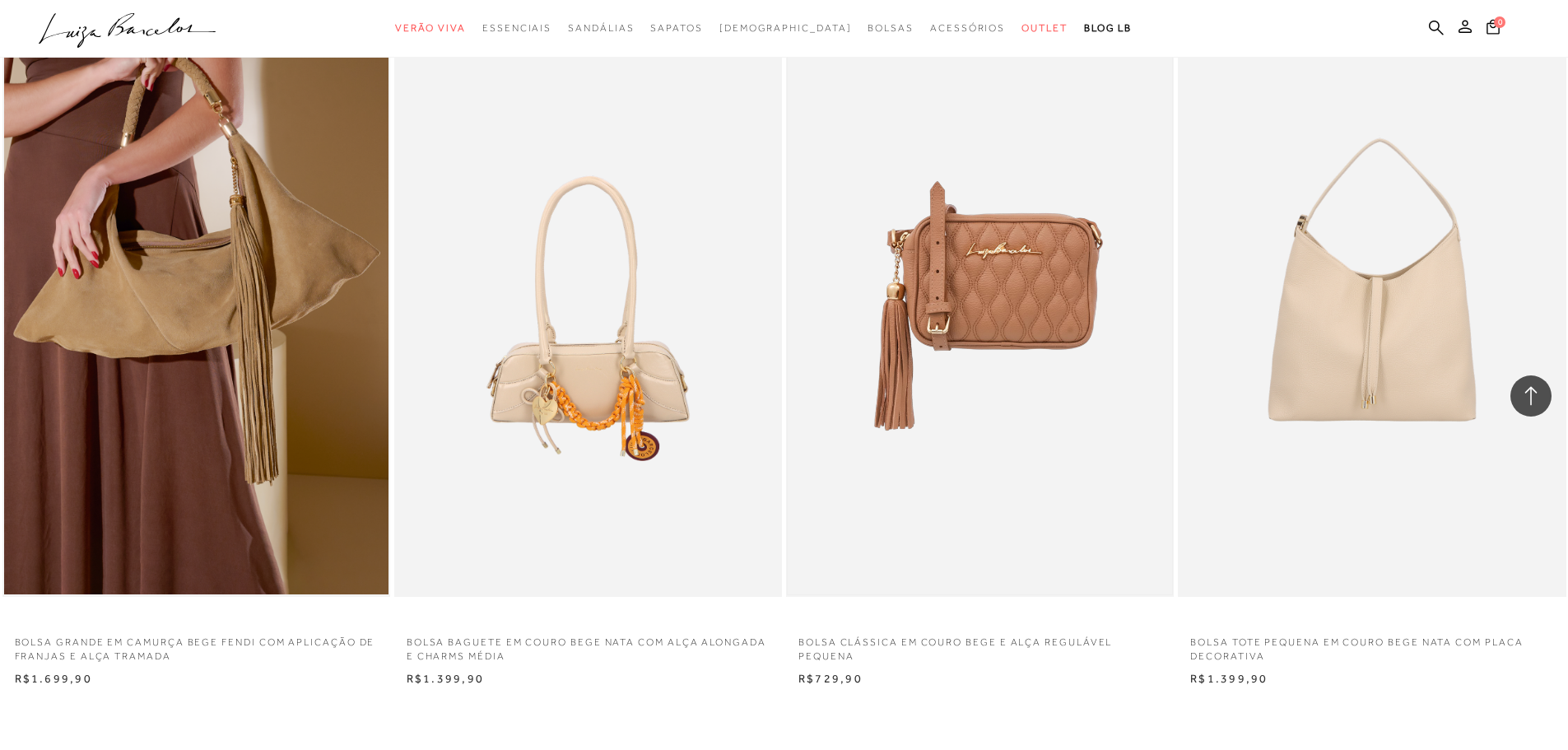
click at [988, 367] on img at bounding box center [980, 306] width 385 height 577
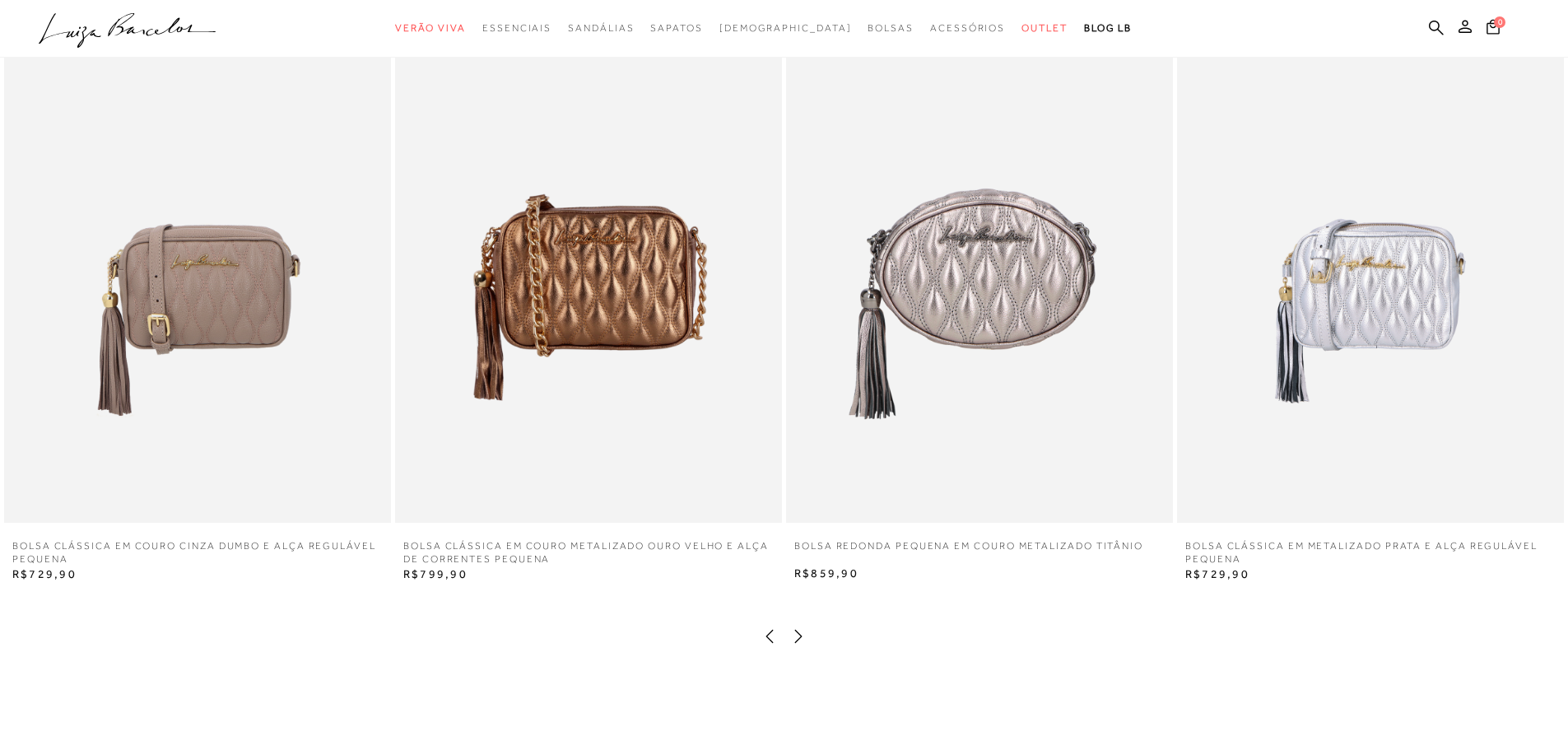
scroll to position [1976, 0]
click at [518, 323] on img at bounding box center [588, 231] width 387 height 581
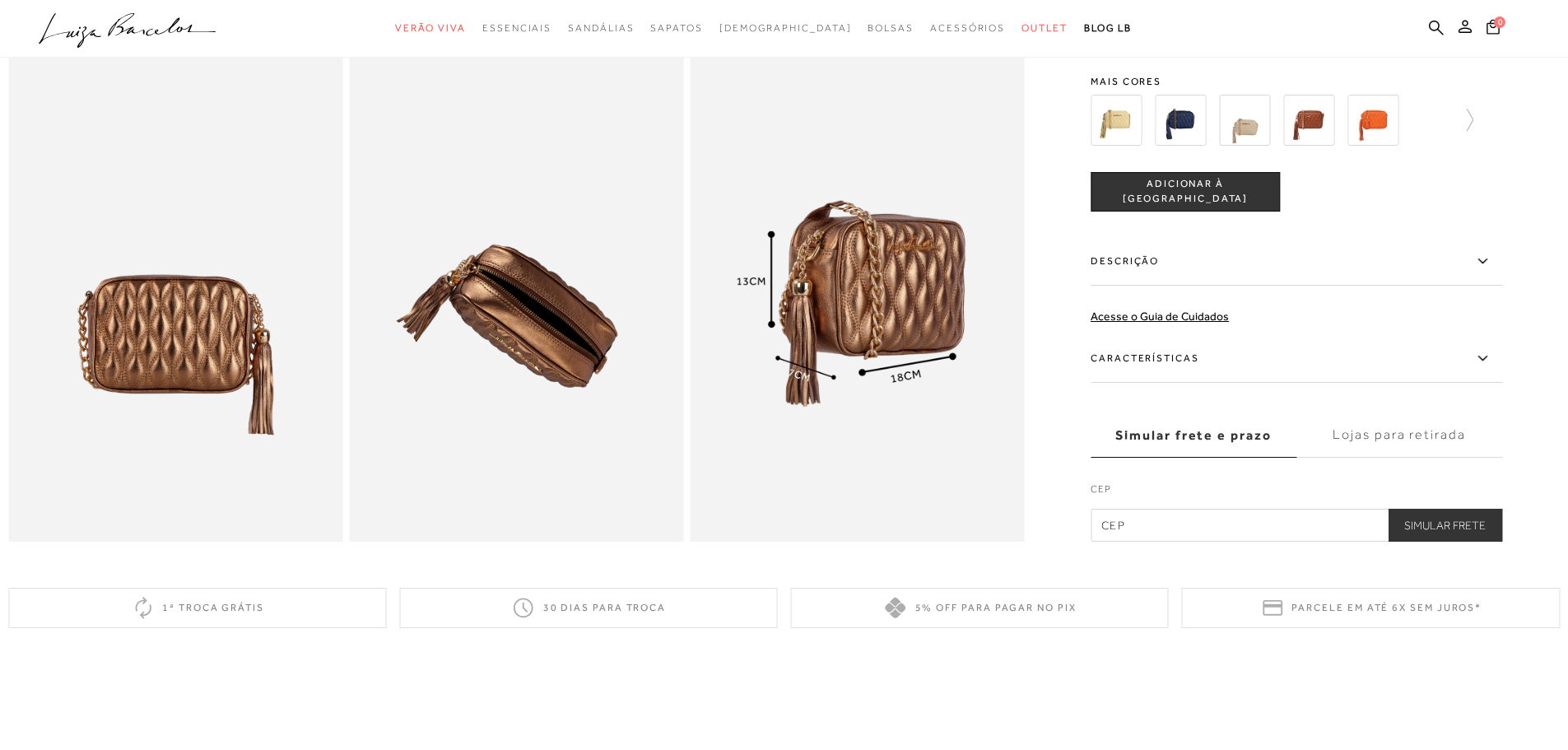
scroll to position [576, 0]
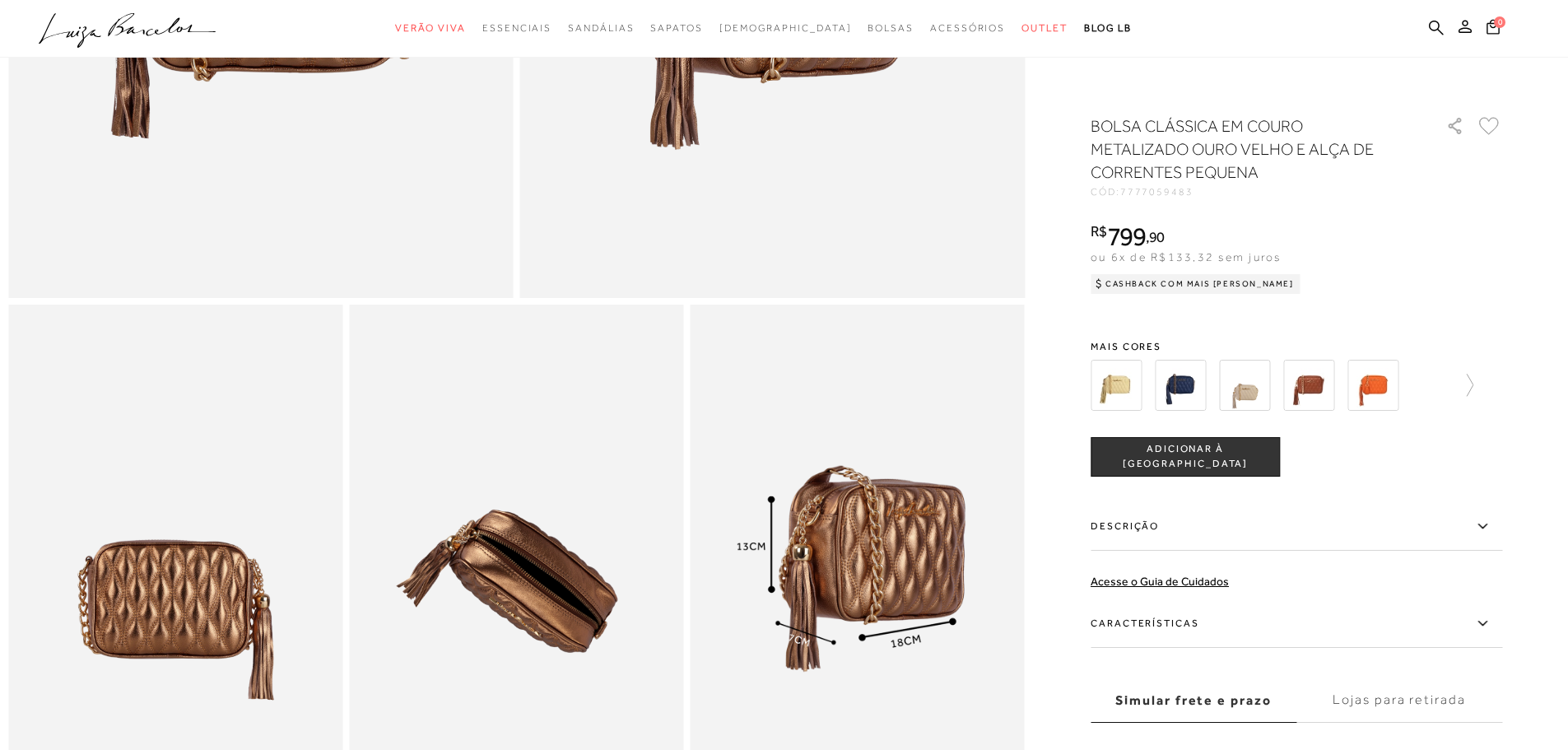
click at [1302, 388] on img at bounding box center [1308, 386] width 51 height 51
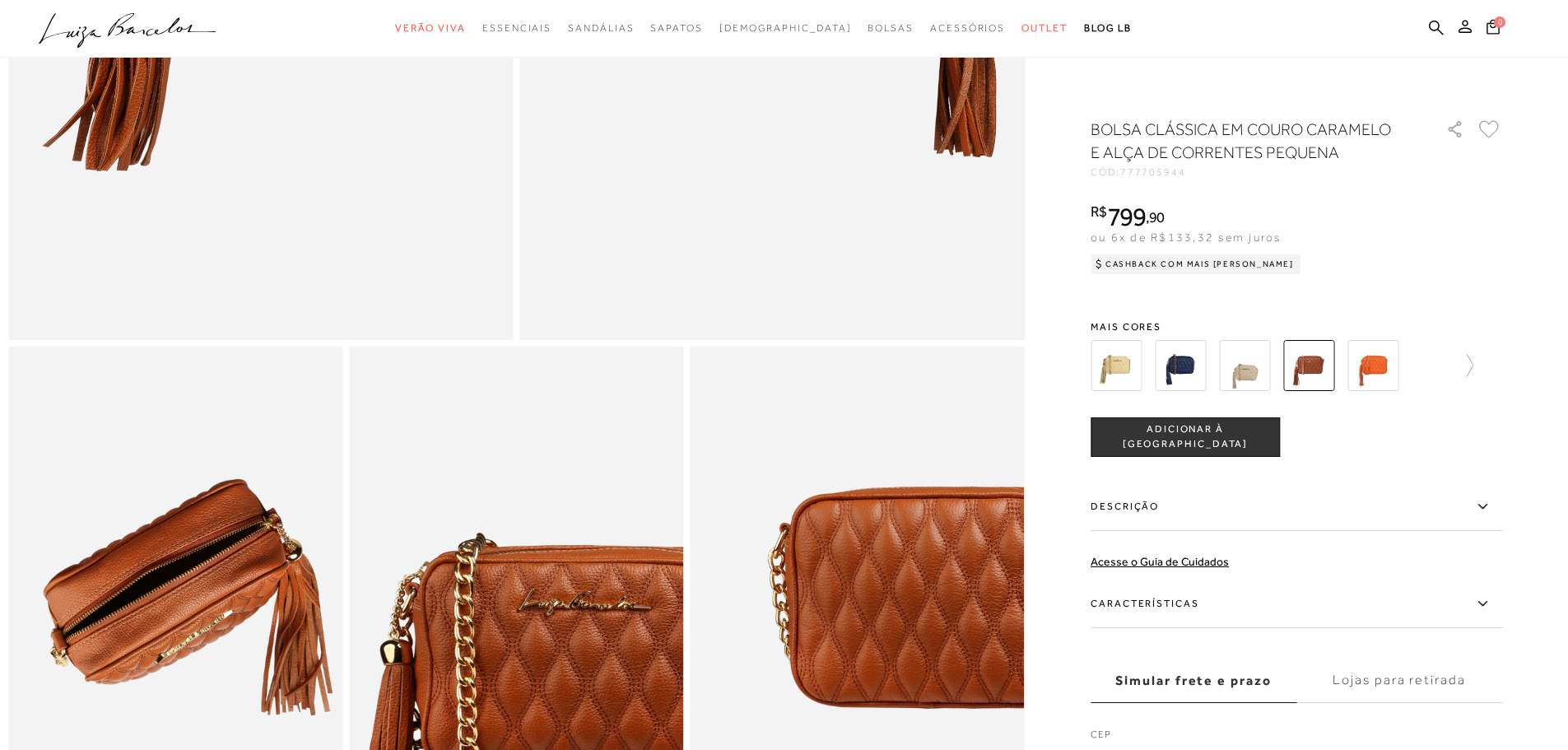
scroll to position [1647, 0]
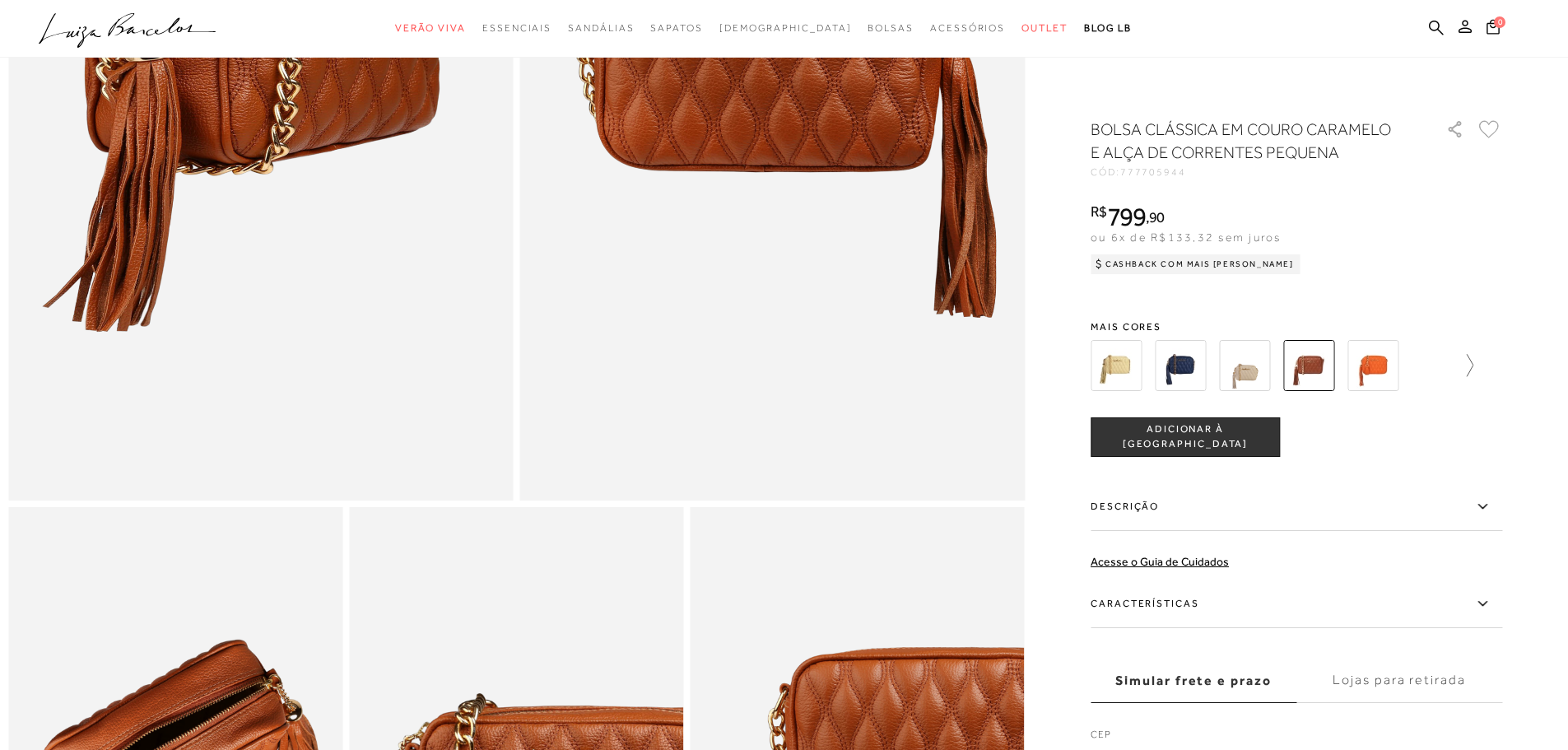
click at [1473, 373] on icon at bounding box center [1462, 365] width 23 height 23
click at [1502, 365] on icon at bounding box center [1491, 365] width 23 height 23
click at [1502, 362] on icon at bounding box center [1491, 365] width 23 height 23
click at [1358, 371] on img at bounding box center [1337, 365] width 51 height 51
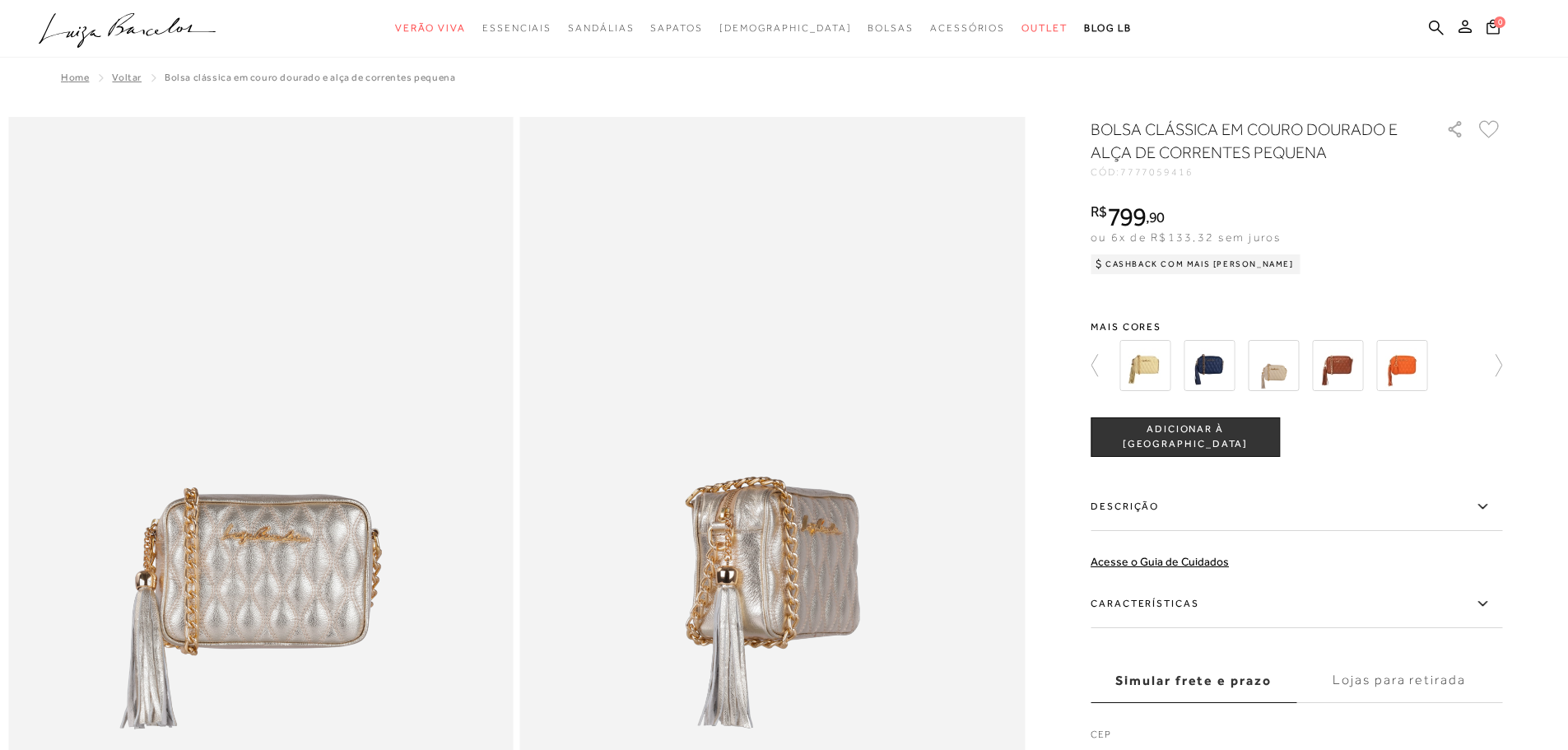
click at [1242, 270] on div at bounding box center [1195, 270] width 210 height 0
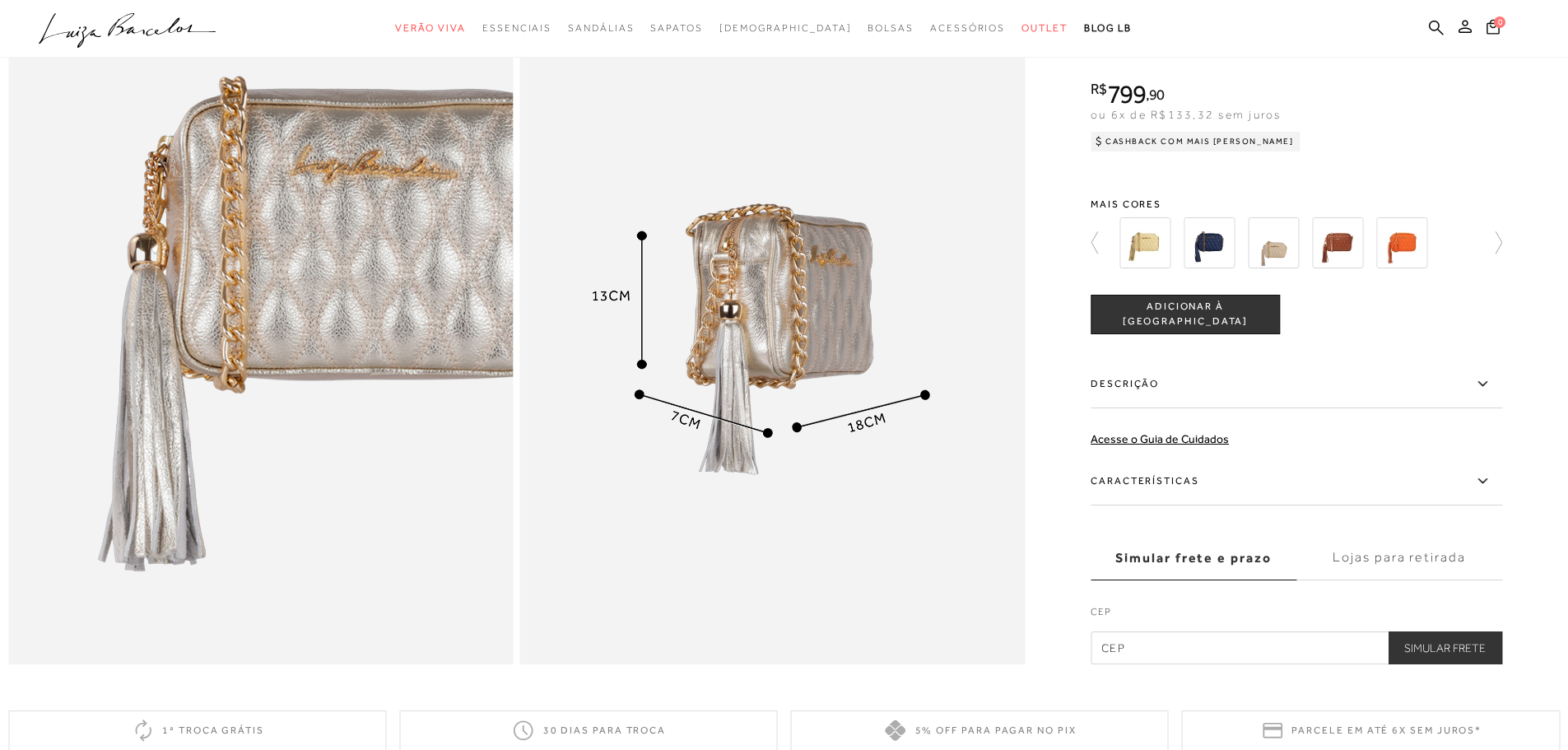
scroll to position [1564, 0]
